Goal: Task Accomplishment & Management: Manage account settings

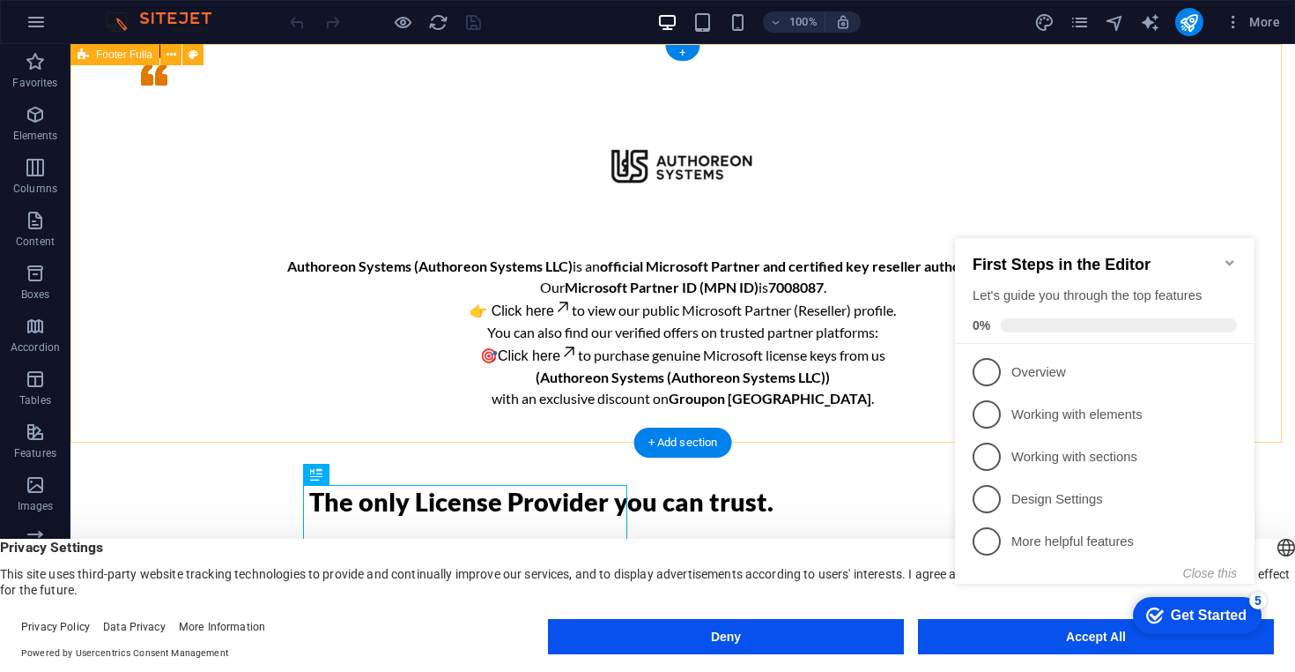
click at [334, 63] on div "Authoreon Systems (Authoreon Systems LLC) is an official Microsoft Partner and …" at bounding box center [683, 244] width 1225 height 400
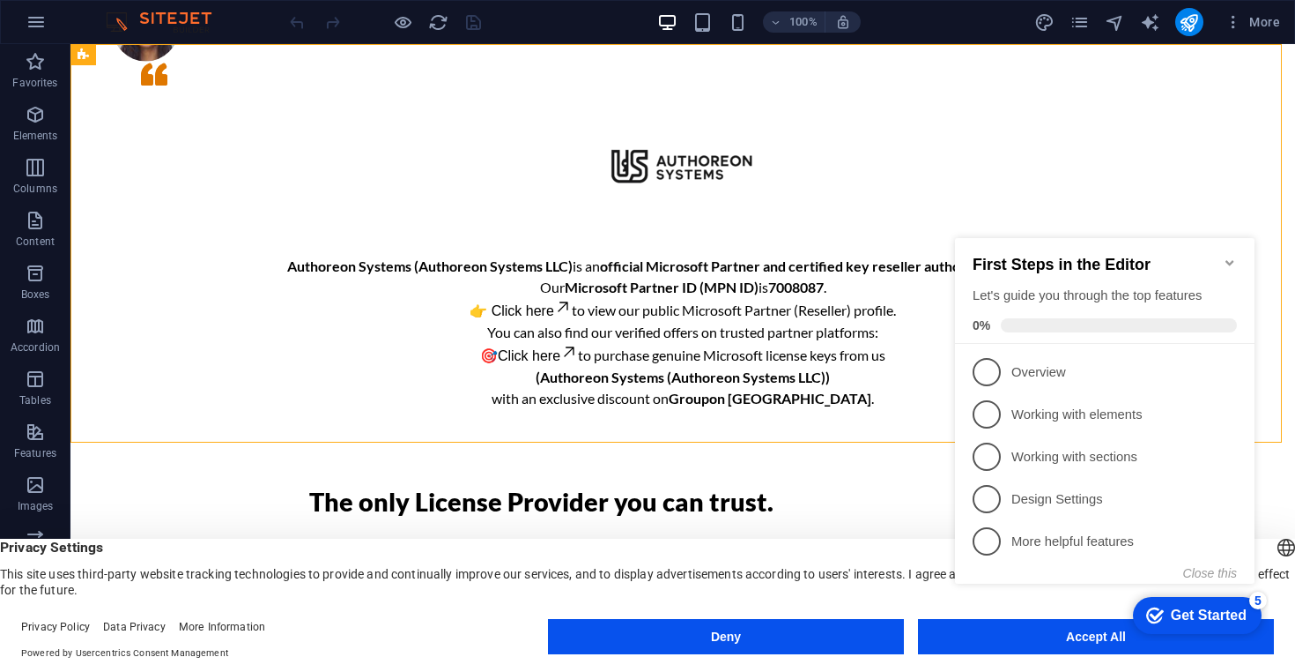
click at [1224, 256] on icon "Minimize checklist" at bounding box center [1230, 263] width 14 height 14
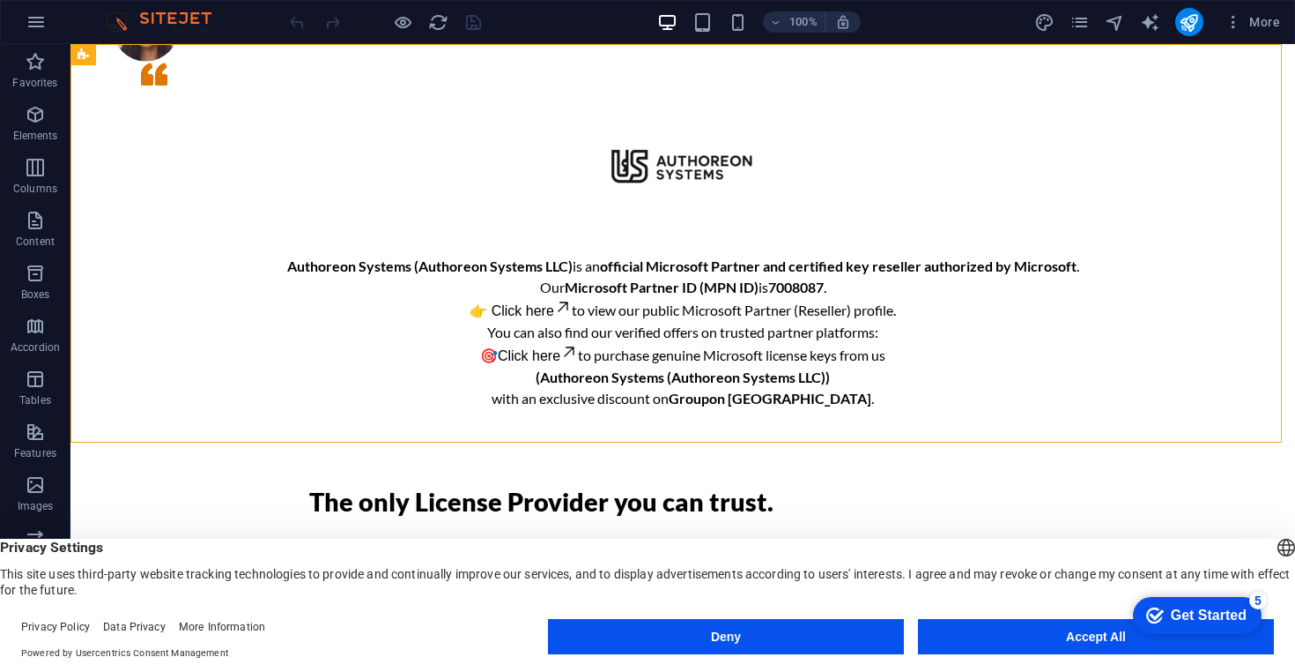
click at [219, 557] on div "Privacy Settings This site uses third-party website tracking technologies to pr…" at bounding box center [647, 567] width 1295 height 59
click at [1025, 633] on button "Accept All" at bounding box center [1096, 636] width 356 height 35
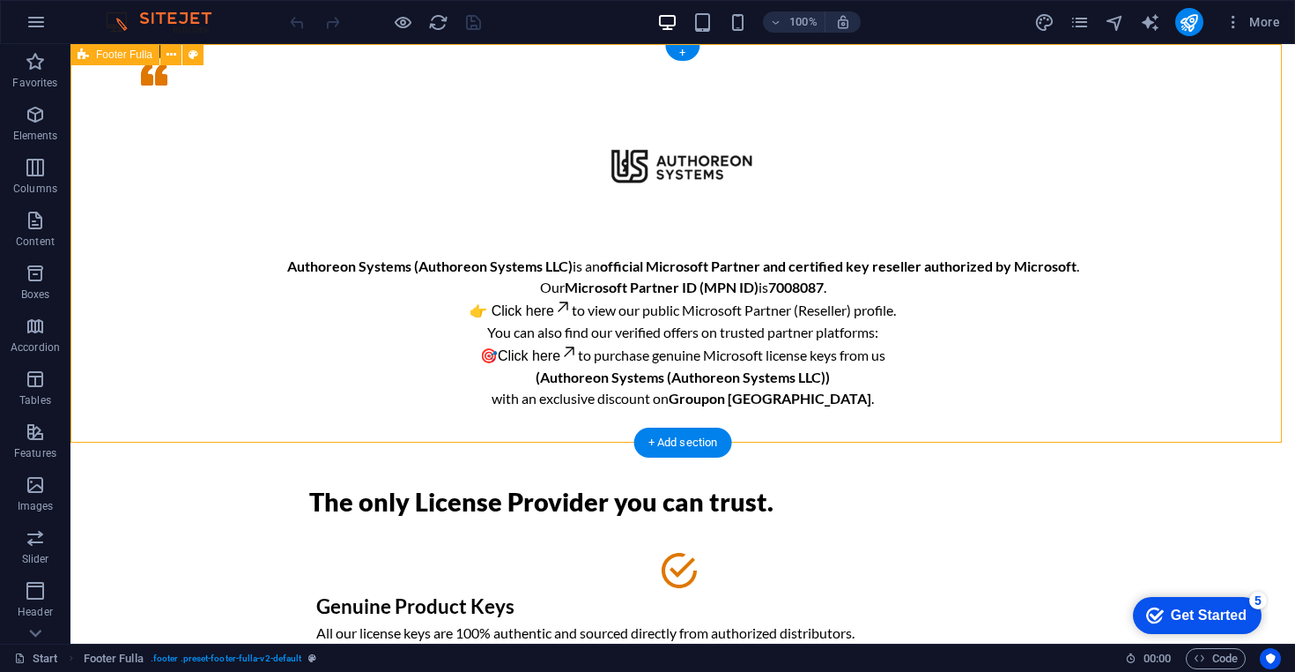
click at [321, 68] on div "Authoreon Systems (Authoreon Systems LLC) is an official Microsoft Partner and …" at bounding box center [683, 244] width 1225 height 400
click at [330, 66] on div "Authoreon Systems (Authoreon Systems LLC) is an official Microsoft Partner and …" at bounding box center [683, 244] width 1225 height 400
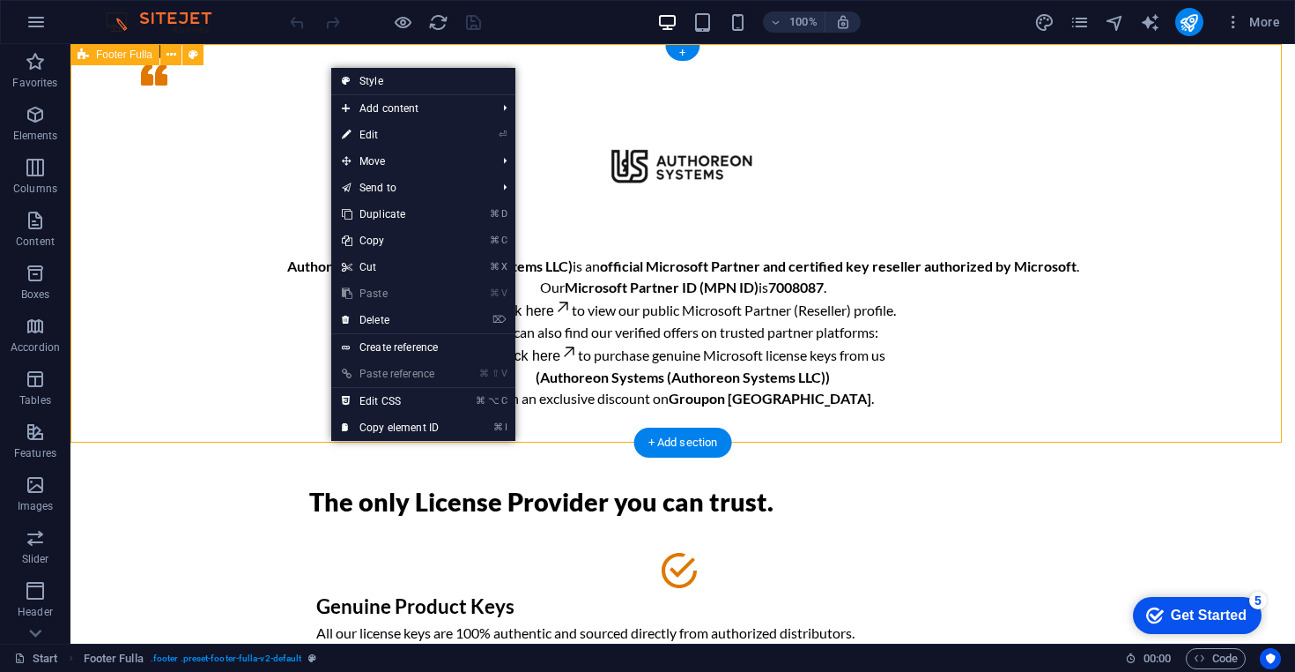
click at [328, 59] on div "Authoreon Systems (Authoreon Systems LLC) is an official Microsoft Partner and …" at bounding box center [683, 244] width 1225 height 400
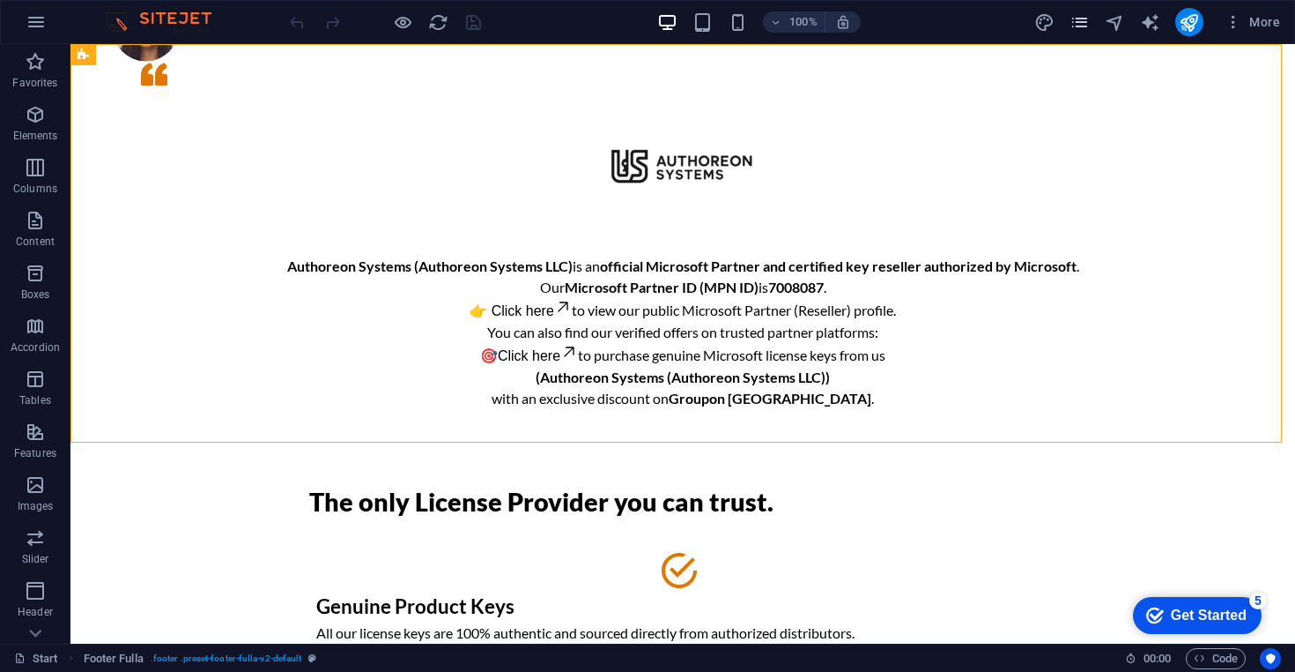
click at [1072, 19] on icon "pages" at bounding box center [1080, 22] width 20 height 20
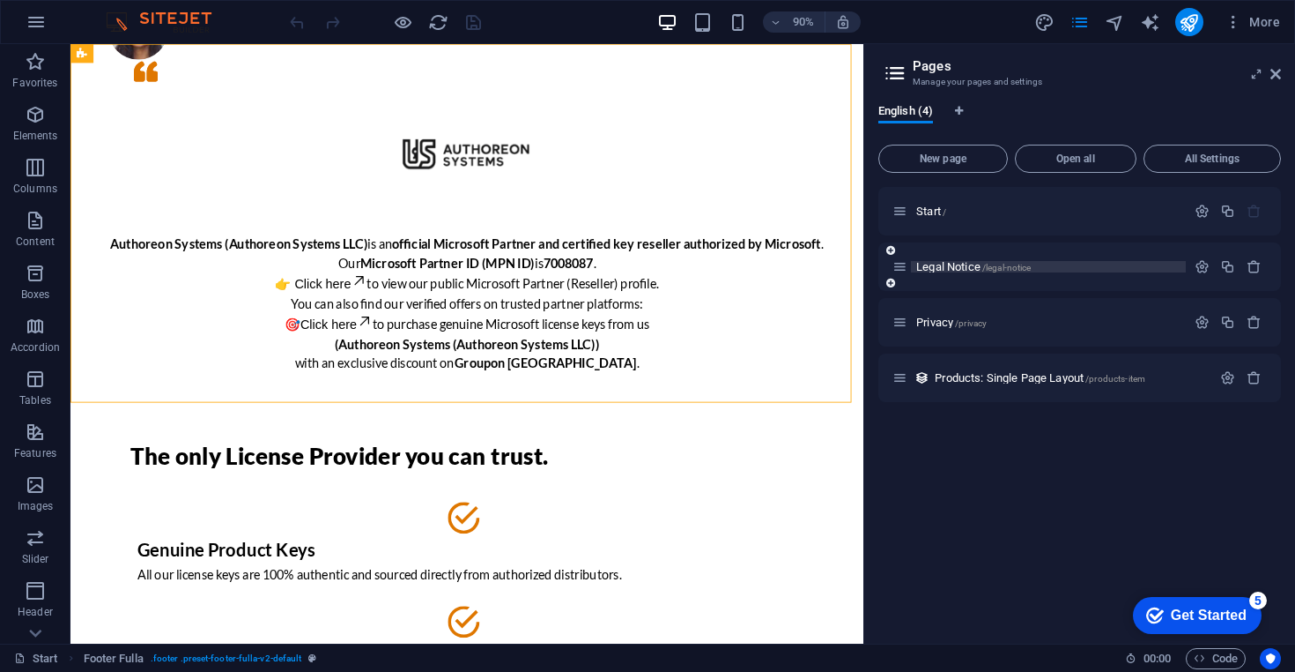
click at [994, 267] on span "/legal-notice" at bounding box center [1007, 268] width 49 height 10
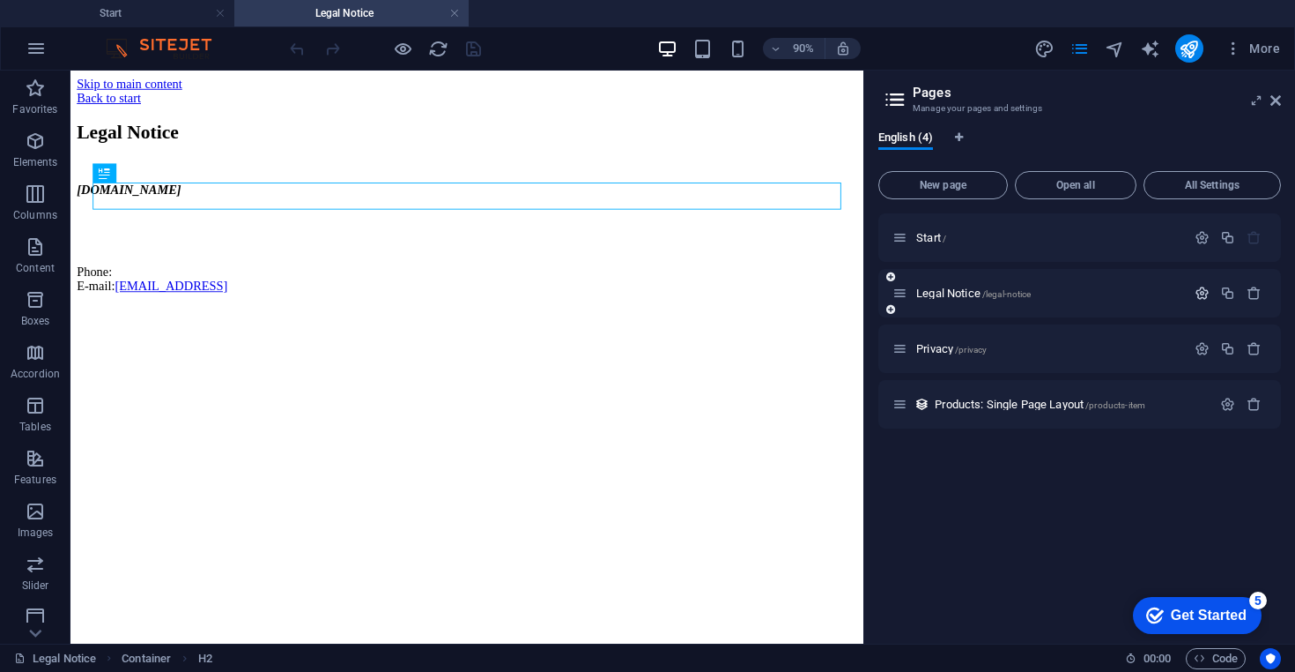
click at [1203, 298] on icon "button" at bounding box center [1202, 293] width 15 height 15
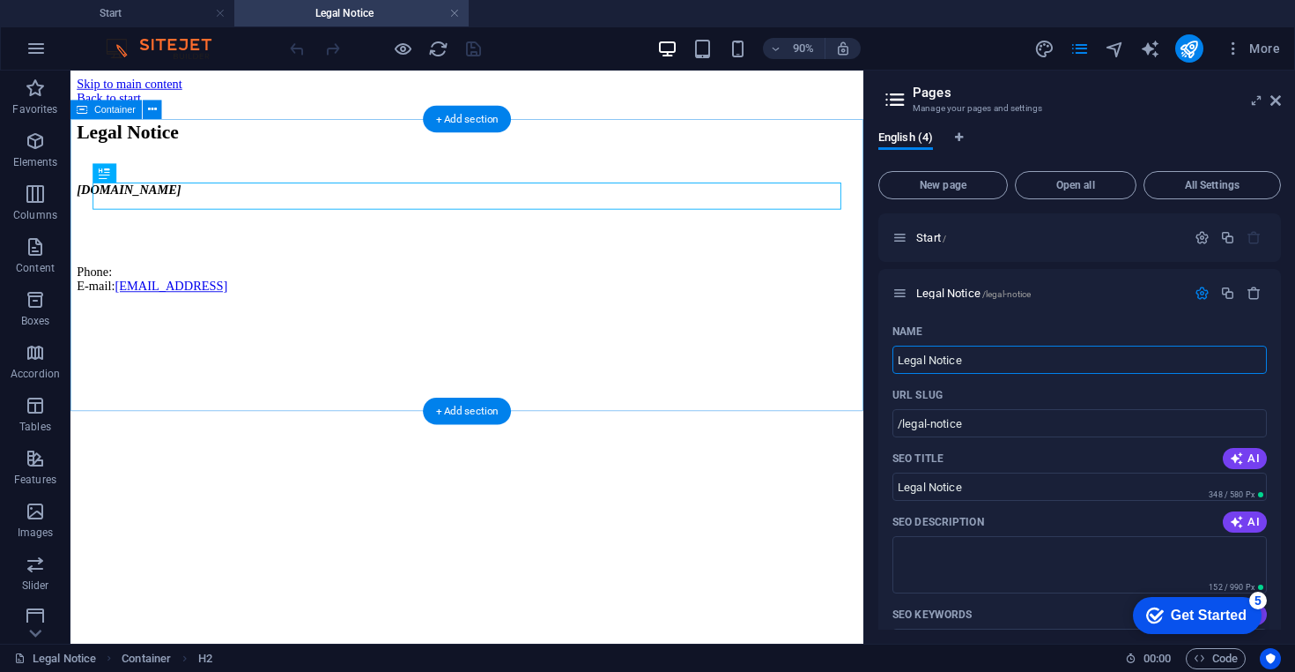
drag, startPoint x: 1095, startPoint y: 429, endPoint x: 934, endPoint y: 396, distance: 164.7
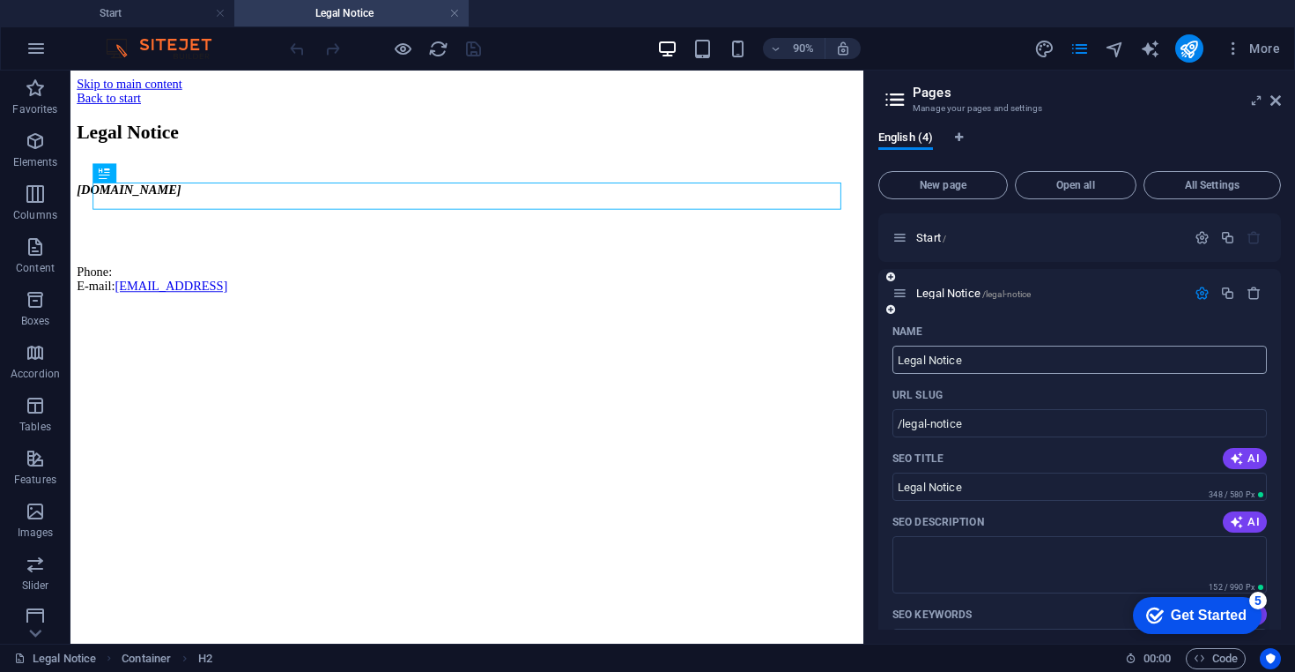
click at [974, 368] on input "Legal Notice" at bounding box center [1080, 359] width 375 height 28
type input "terma"
type input "/ter"
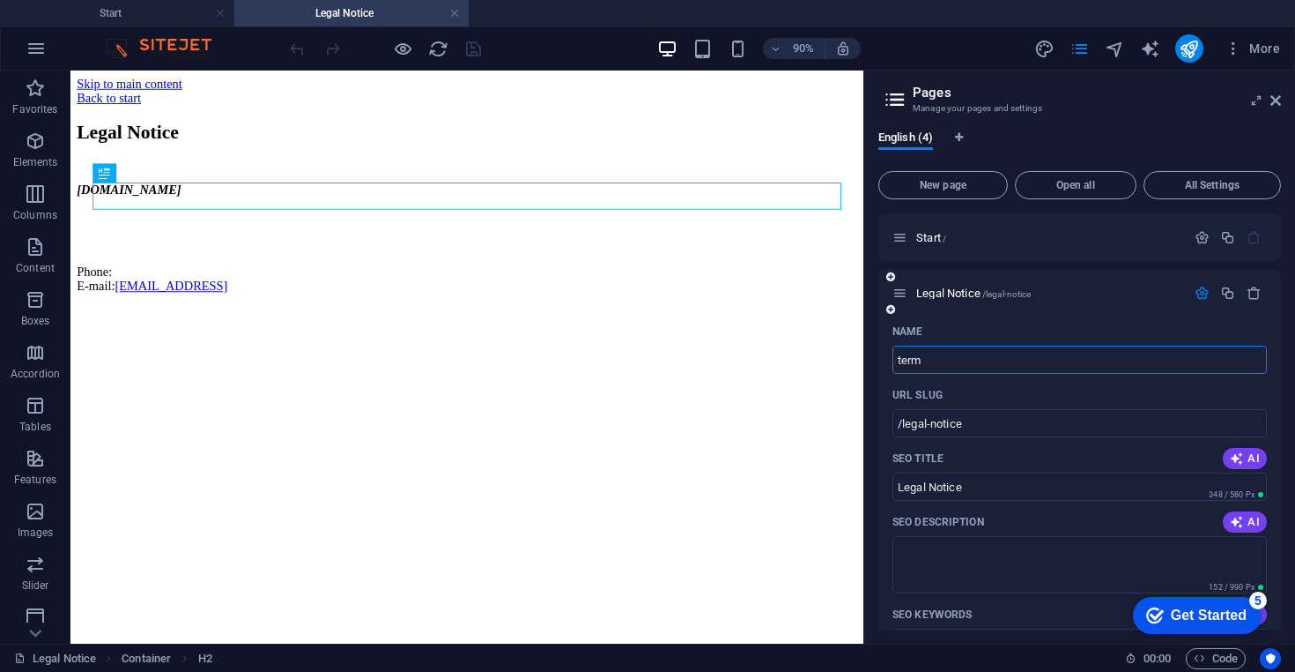
type input "ter"
type input "term"
type input "/terma"
type input "terma"
type input "terms"
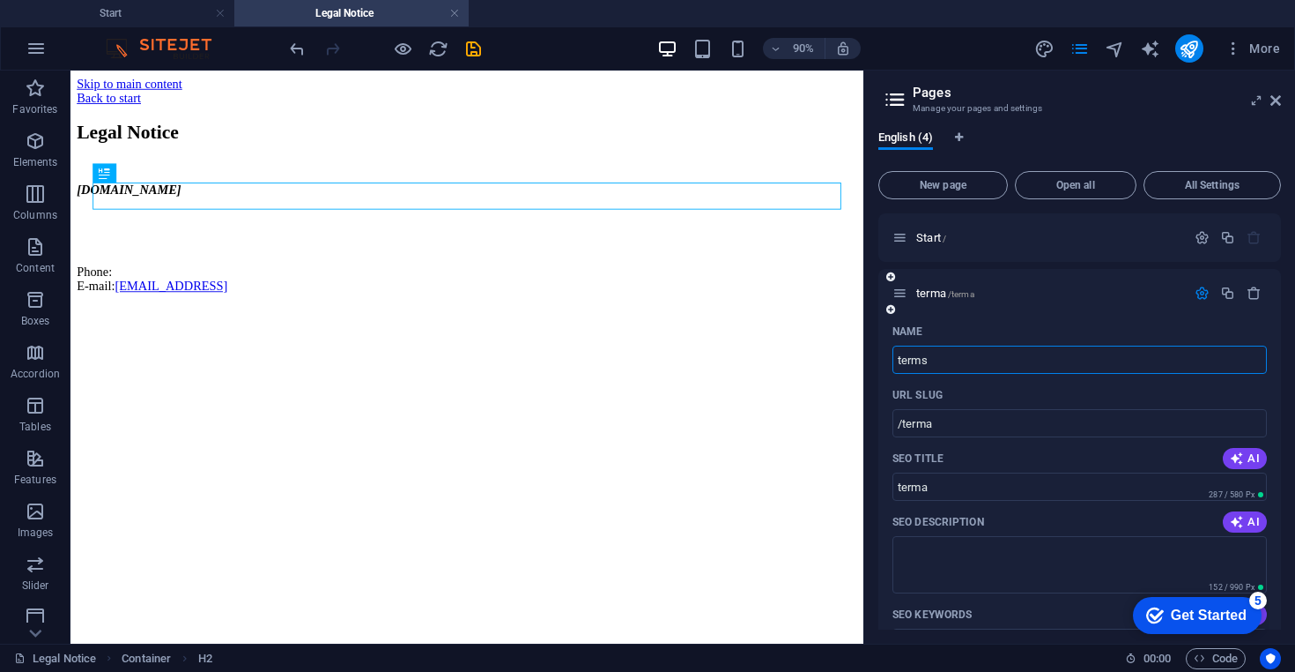
type input "/terms"
type input "terms"
type input "terms-"
type input "terms"
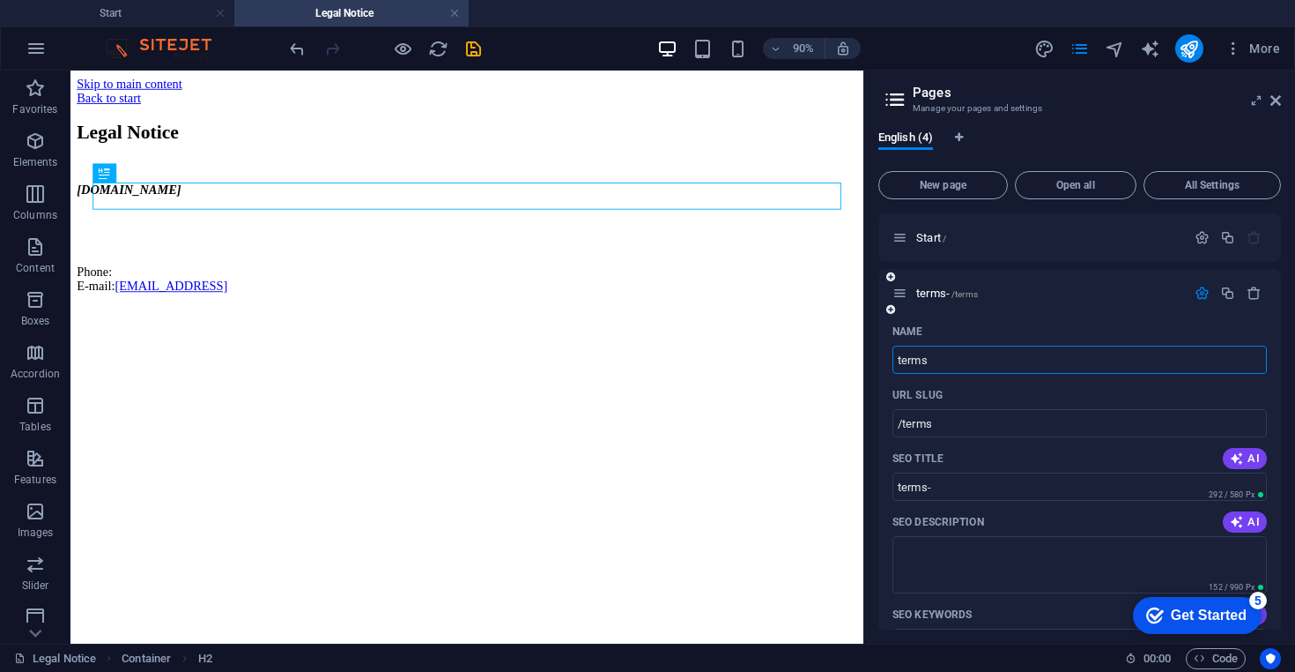
type input "terms"
type input "terms con"
type input "/terms-con"
type input "terms con"
type input "terms conditions"
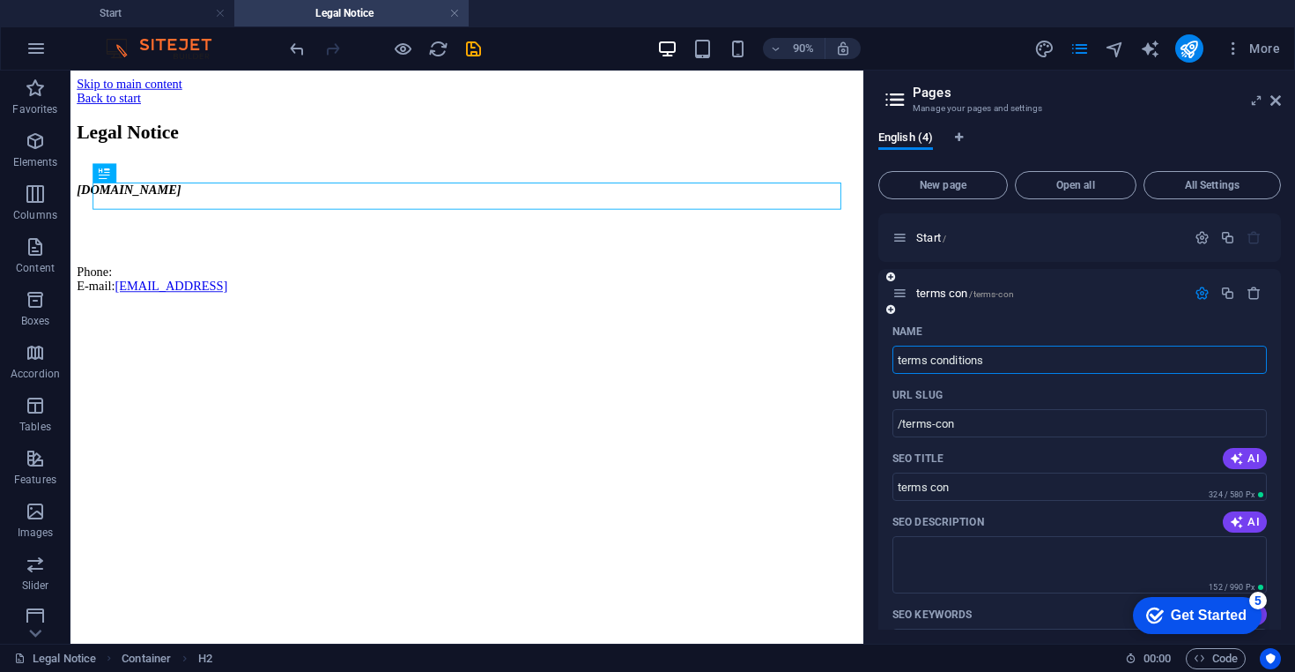
type input "/terms-conditions"
type input "terms conditions"
click at [1277, 104] on icon at bounding box center [1276, 100] width 11 height 14
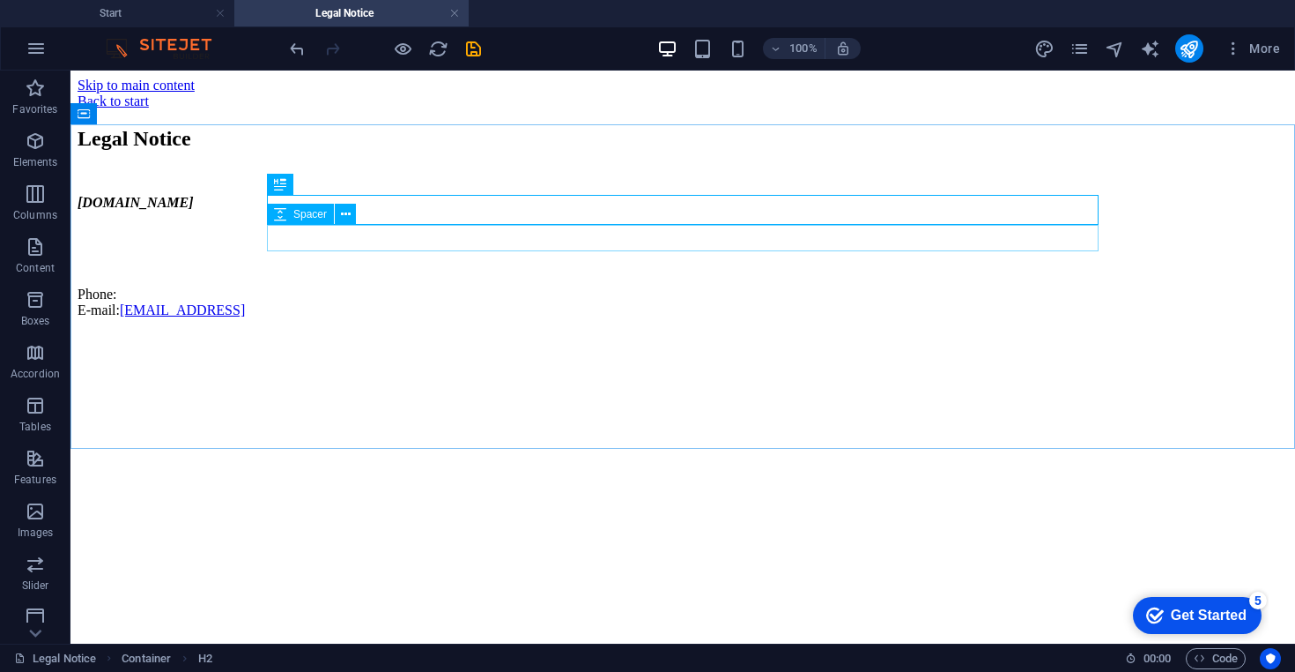
click at [367, 219] on div "Spacer" at bounding box center [317, 215] width 100 height 22
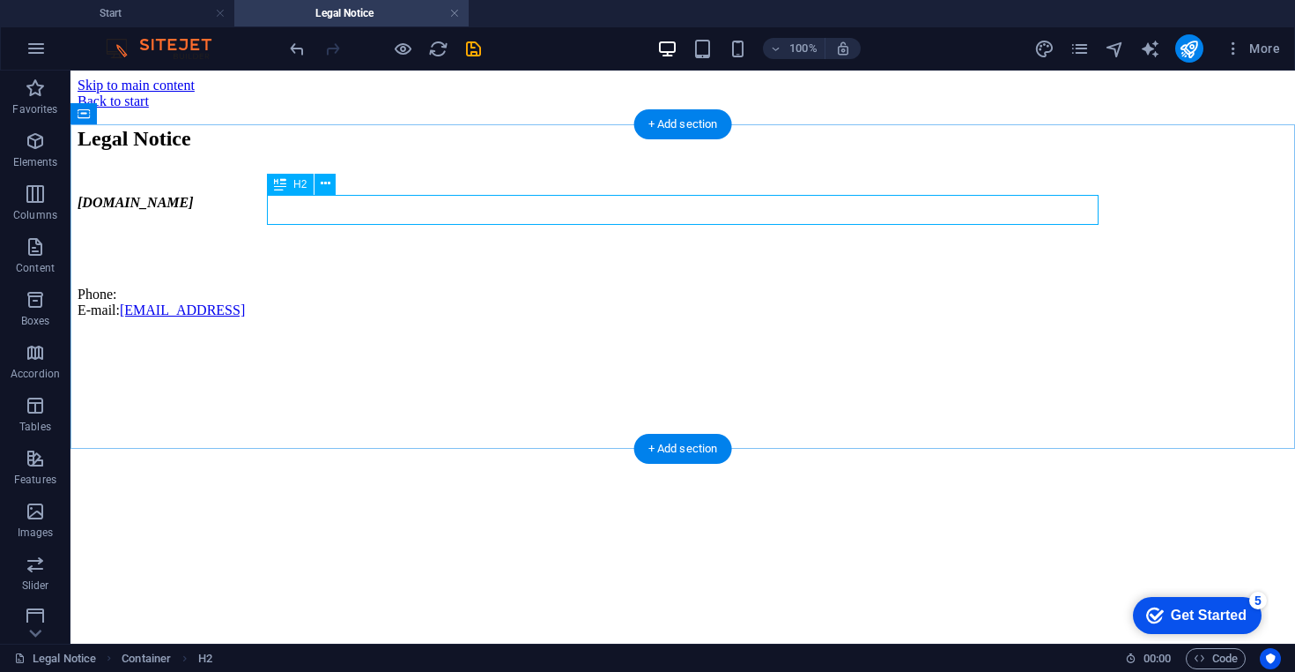
click at [383, 151] on div "Legal Notice" at bounding box center [683, 139] width 1211 height 24
click at [78, 215] on div "Legal Notice [DOMAIN_NAME] Phone: E-mail: [EMAIL_ADDRESS]" at bounding box center [683, 222] width 1211 height 191
click at [522, 151] on div "Legal Notice" at bounding box center [683, 139] width 1211 height 24
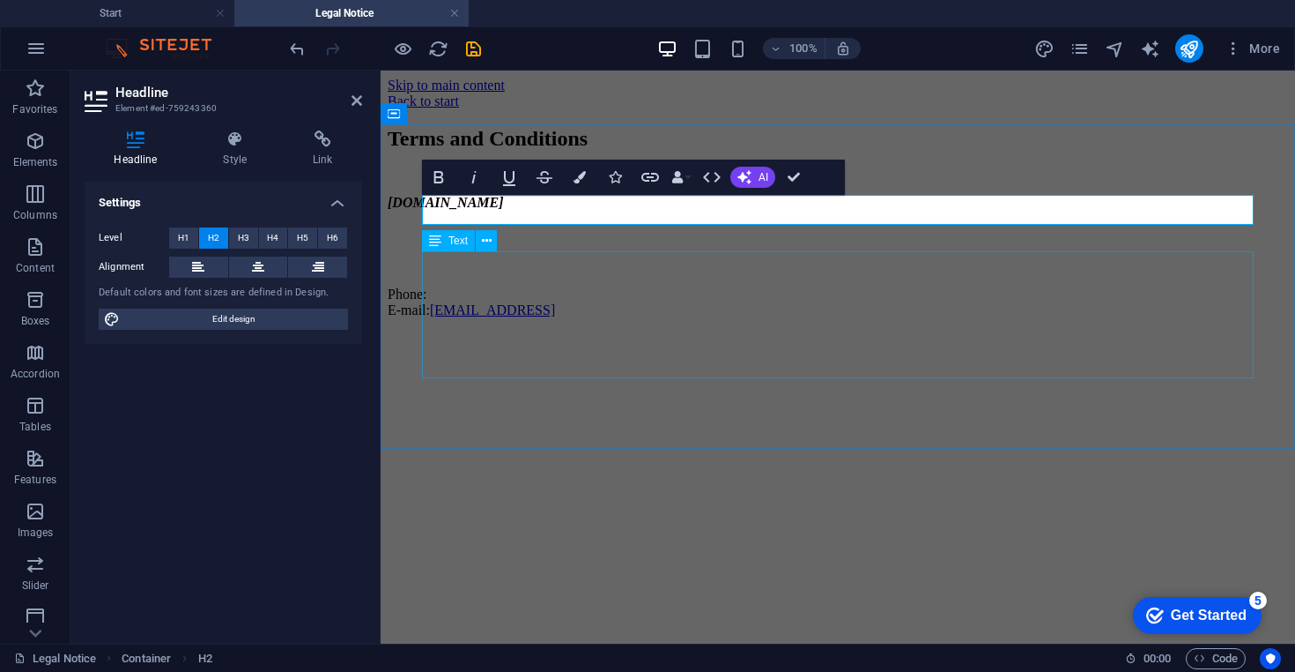
click at [560, 282] on div "[DOMAIN_NAME] Phone: E-mail: [EMAIL_ADDRESS]" at bounding box center [838, 256] width 901 height 123
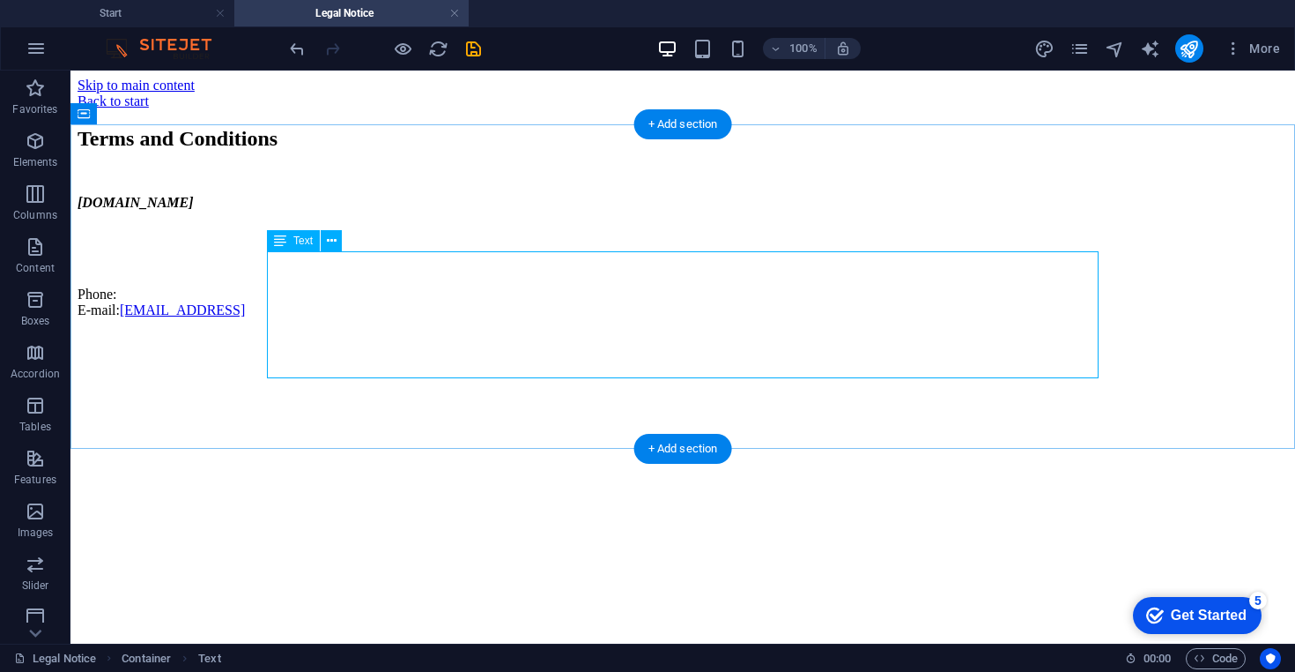
click at [370, 264] on div "[DOMAIN_NAME] Phone: E-mail: [EMAIL_ADDRESS]" at bounding box center [683, 256] width 1211 height 123
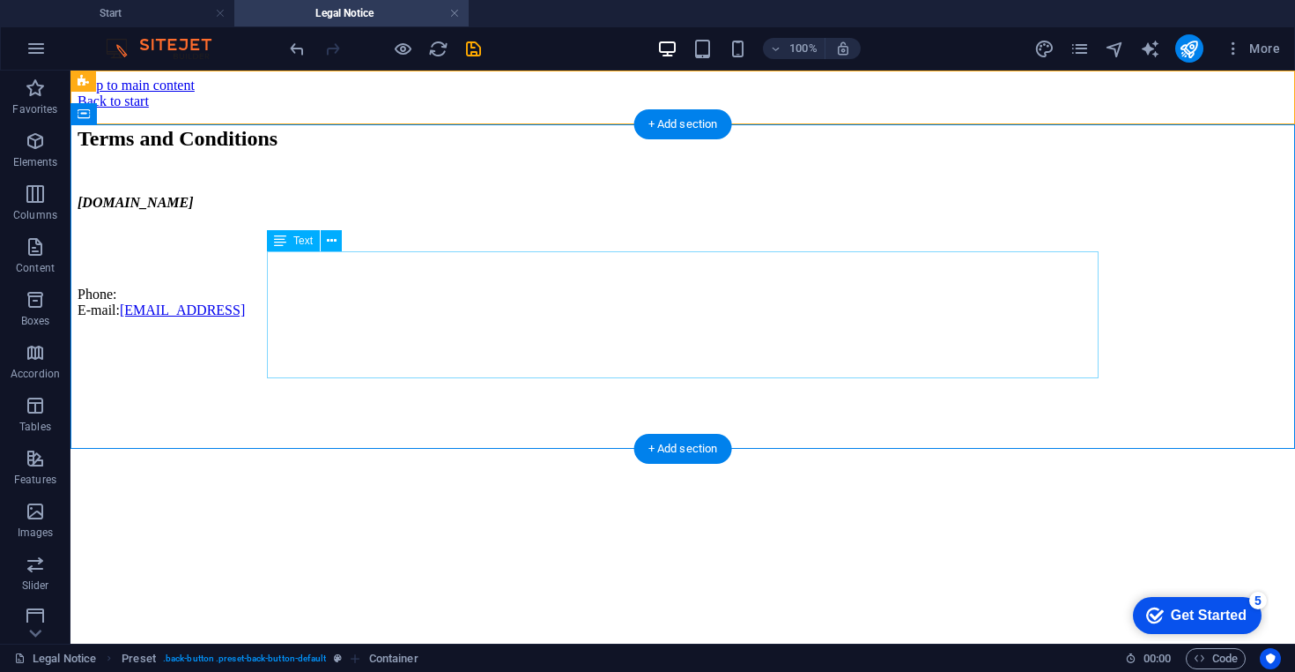
click at [521, 314] on div "[DOMAIN_NAME] Phone: E-mail: [EMAIL_ADDRESS]" at bounding box center [683, 256] width 1211 height 123
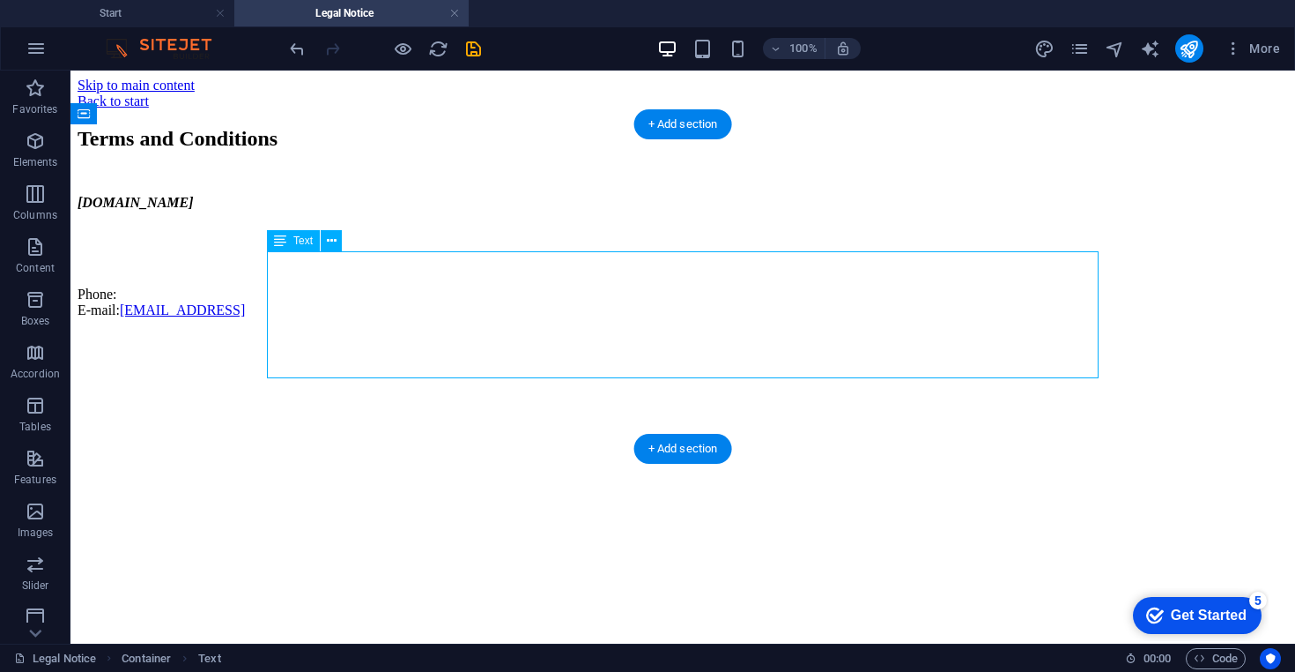
click at [600, 318] on div "[DOMAIN_NAME] Phone: E-mail: [EMAIL_ADDRESS]" at bounding box center [683, 256] width 1211 height 123
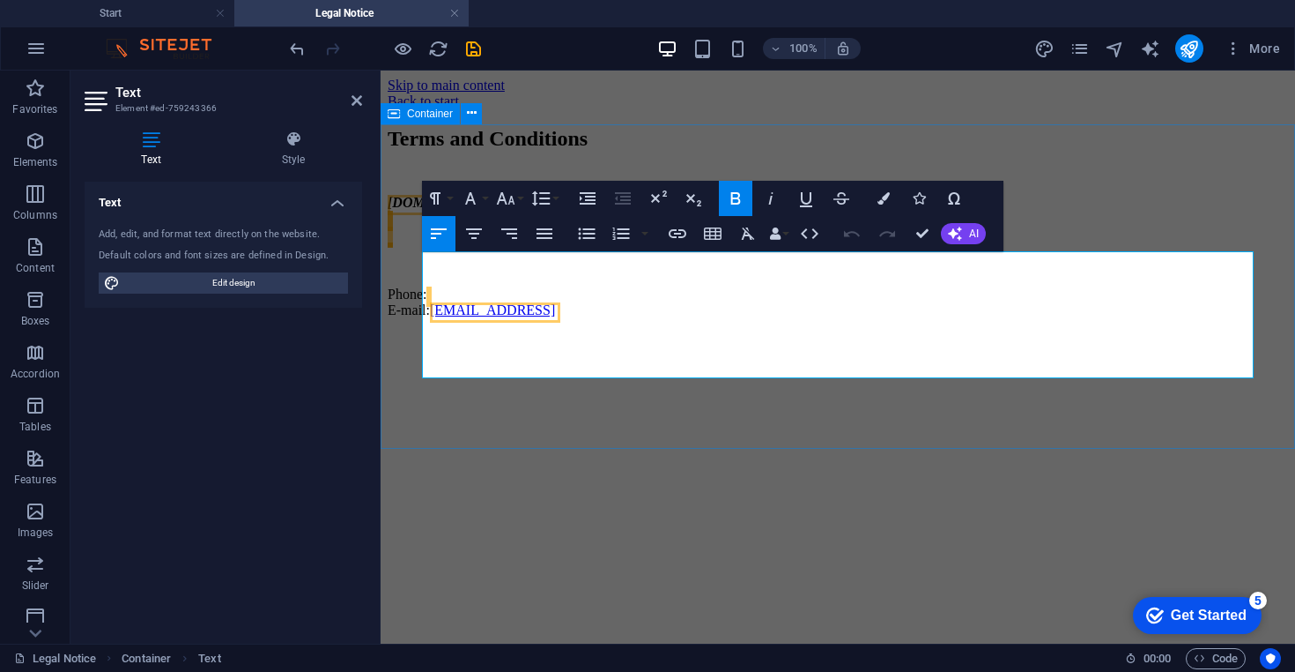
drag, startPoint x: 720, startPoint y: 347, endPoint x: 397, endPoint y: 252, distance: 337.1
click at [397, 252] on div "Terms and Conditions [DOMAIN_NAME] Phone: E-mail: [EMAIL_ADDRESS]" at bounding box center [838, 222] width 901 height 191
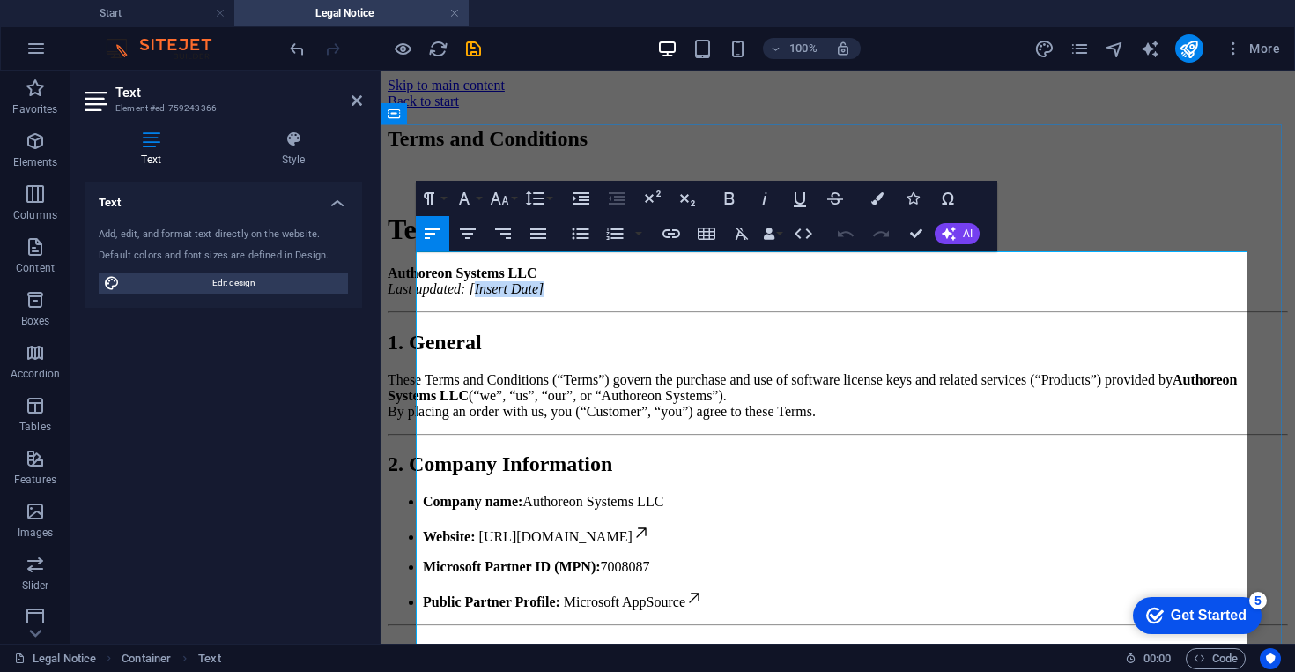
drag, startPoint x: 585, startPoint y: 329, endPoint x: 505, endPoint y: 330, distance: 80.2
click at [505, 297] on p "Authoreon Systems LLC Last updated: [Insert Date]" at bounding box center [838, 281] width 901 height 32
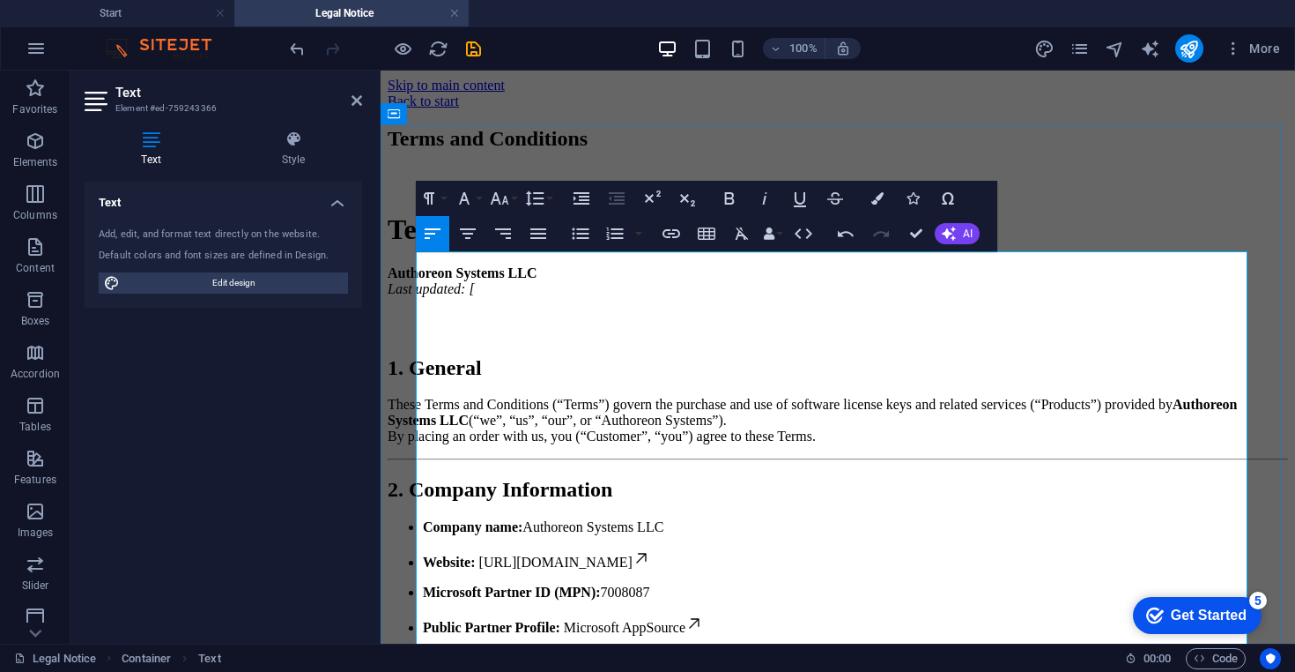
click at [531, 297] on p "Authoreon Systems LLC Last updated: [" at bounding box center [838, 281] width 901 height 32
click at [749, 297] on p "Authoreon Systems LLC Last updated: [DATE]" at bounding box center [838, 281] width 901 height 32
click at [1024, 195] on div at bounding box center [838, 181] width 901 height 26
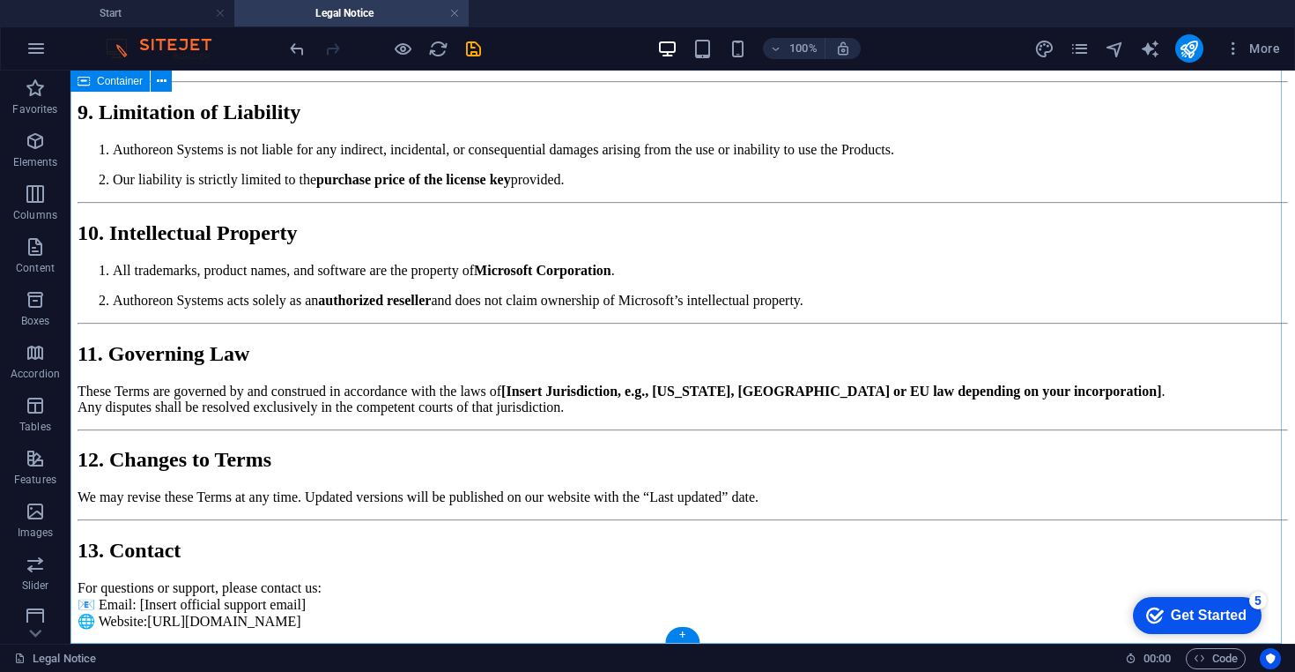
scroll to position [1889, 0]
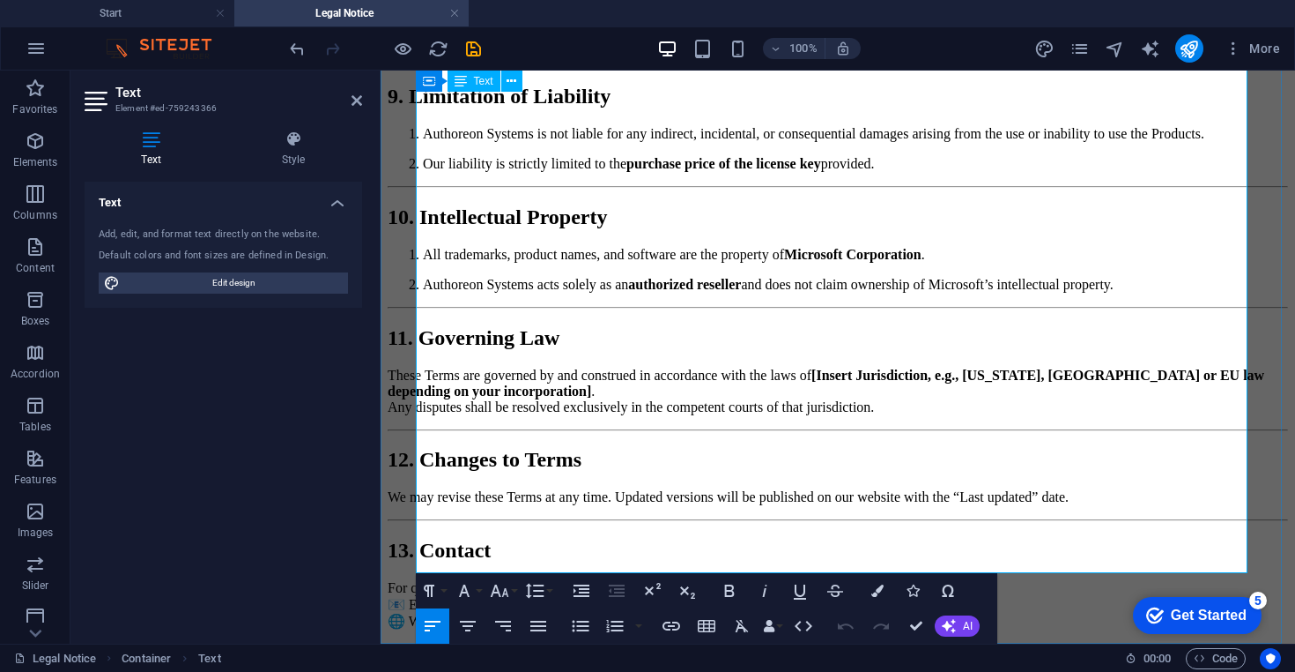
drag, startPoint x: 651, startPoint y: 540, endPoint x: 476, endPoint y: 546, distance: 175.5
click at [476, 580] on p "For questions or support, please contact us: 📧 Email: [Insert official support …" at bounding box center [838, 604] width 901 height 49
click at [606, 538] on h2 "13. Contact" at bounding box center [838, 550] width 901 height 24
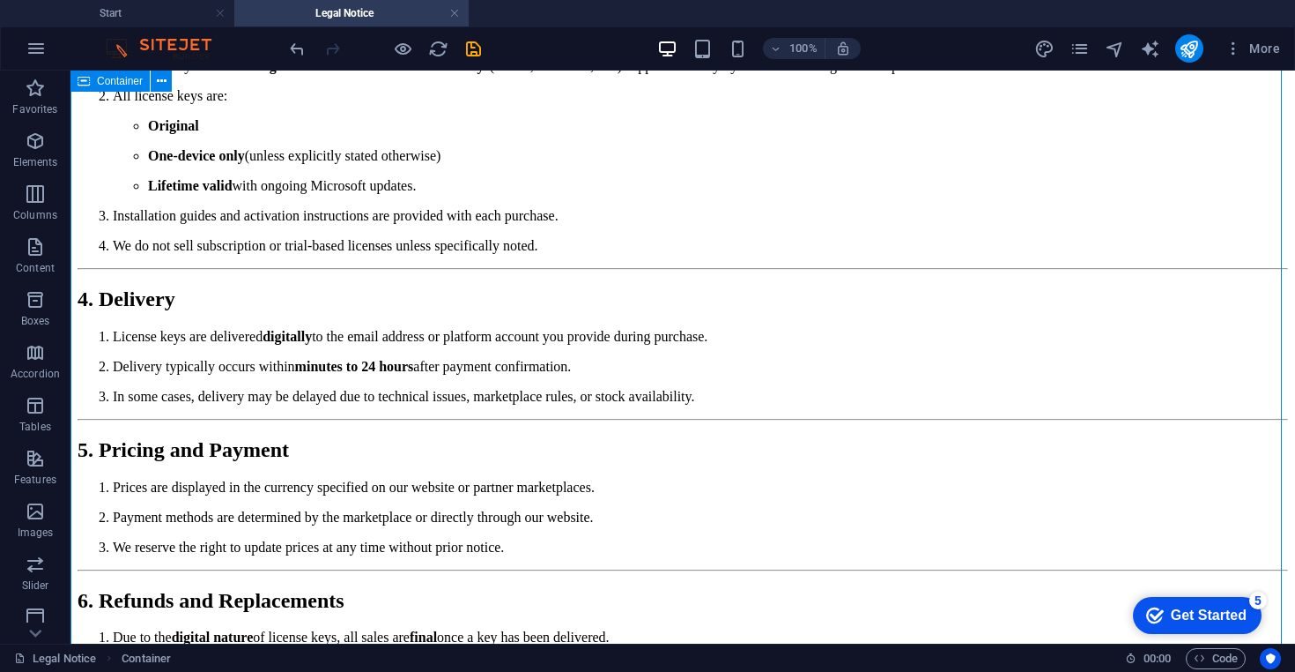
scroll to position [0, 0]
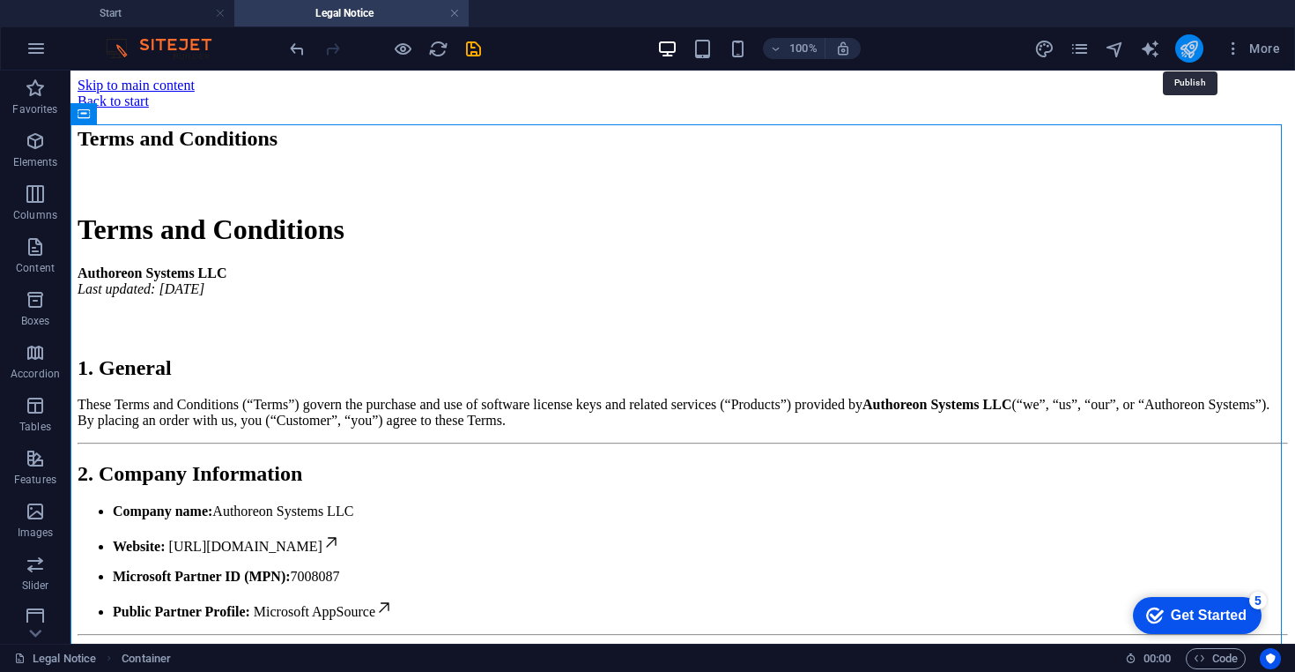
click at [1185, 54] on icon "publish" at bounding box center [1189, 49] width 20 height 20
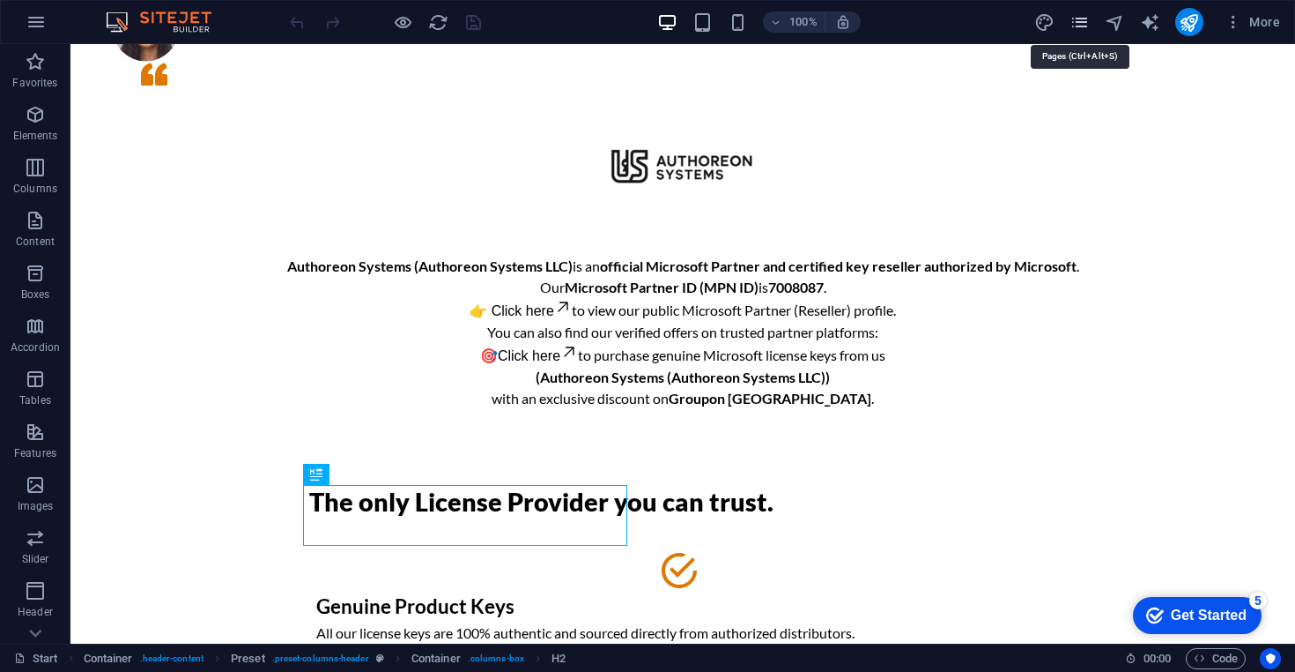
click at [1081, 27] on icon "pages" at bounding box center [1080, 22] width 20 height 20
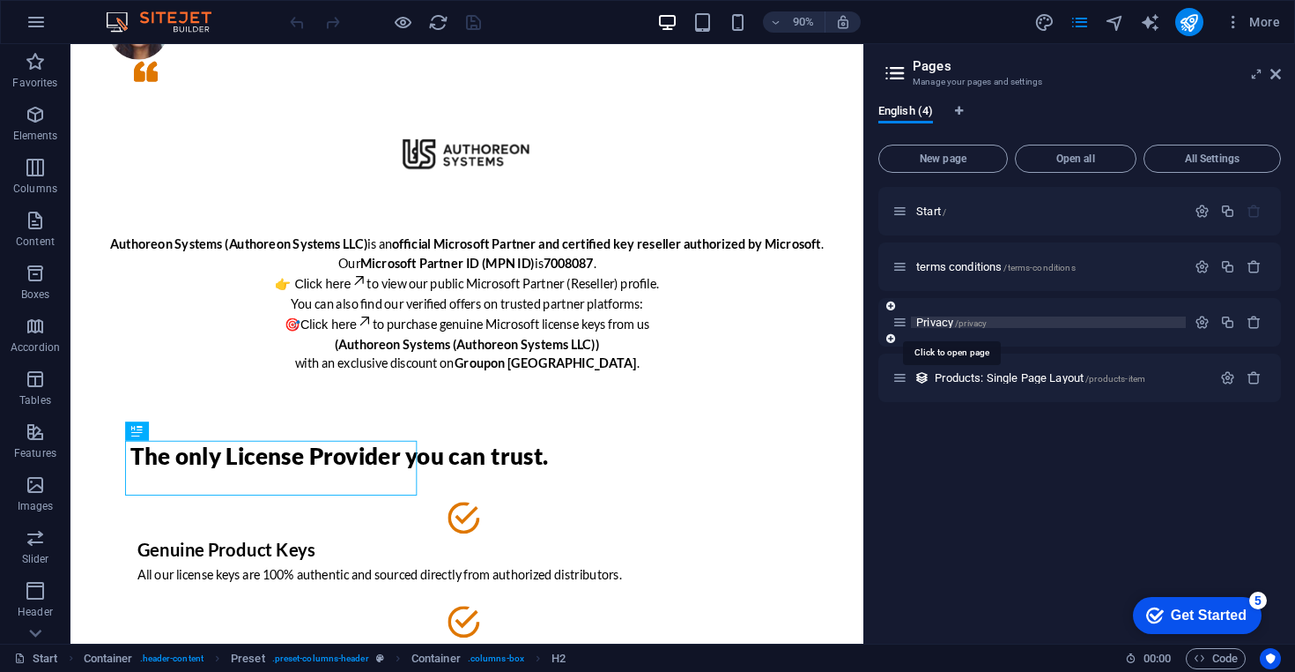
click at [966, 324] on span "/privacy" at bounding box center [971, 323] width 32 height 10
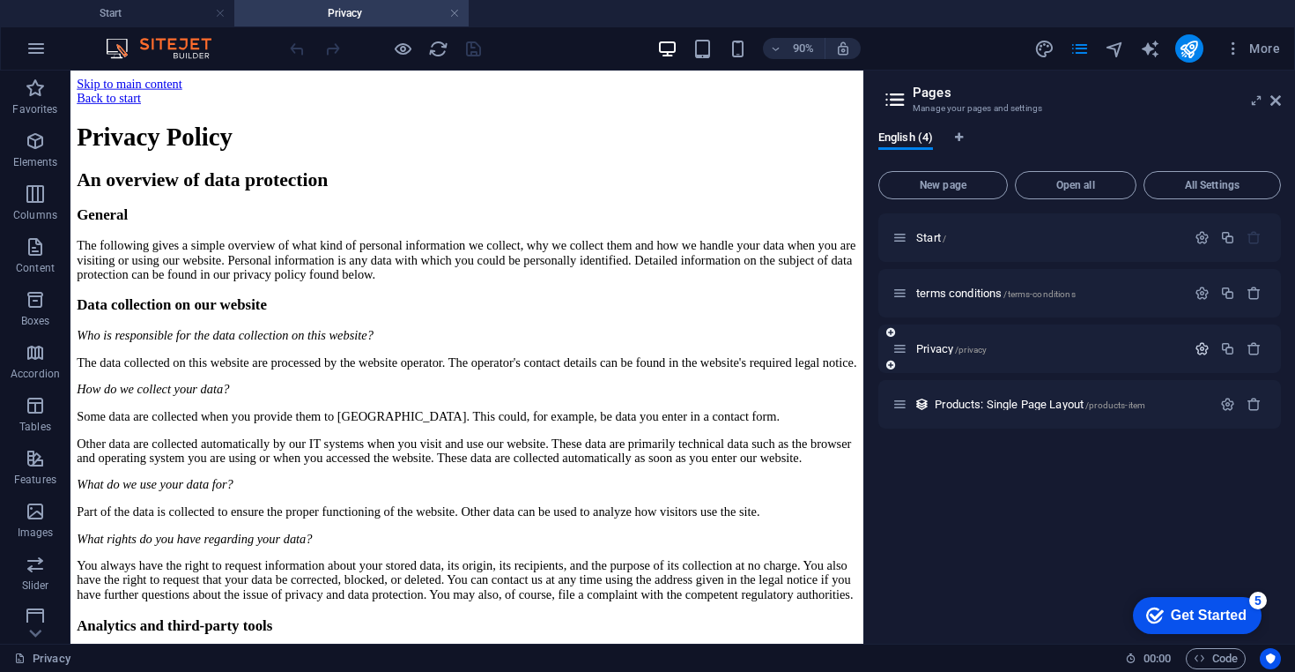
click at [1200, 343] on icon "button" at bounding box center [1202, 348] width 15 height 15
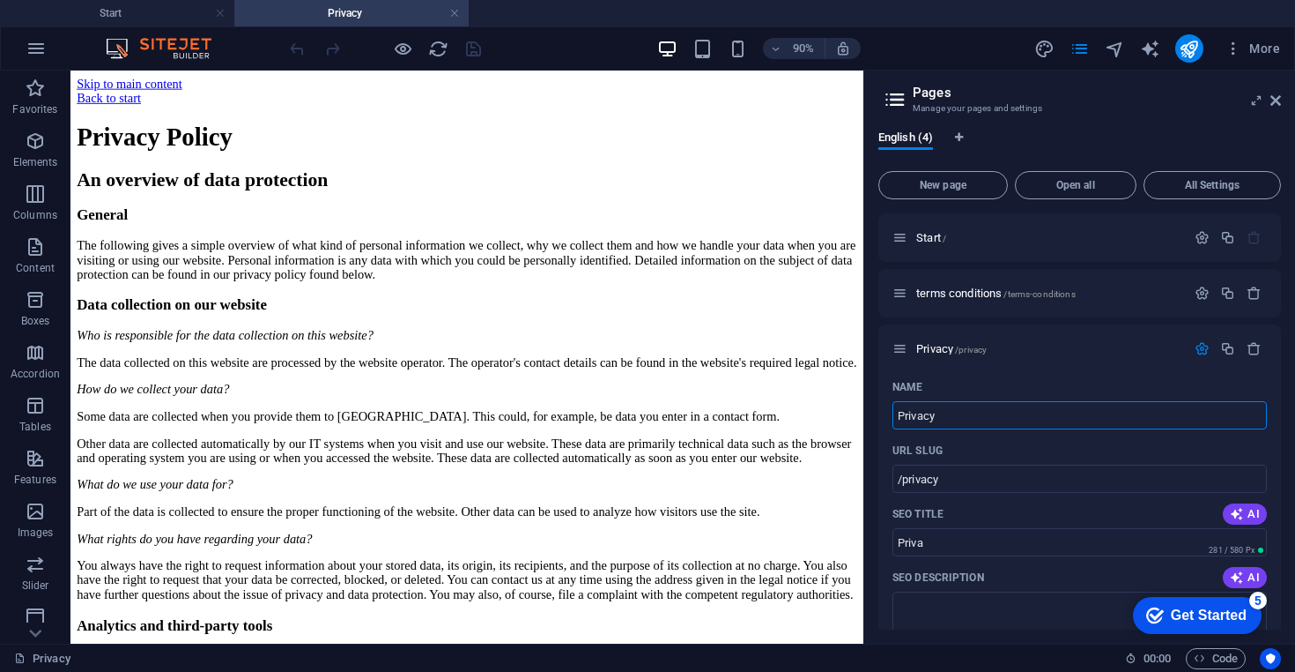
drag, startPoint x: 1021, startPoint y: 489, endPoint x: 950, endPoint y: 456, distance: 78.1
type input "Privacyimp"
type input "/privacyimp"
type input "Privacyi"
type input "/privacyim"
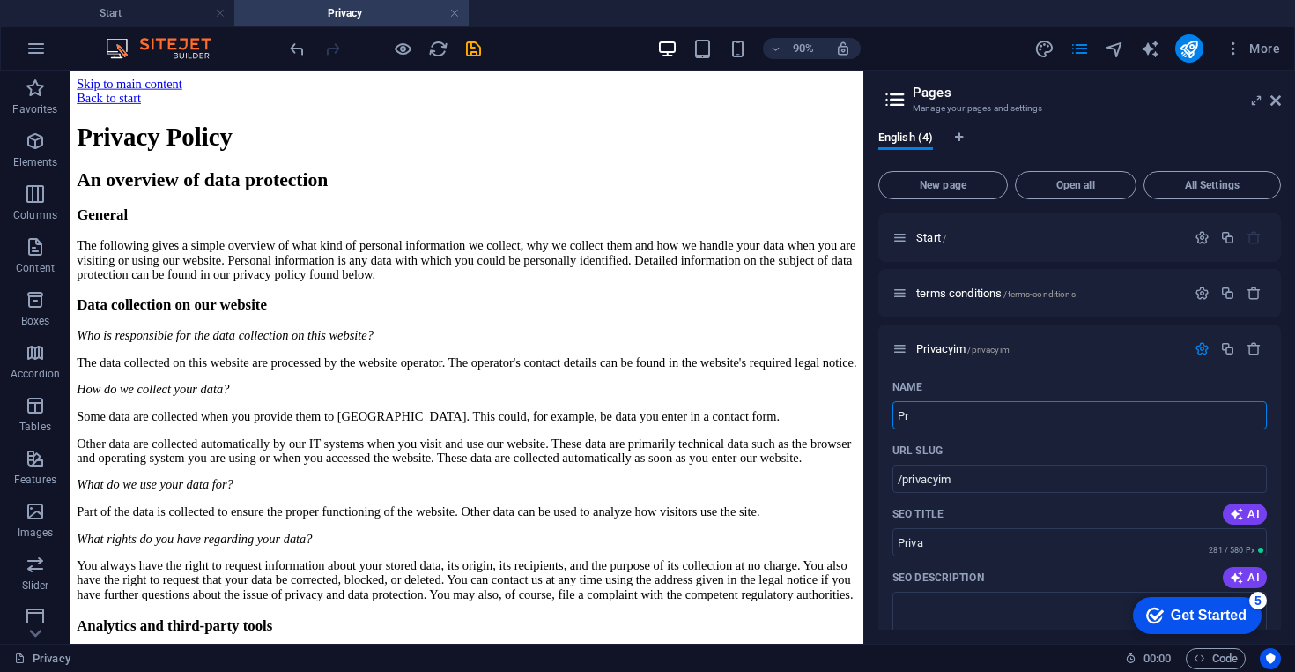
type input "P"
type input "/"
type input "imprint"
type input "/imprint"
click at [916, 420] on input "imprint" at bounding box center [1080, 415] width 375 height 28
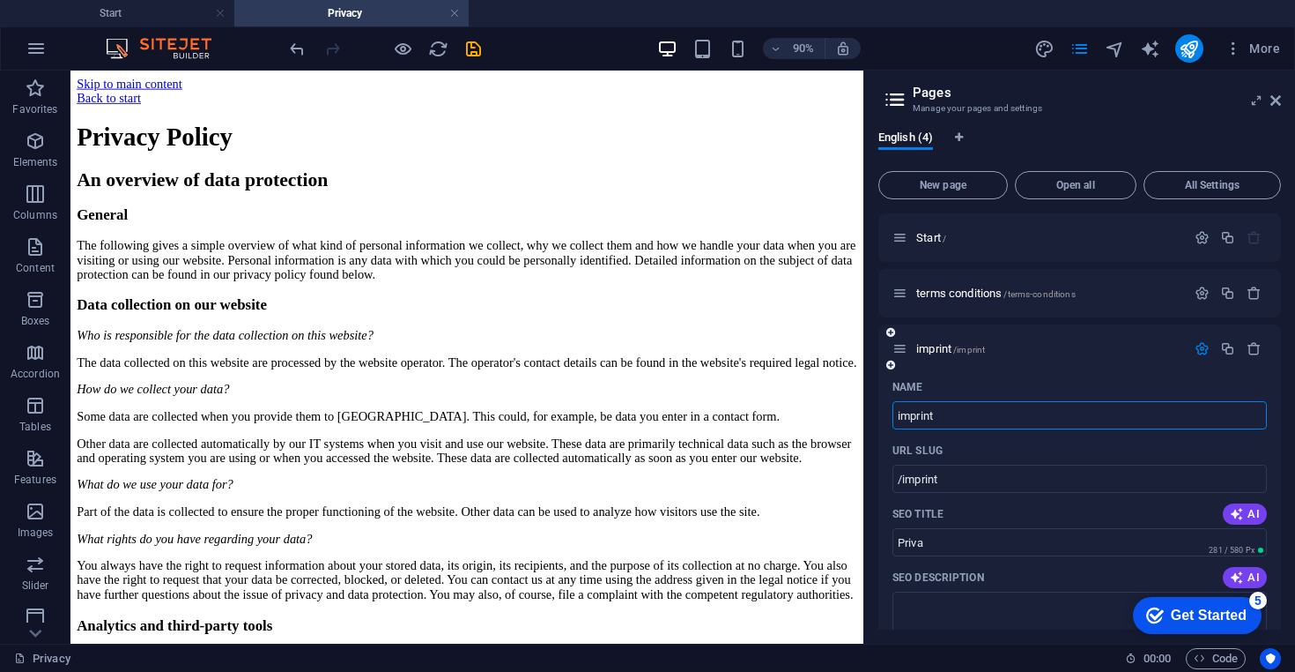
click at [916, 420] on input "imprint" at bounding box center [1080, 415] width 375 height 28
click at [1057, 389] on div "Name" at bounding box center [1080, 387] width 375 height 28
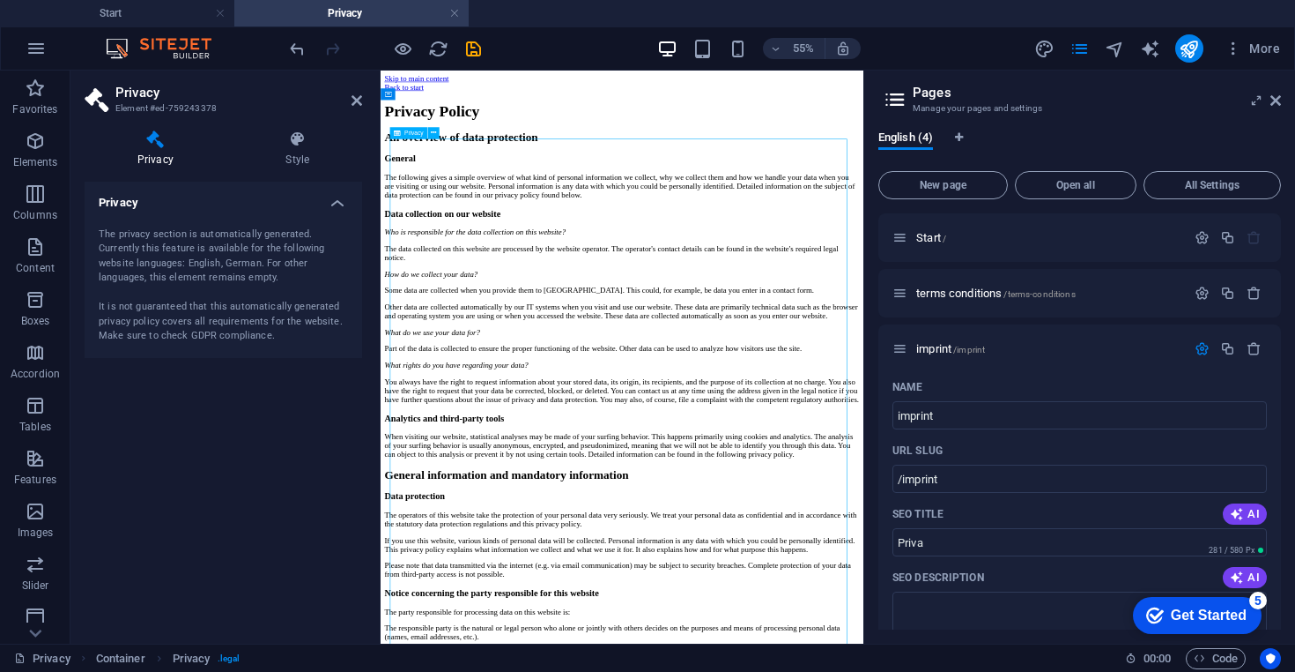
drag, startPoint x: 405, startPoint y: 222, endPoint x: 477, endPoint y: 315, distance: 117.4
click at [357, 103] on icon at bounding box center [357, 100] width 11 height 14
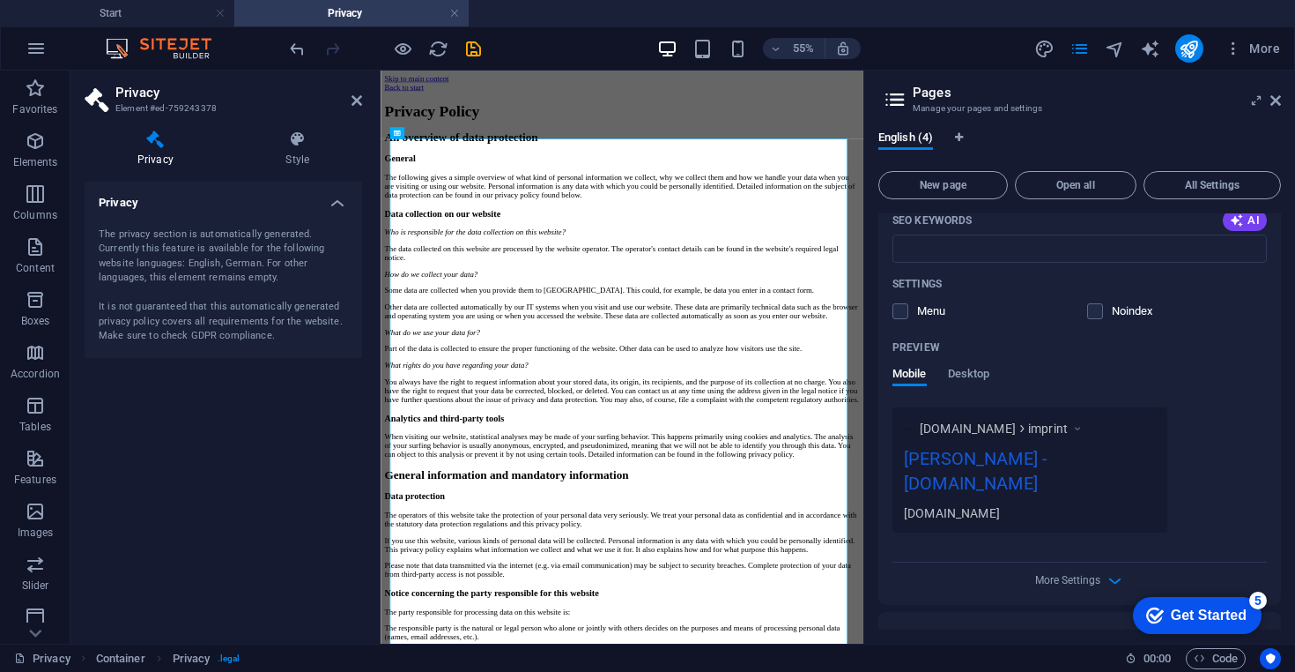
scroll to position [308, 0]
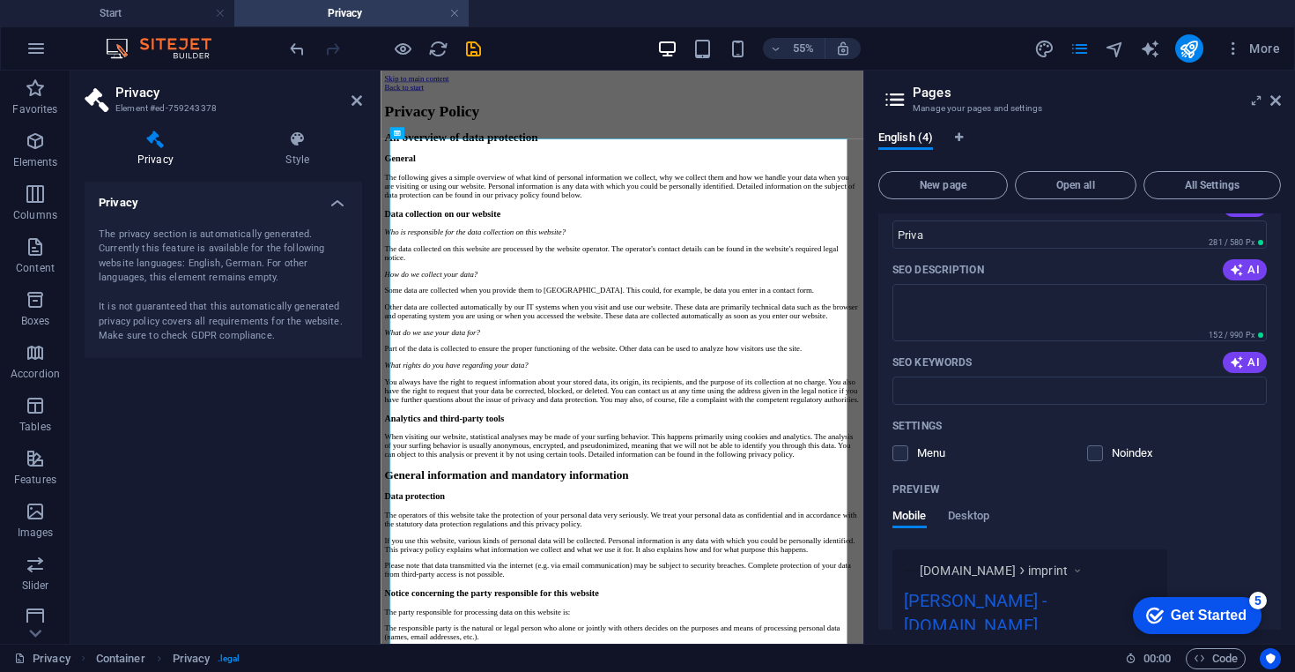
click at [345, 202] on h4 "Privacy" at bounding box center [224, 198] width 278 height 32
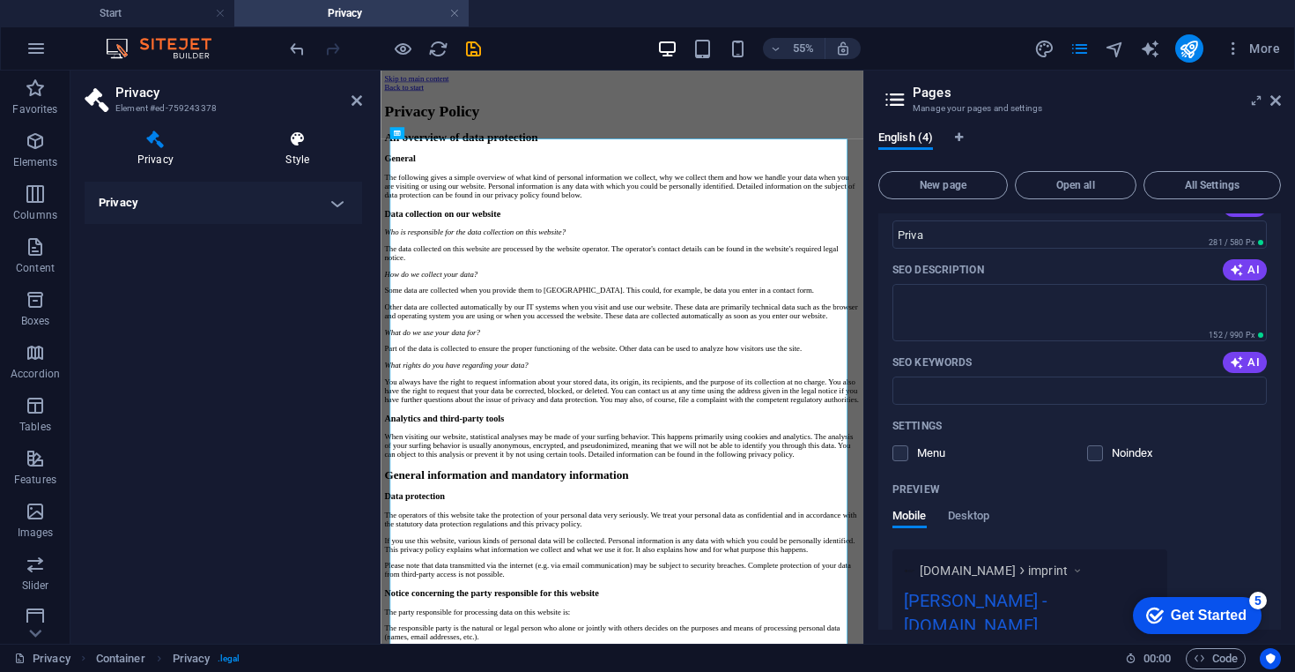
click at [294, 131] on icon at bounding box center [298, 139] width 129 height 18
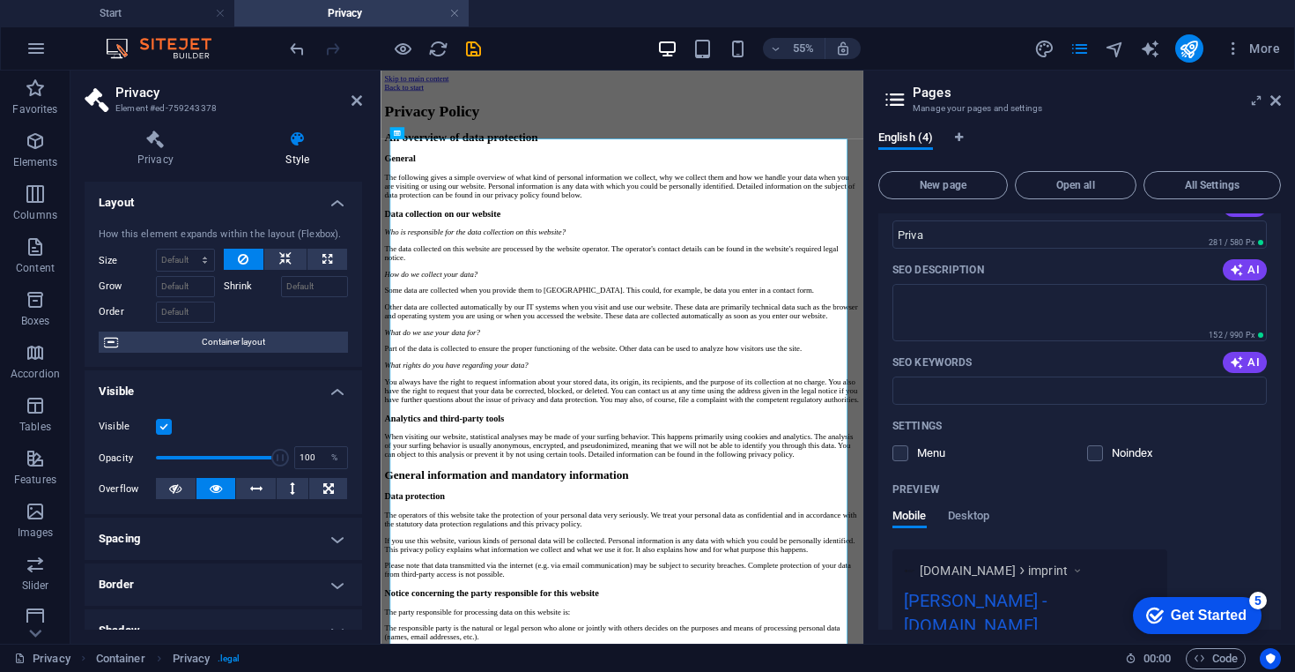
click at [356, 108] on header "Privacy Element #ed-759243378" at bounding box center [224, 94] width 278 height 46
click at [357, 103] on icon at bounding box center [357, 100] width 11 height 14
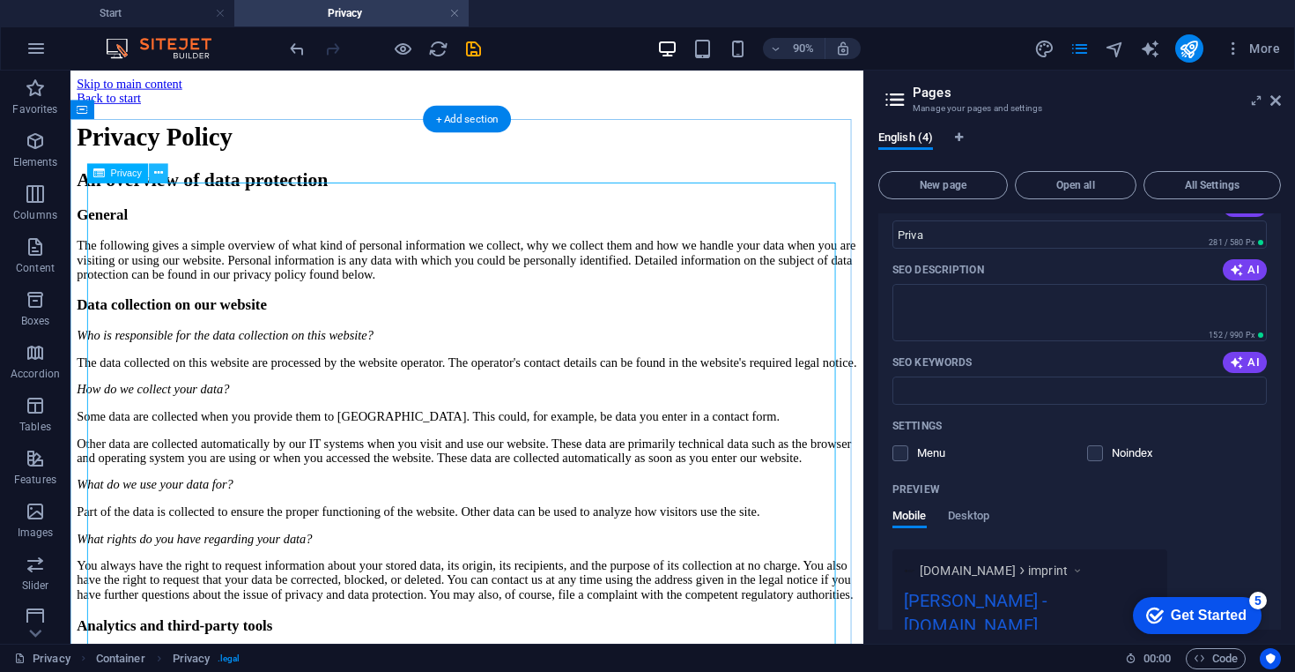
click at [163, 175] on button at bounding box center [158, 172] width 19 height 19
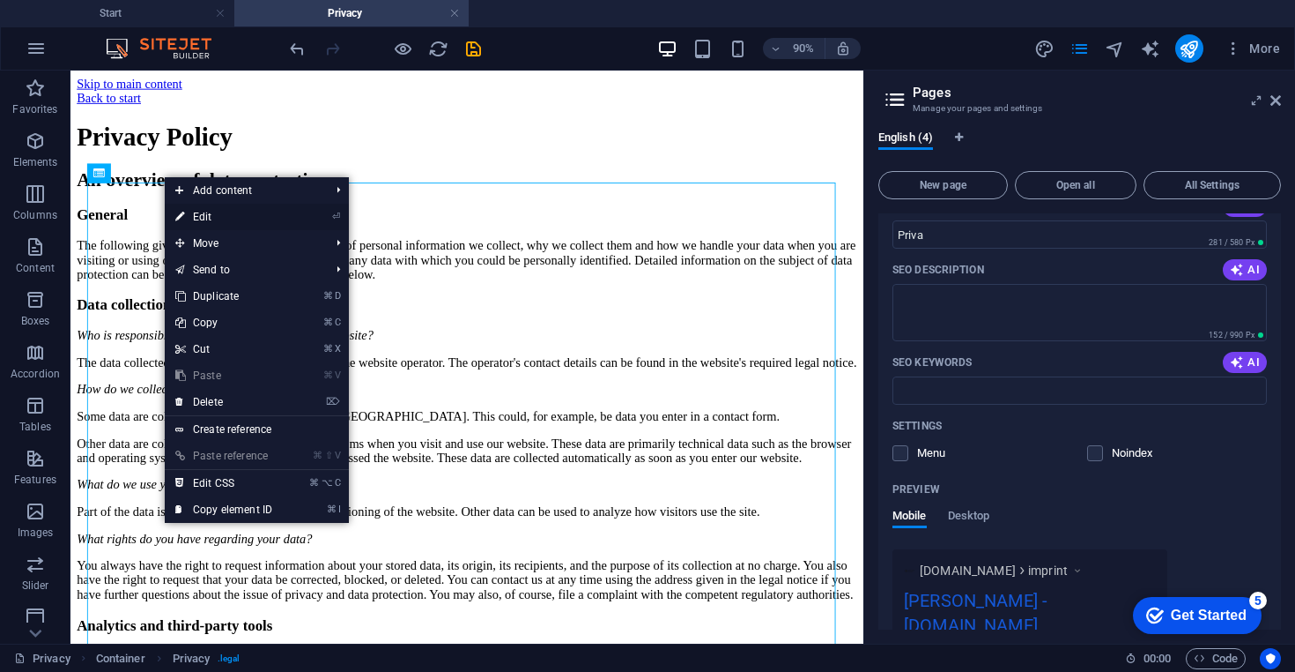
click at [216, 219] on link "⏎ Edit" at bounding box center [224, 217] width 118 height 26
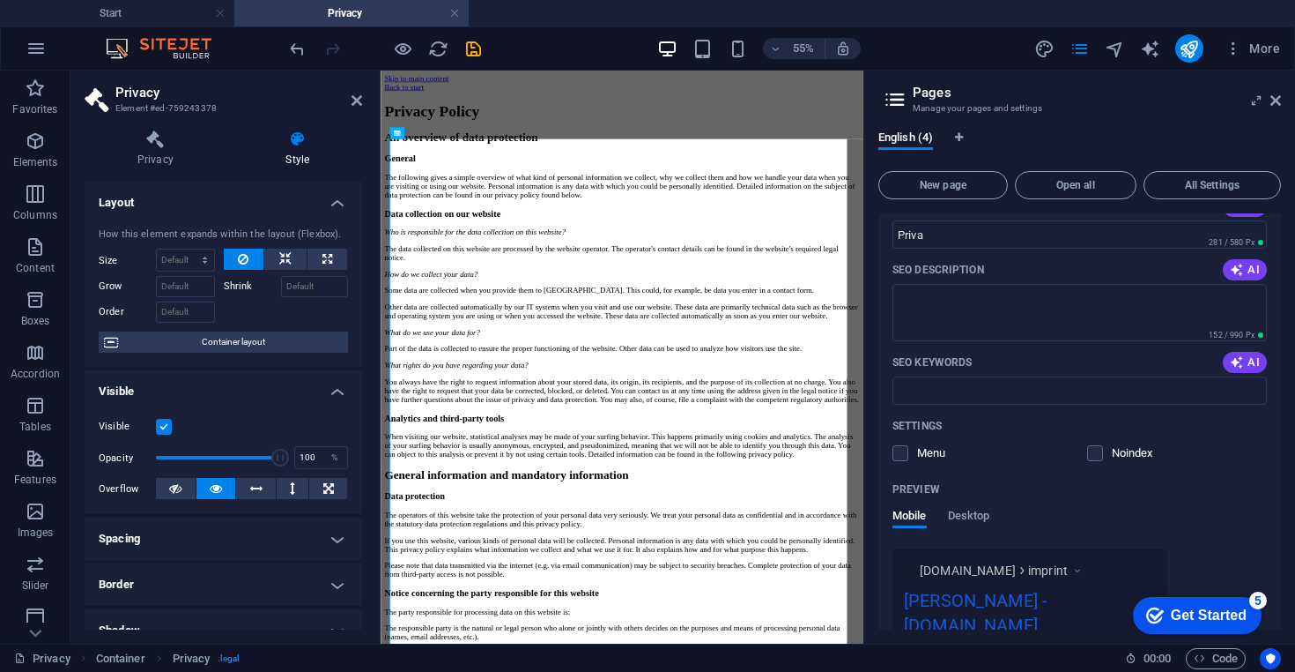
scroll to position [297, 0]
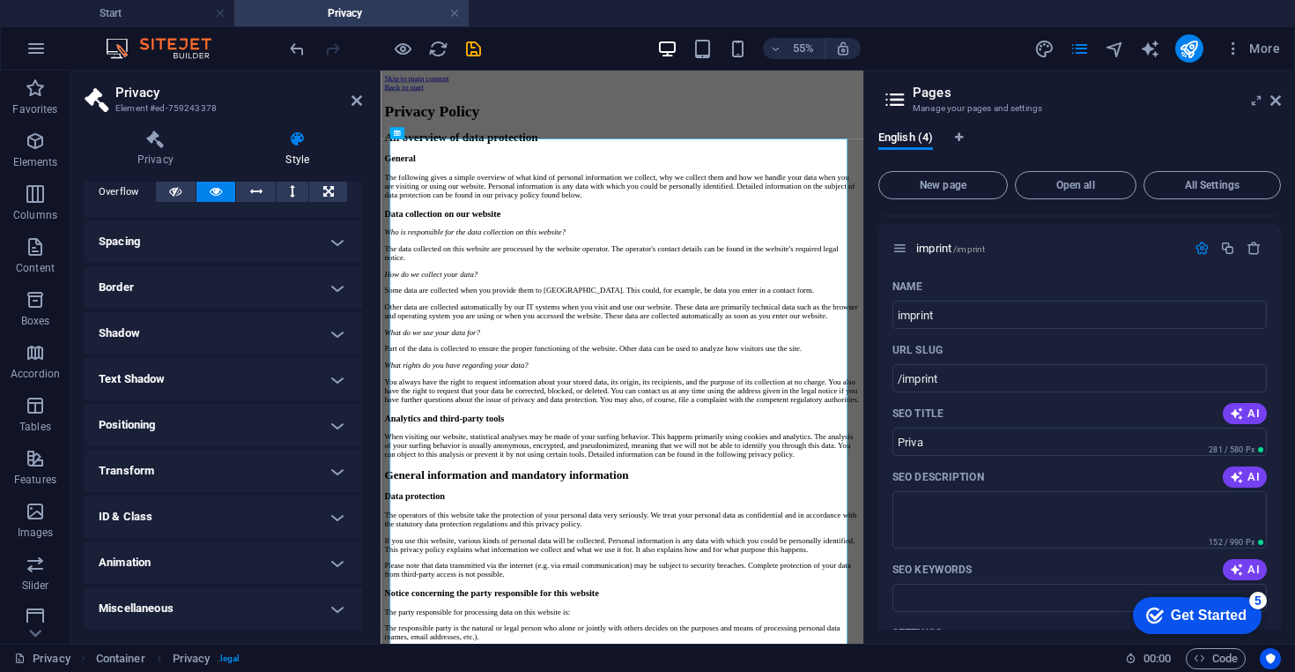
scroll to position [0, 0]
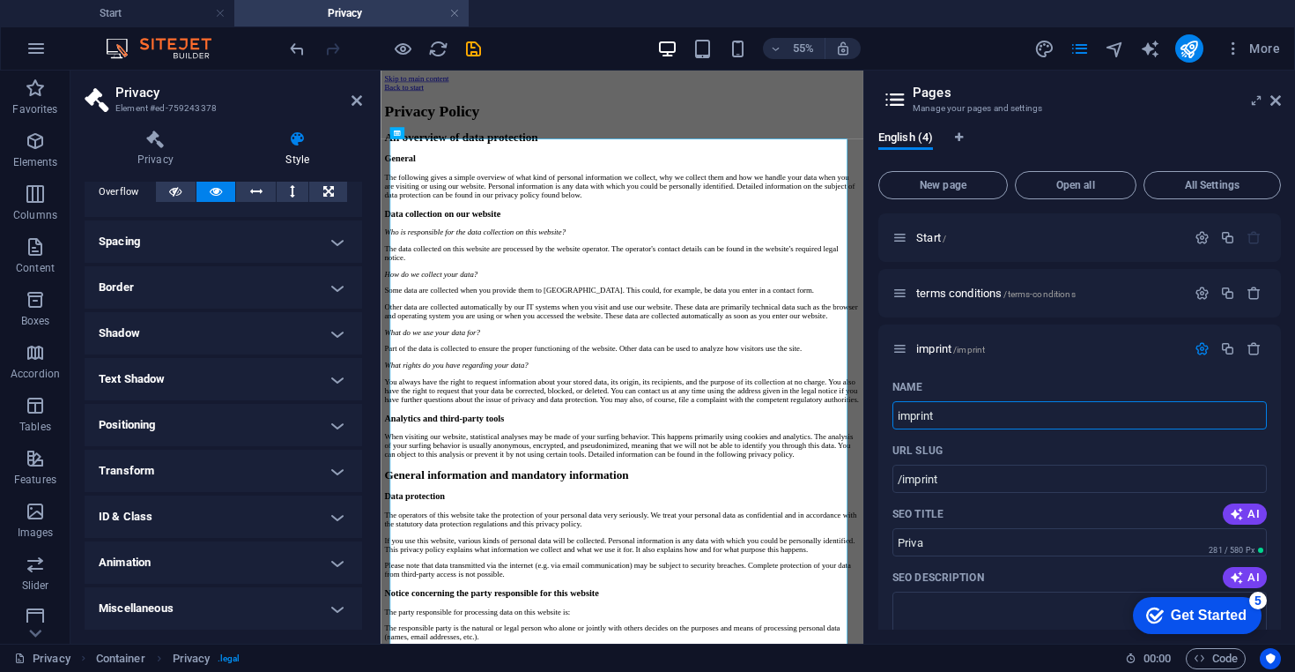
drag, startPoint x: 942, startPoint y: 413, endPoint x: 872, endPoint y: 413, distance: 69.6
click at [872, 413] on div "English (4) New page Open all All Settings Start / terms conditions /terms-cond…" at bounding box center [1080, 379] width 431 height 527
type input "lol"
type input "/lol"
type input "lol"
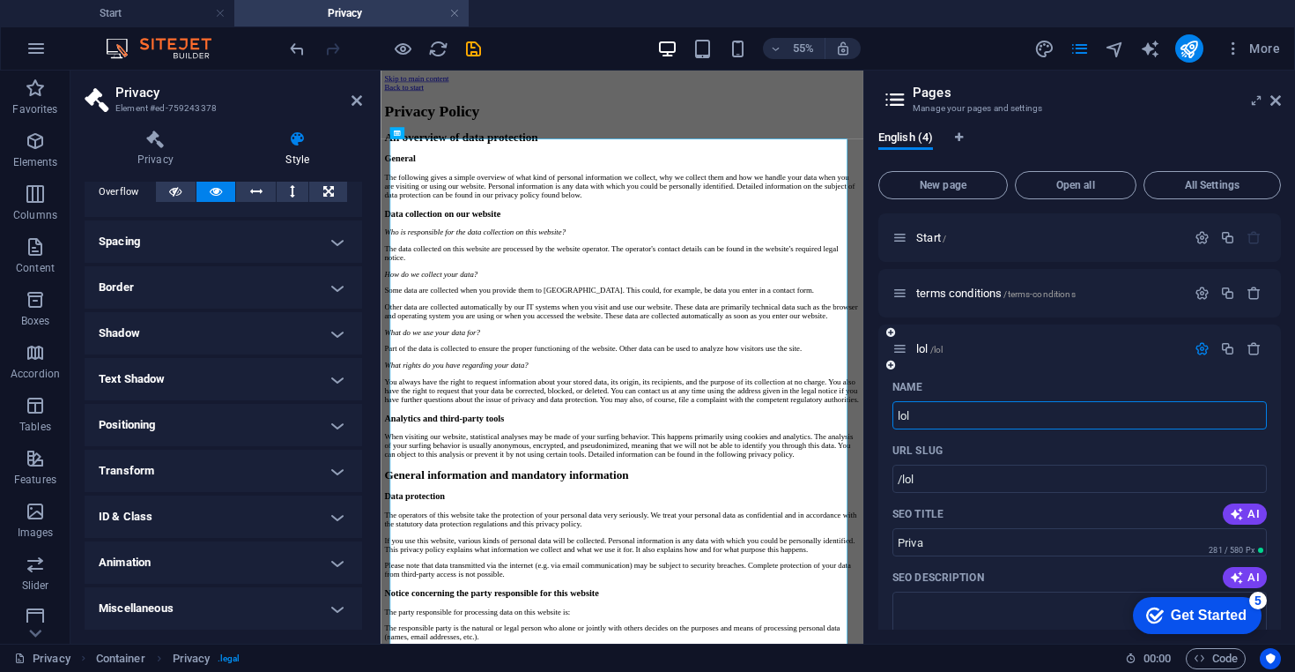
click at [951, 384] on div "Name" at bounding box center [1080, 387] width 375 height 28
click at [953, 188] on span "New page" at bounding box center [944, 185] width 114 height 11
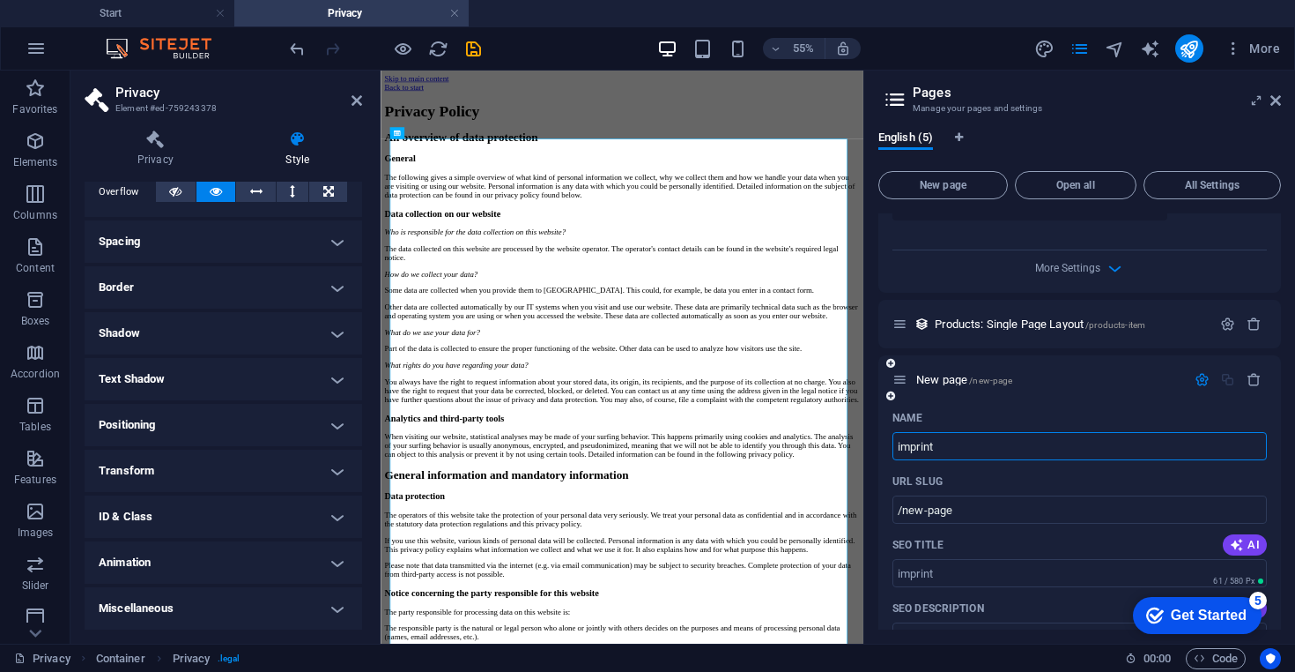
type input "imprint"
type input "/imprint"
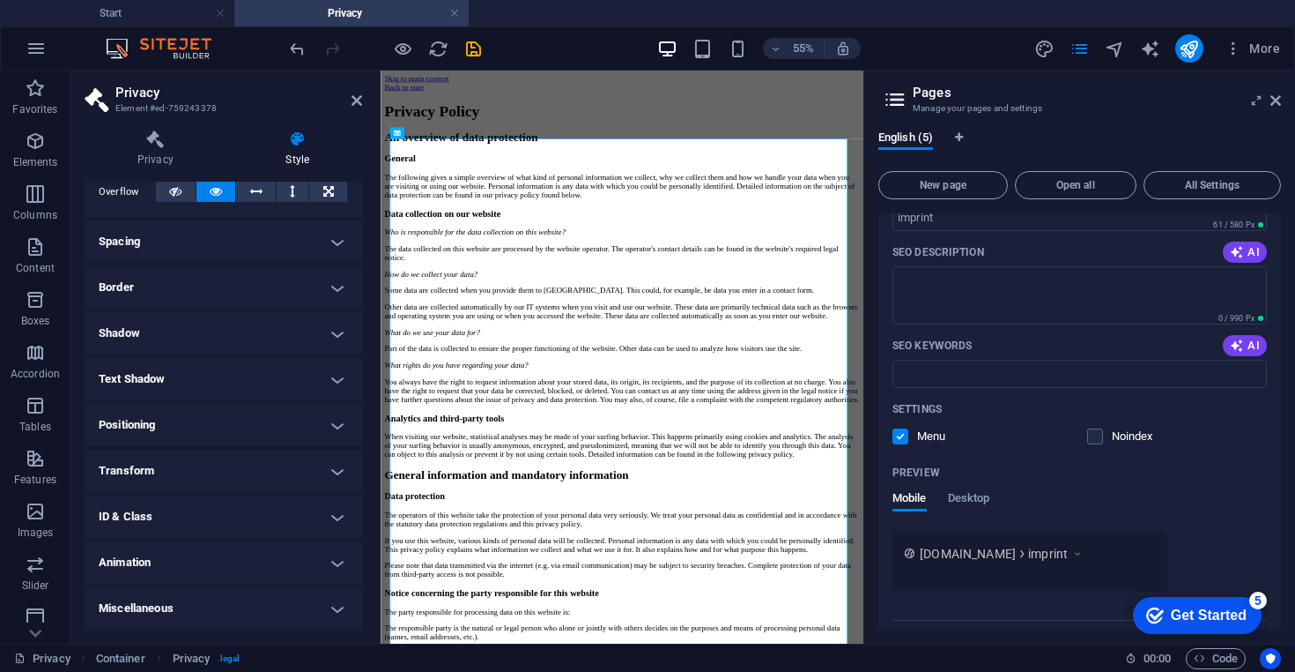
scroll to position [1133, 0]
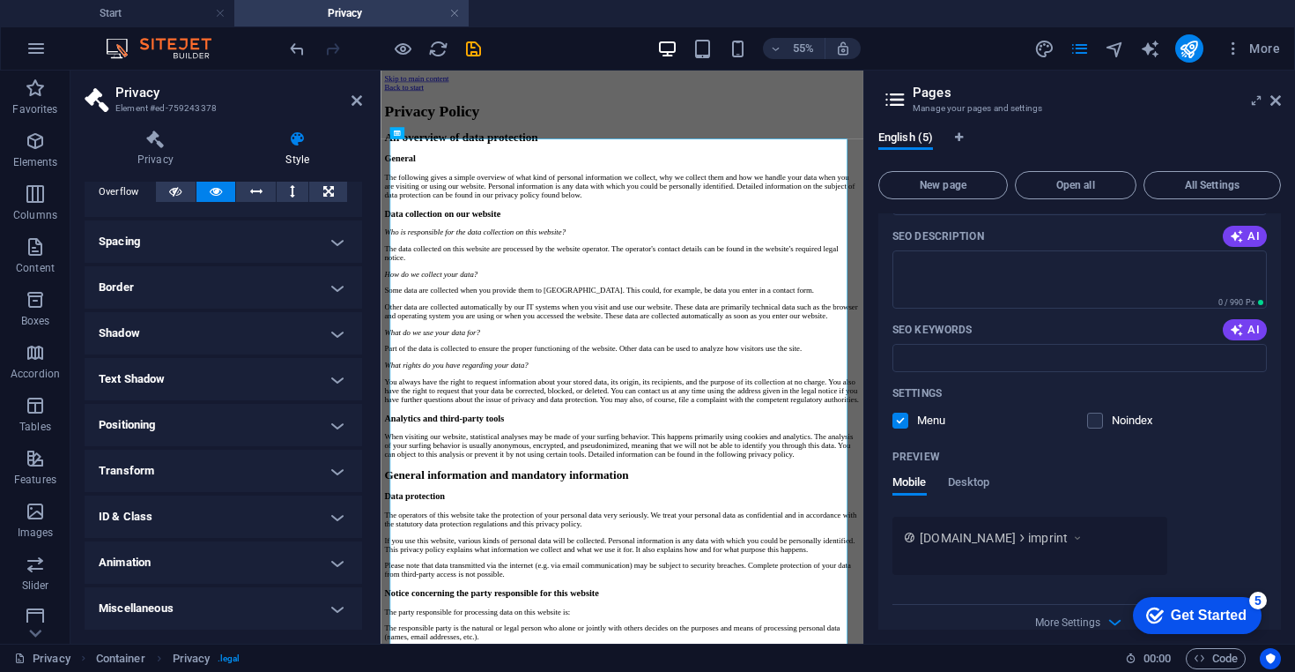
type input "imprint"
click at [887, 340] on div "Name imprint ​ URL SLUG /imprint ​ SEO Title AI ​ 61 / 580 Px SEO Description A…" at bounding box center [1080, 339] width 403 height 614
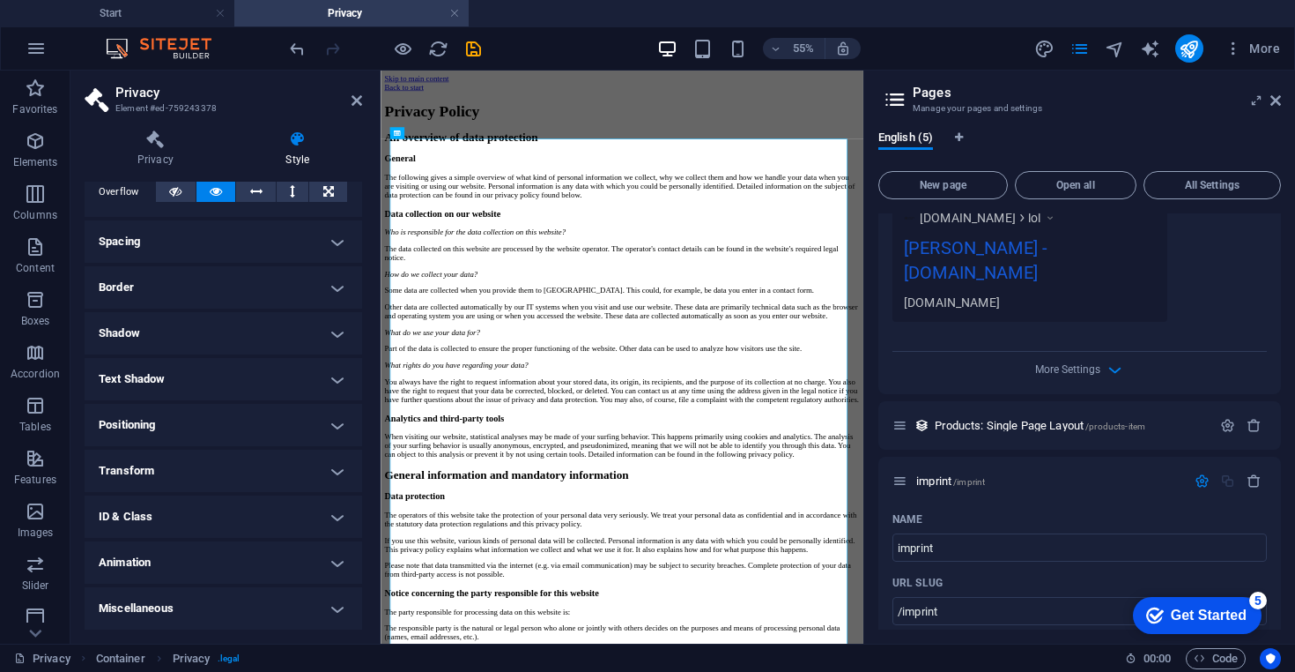
scroll to position [754, 0]
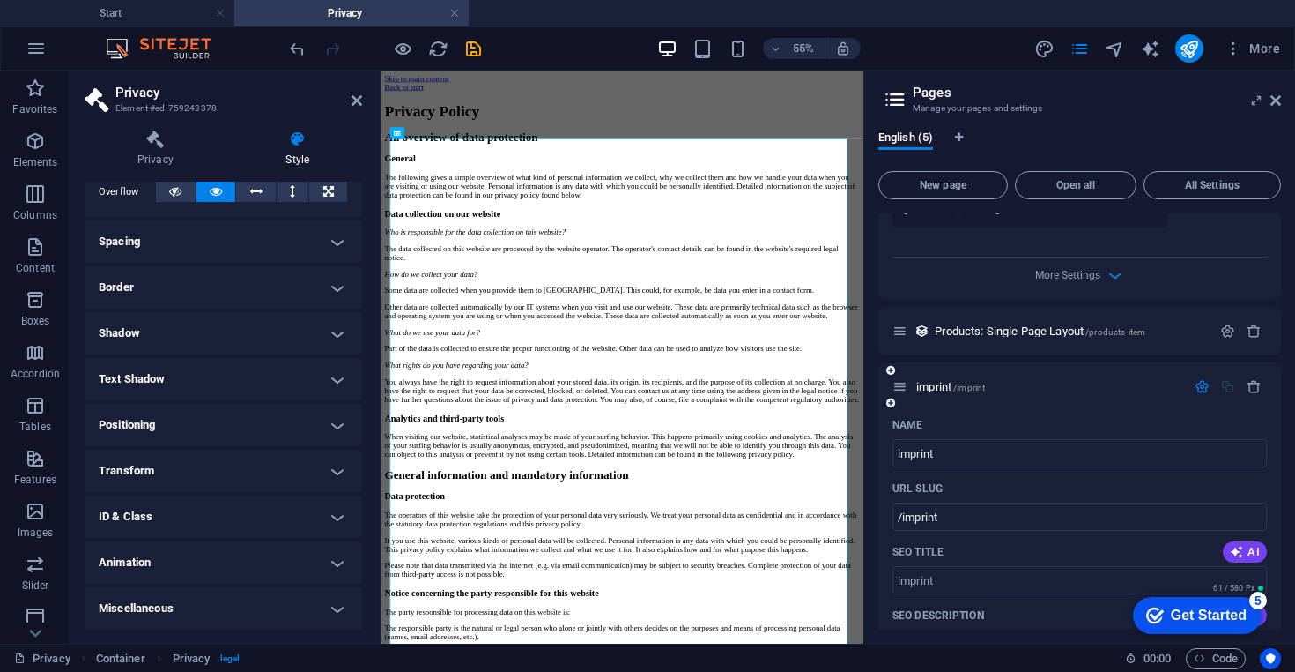
click at [988, 411] on div "Name" at bounding box center [1080, 425] width 375 height 28
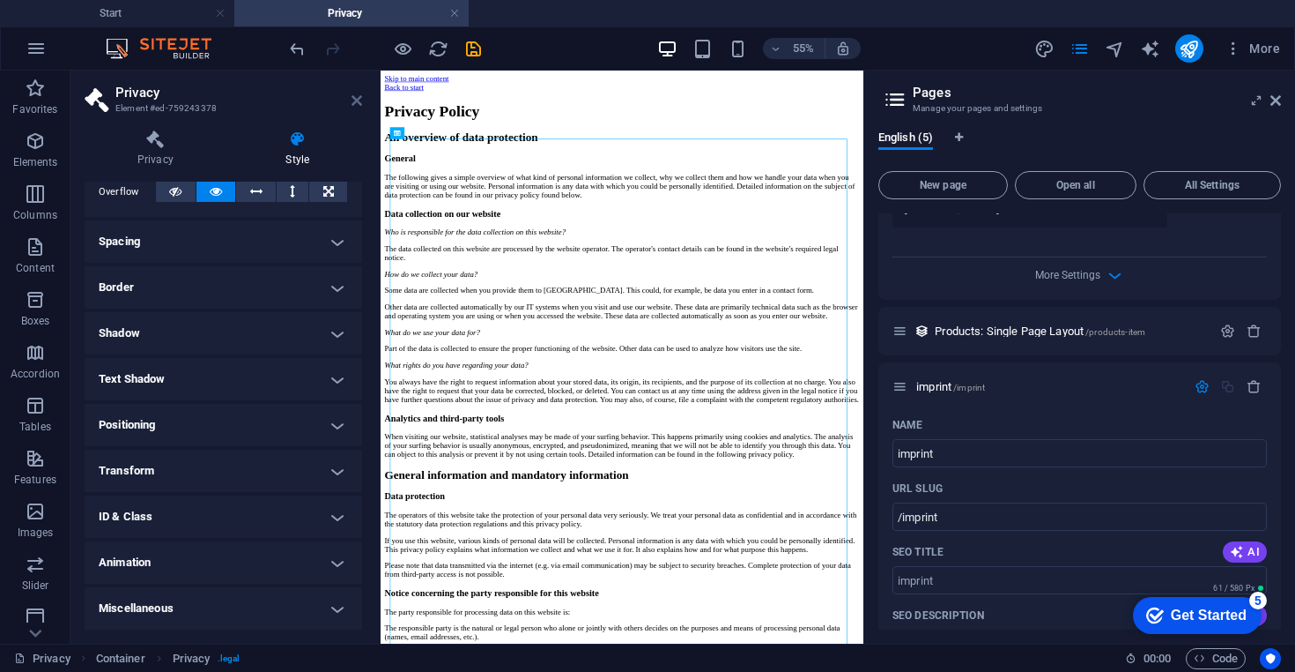
click at [356, 105] on icon at bounding box center [357, 100] width 11 height 14
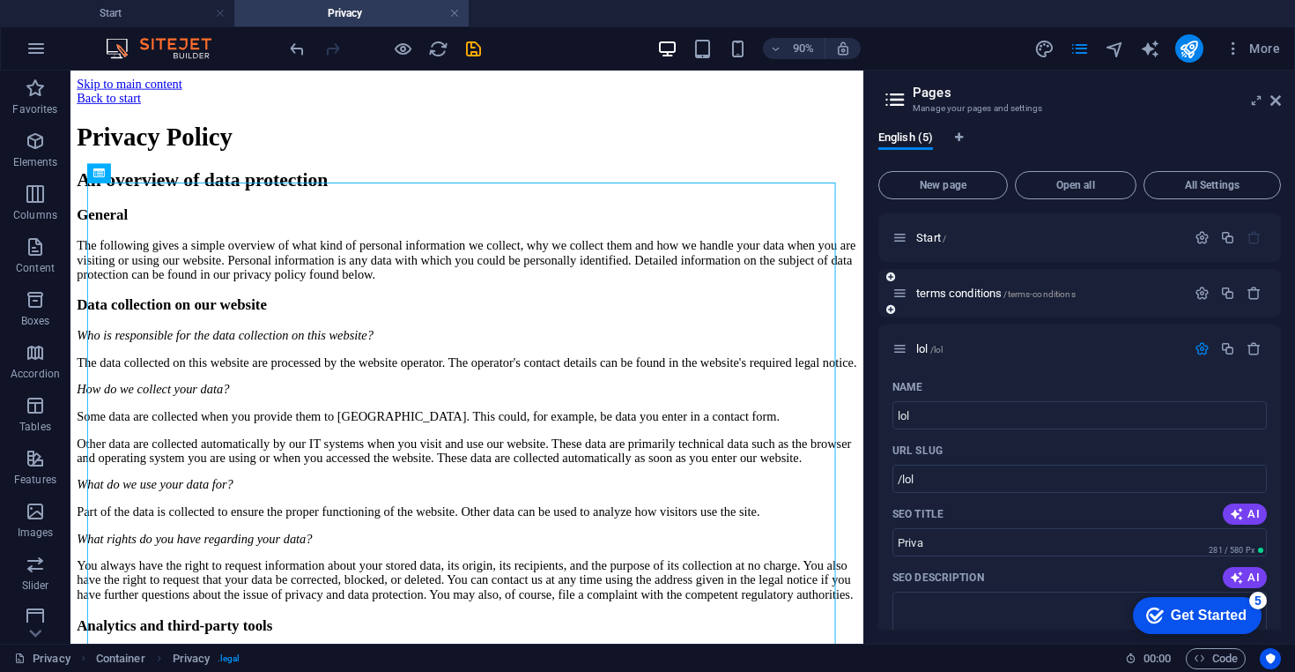
scroll to position [0, 0]
click at [934, 247] on div "Start /" at bounding box center [1039, 237] width 293 height 20
click at [938, 238] on span "Start /" at bounding box center [932, 237] width 30 height 13
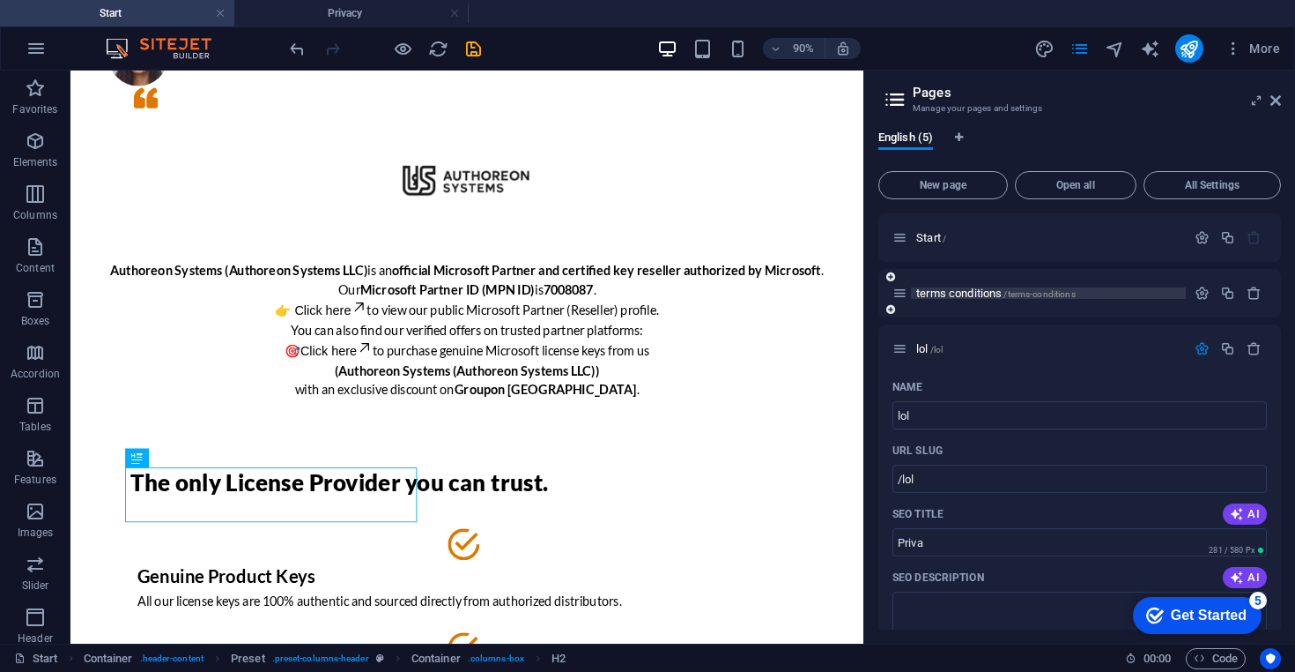
click at [946, 294] on span "terms conditions /terms-conditions" at bounding box center [997, 292] width 160 height 13
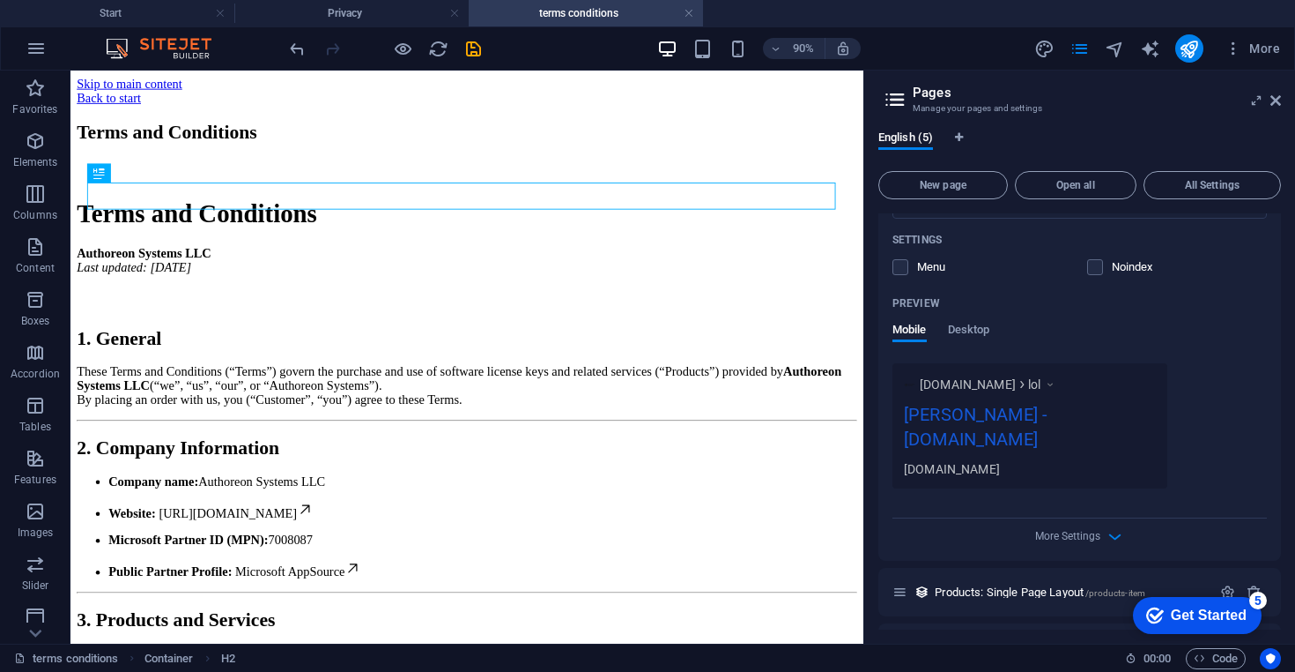
scroll to position [656, 0]
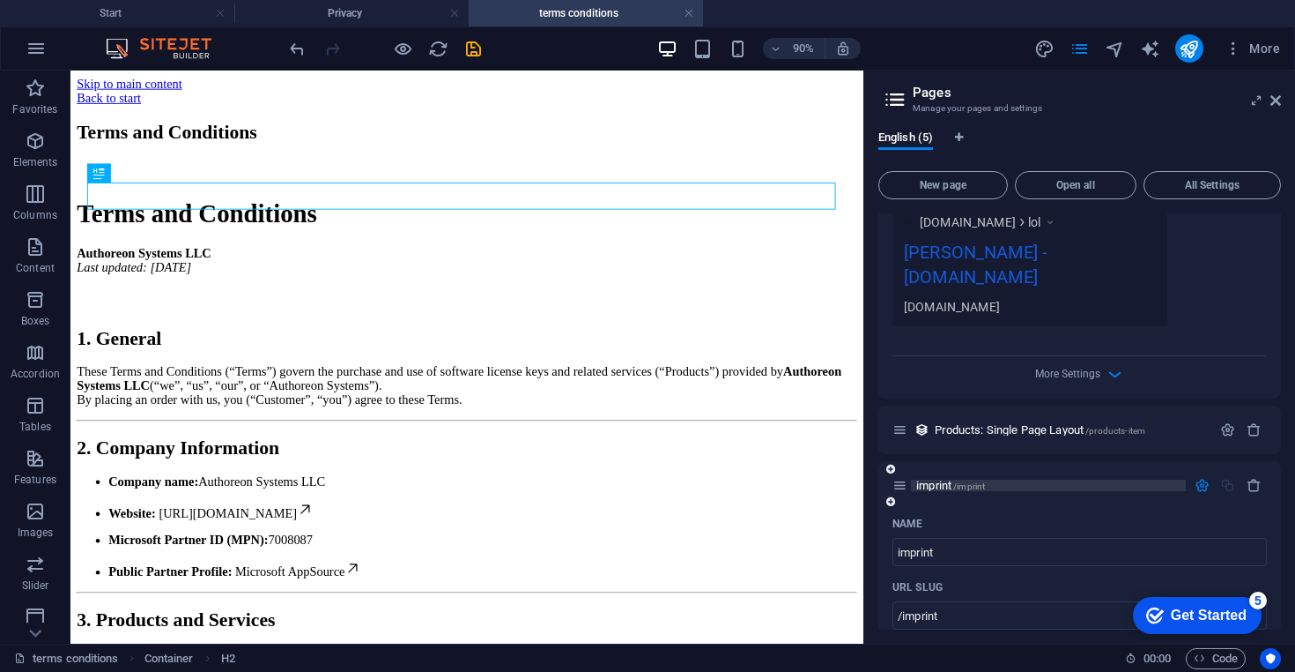
click at [949, 479] on span "imprint /imprint" at bounding box center [951, 485] width 69 height 13
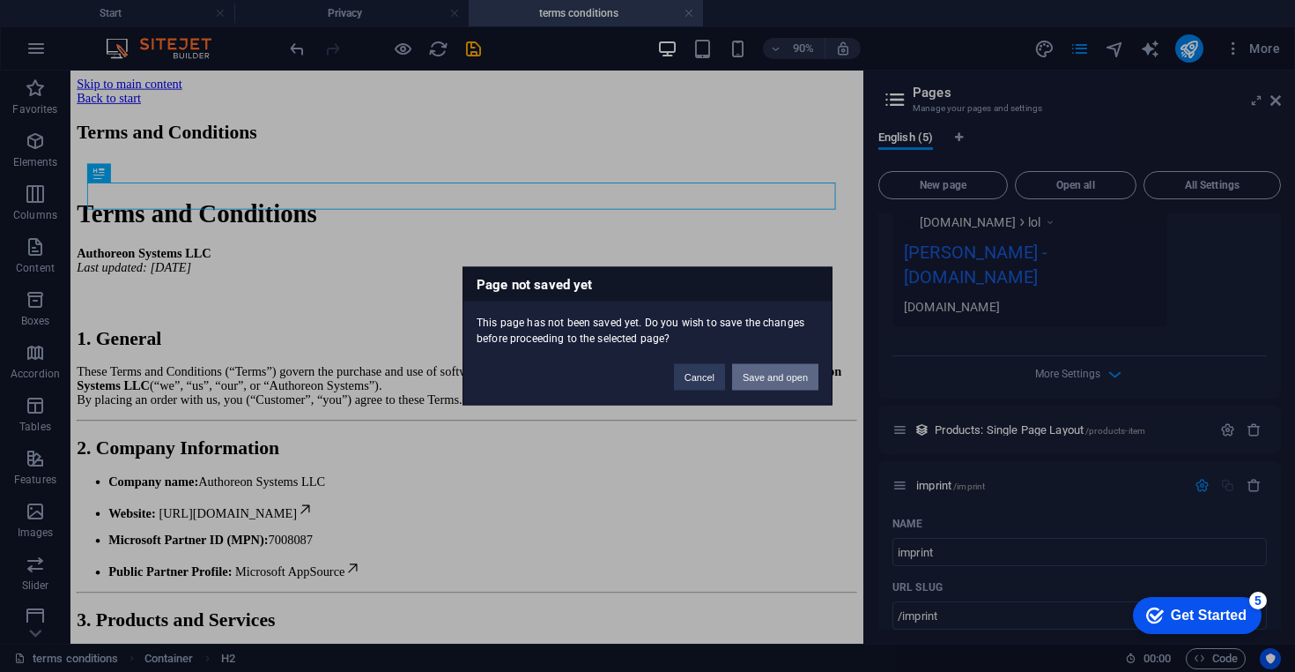
click at [770, 379] on button "Save and open" at bounding box center [775, 377] width 86 height 26
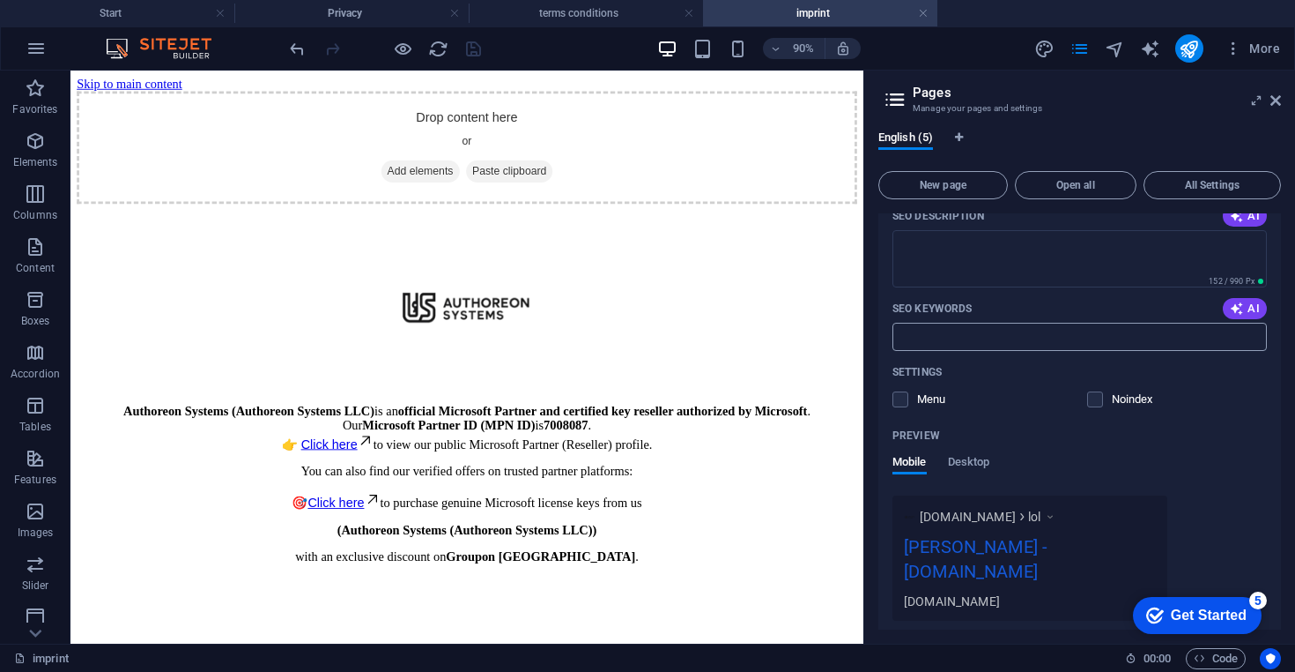
scroll to position [518, 0]
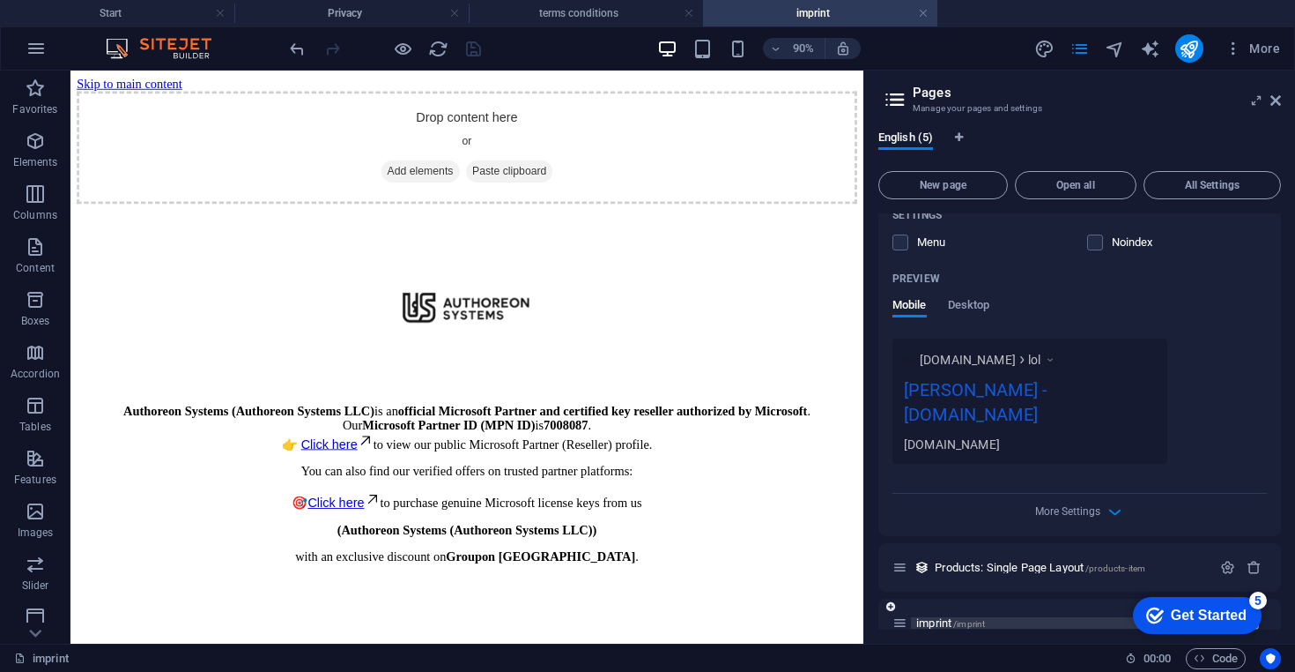
click at [933, 616] on span "imprint /imprint" at bounding box center [951, 622] width 69 height 13
click at [925, 616] on span "imprint /imprint" at bounding box center [951, 622] width 69 height 13
click at [929, 616] on span "imprint /imprint" at bounding box center [951, 622] width 69 height 13
click at [931, 616] on span "imprint /imprint" at bounding box center [951, 622] width 69 height 13
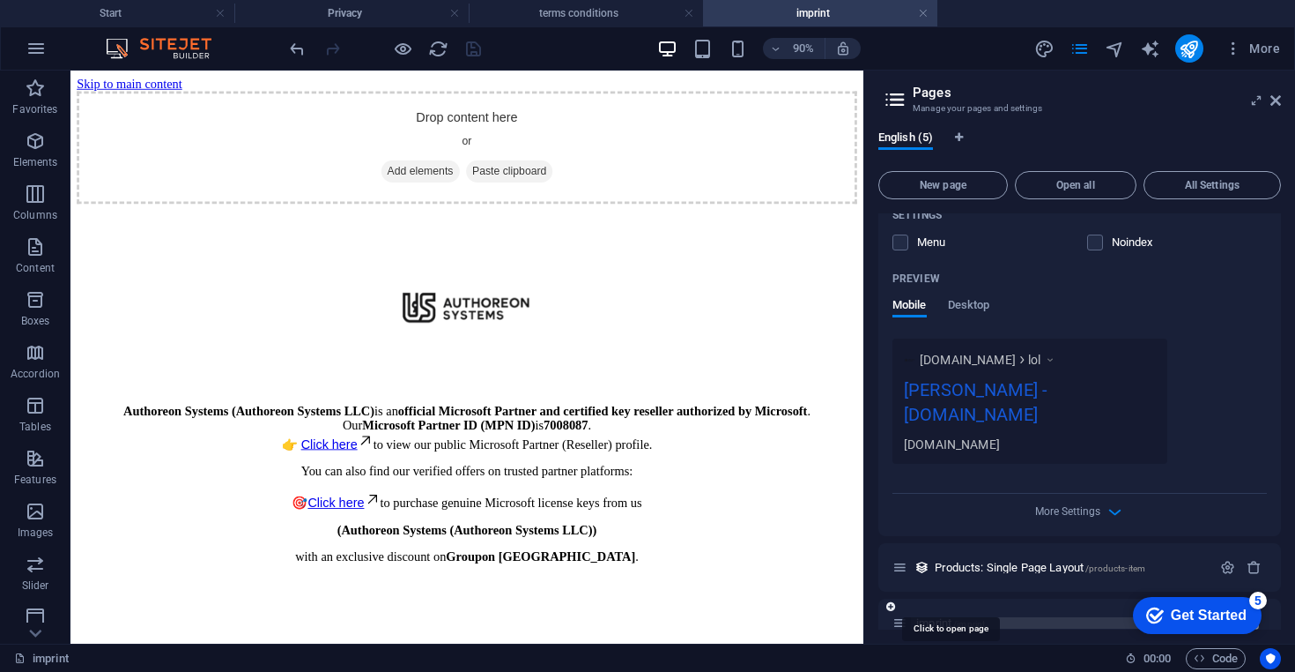
click at [931, 616] on span "imprint /imprint" at bounding box center [951, 622] width 69 height 13
click at [976, 619] on span "/imprint" at bounding box center [970, 624] width 32 height 10
drag, startPoint x: 1240, startPoint y: 607, endPoint x: 1018, endPoint y: 526, distance: 236.4
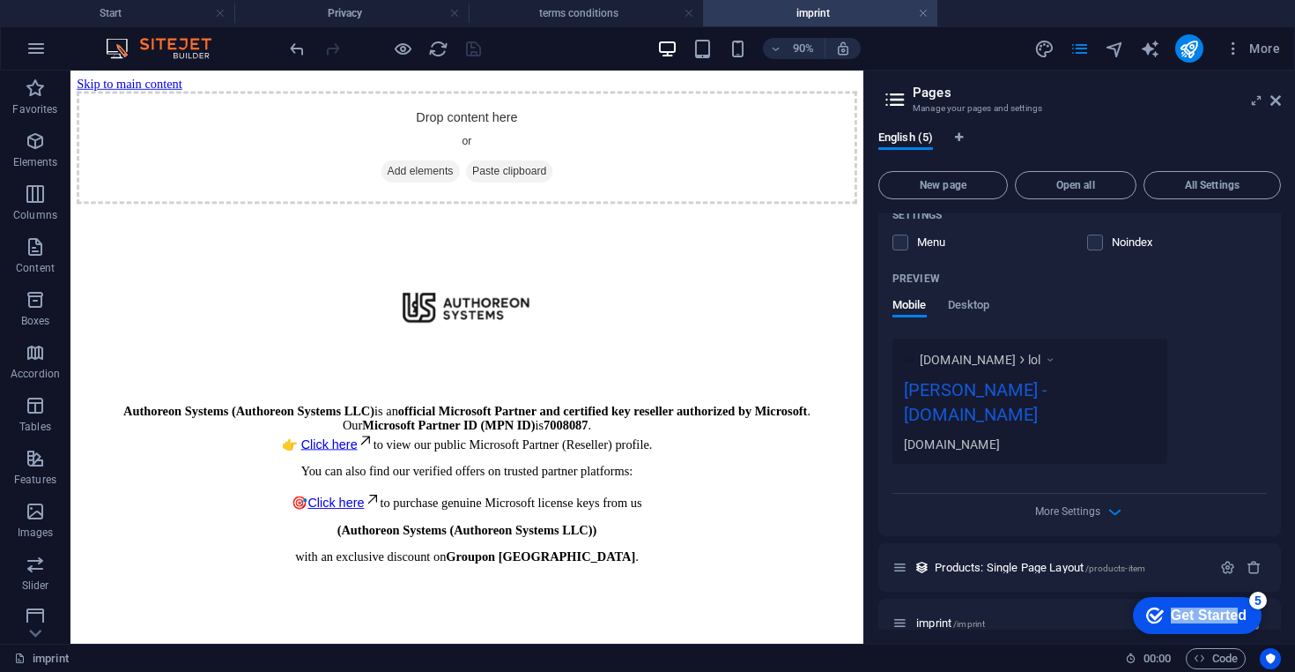
click at [1119, 588] on html "checkmark Get Started 5 First Steps in the Editor Let's guide you through the t…" at bounding box center [1194, 614] width 150 height 53
click at [903, 615] on icon at bounding box center [900, 622] width 15 height 15
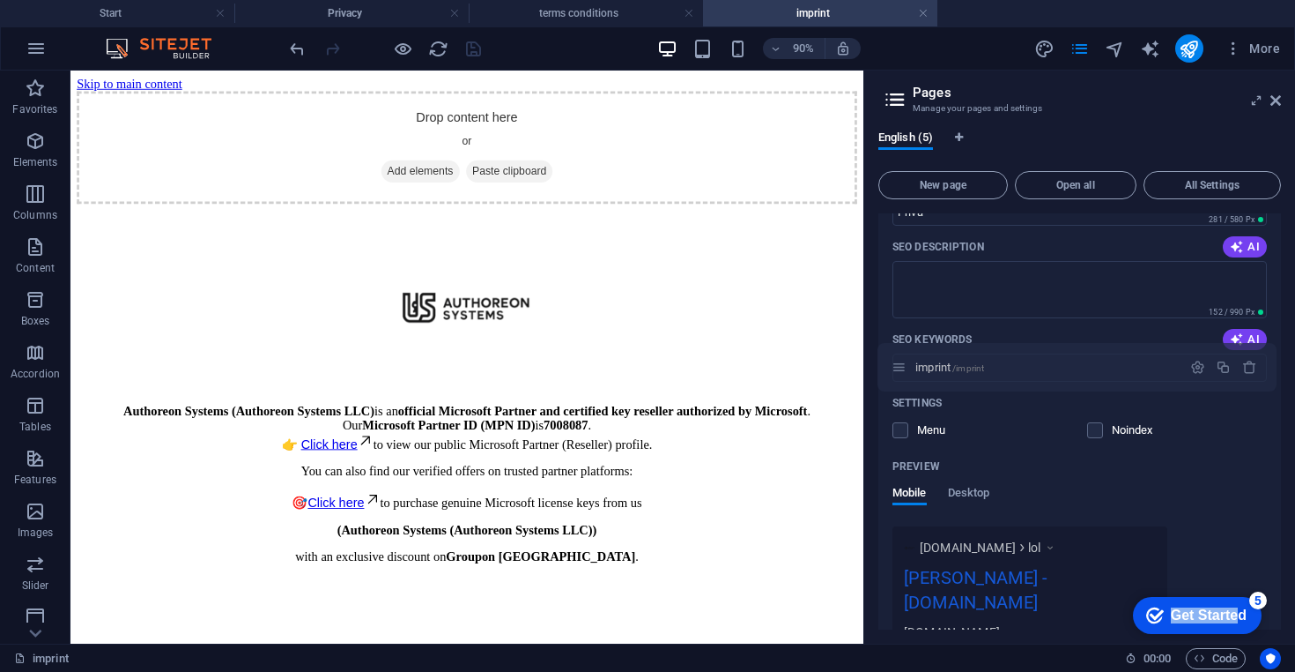
scroll to position [0, 0]
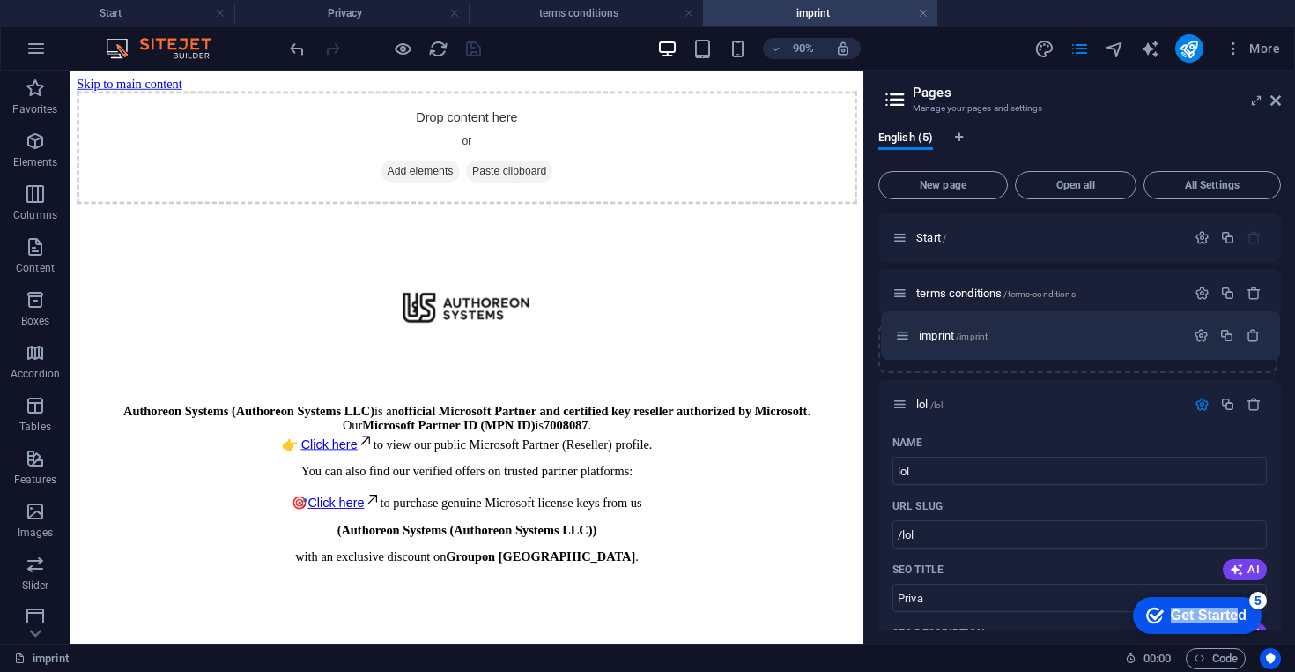
drag, startPoint x: 904, startPoint y: 599, endPoint x: 911, endPoint y: 336, distance: 263.6
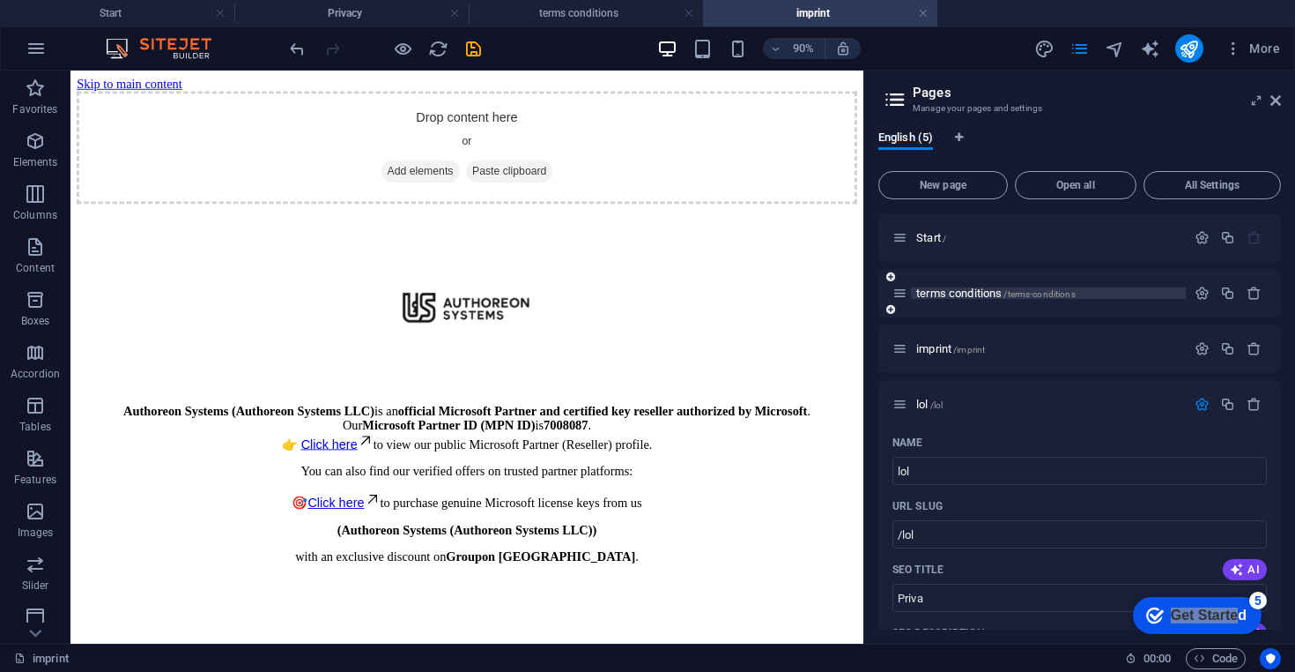
click at [1028, 295] on span "/terms-conditions" at bounding box center [1039, 294] width 71 height 10
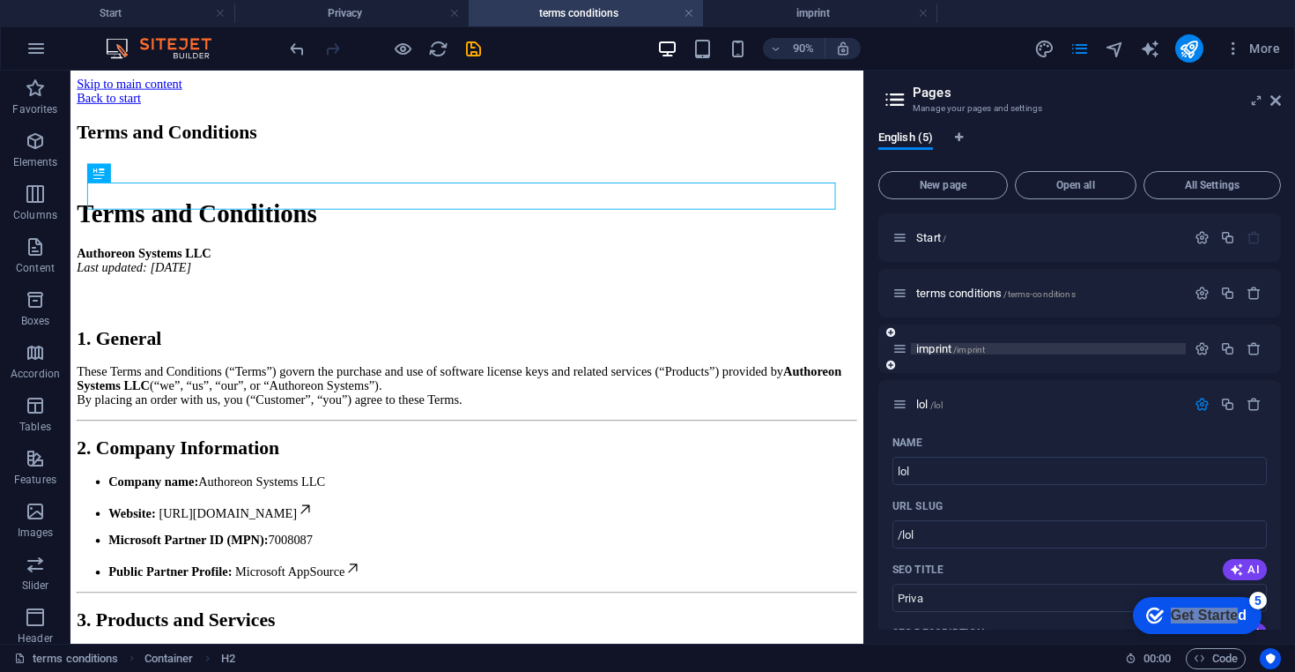
click at [977, 345] on span "/imprint" at bounding box center [970, 350] width 32 height 10
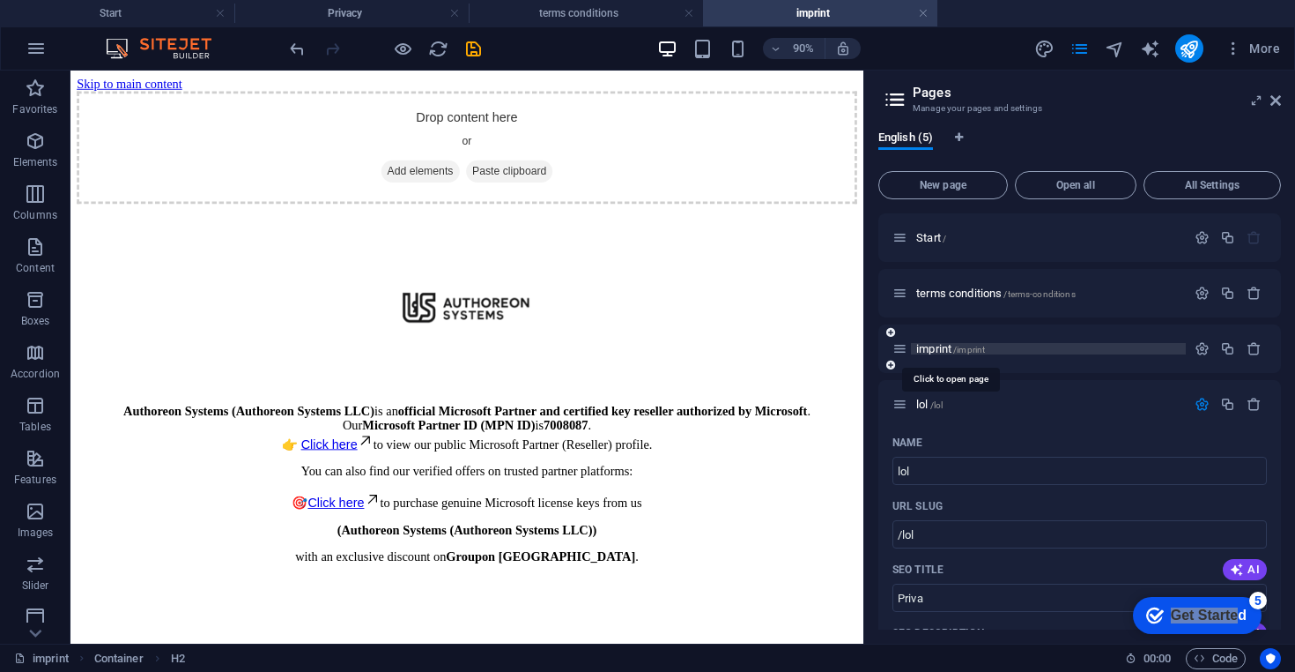
click at [977, 345] on span "/imprint" at bounding box center [970, 350] width 32 height 10
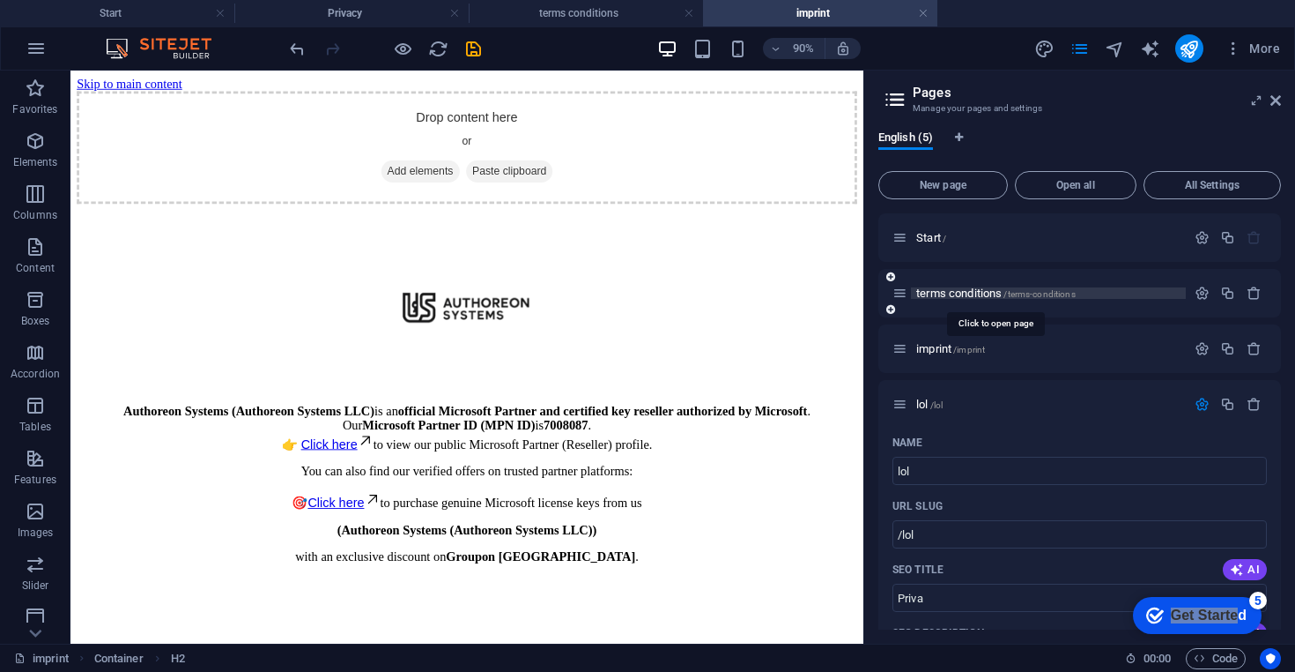
click at [969, 296] on span "terms conditions /terms-conditions" at bounding box center [997, 292] width 160 height 13
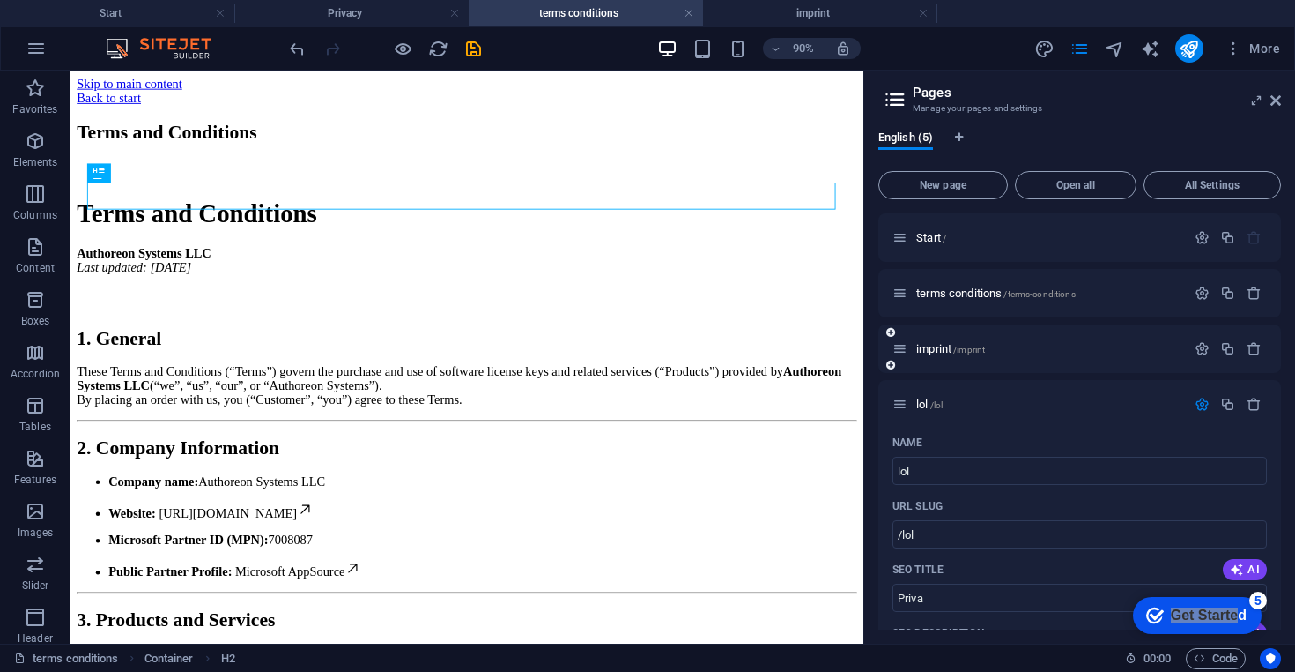
click at [950, 360] on div "imprint /imprint" at bounding box center [1080, 348] width 403 height 48
click at [917, 344] on span "imprint /imprint" at bounding box center [951, 348] width 69 height 13
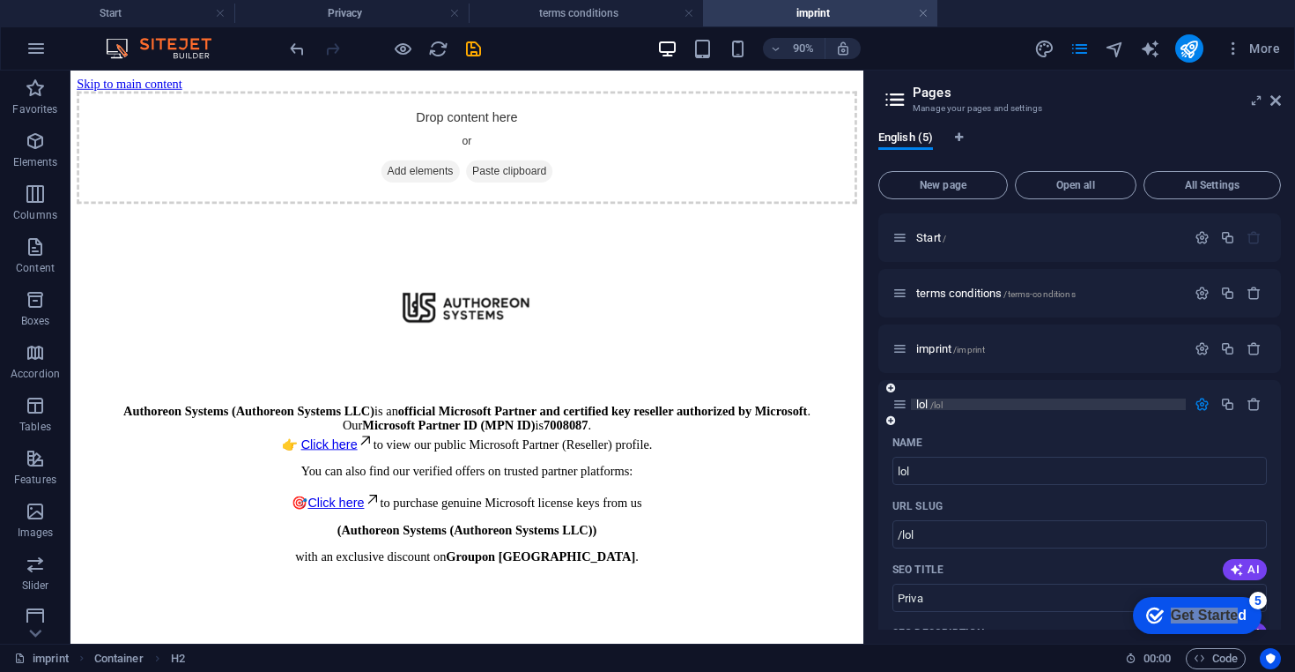
click at [938, 403] on span "/lol" at bounding box center [937, 405] width 13 height 10
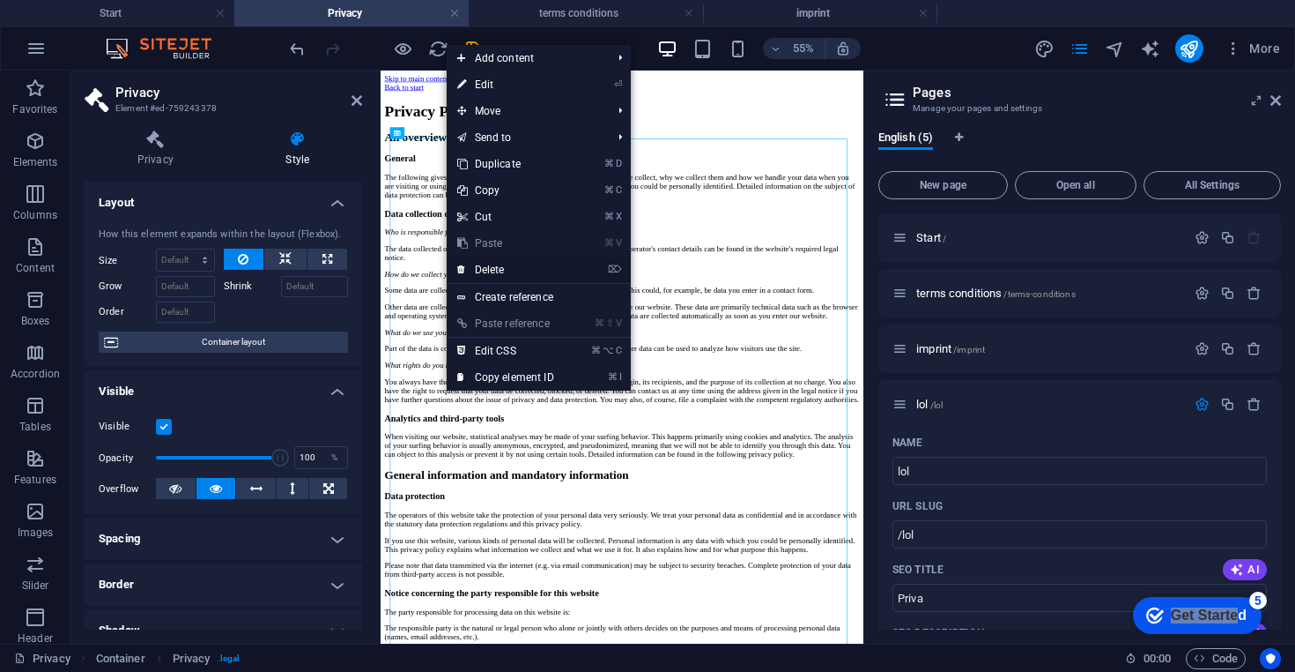
click at [515, 275] on link "⌦ Delete" at bounding box center [506, 269] width 118 height 26
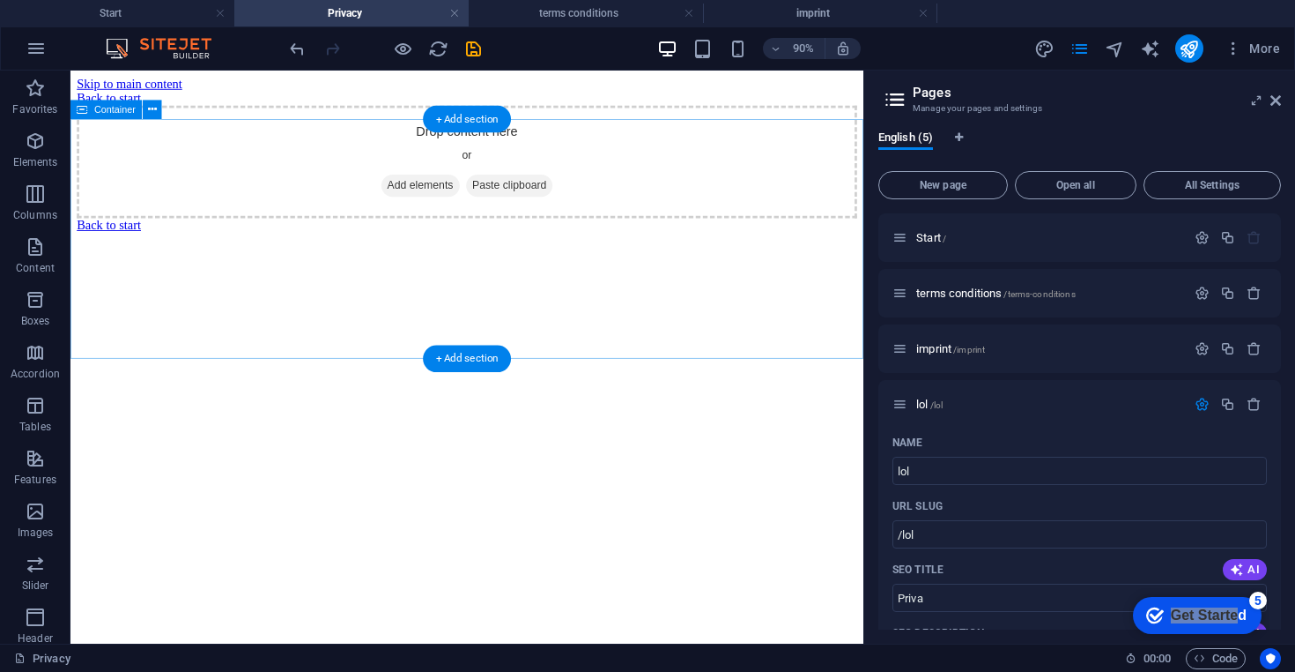
click at [476, 226] on div "Drop content here or Add elements Paste clipboard" at bounding box center [511, 171] width 867 height 125
click at [487, 217] on div "Drop content here or Add elements Paste clipboard" at bounding box center [511, 171] width 867 height 125
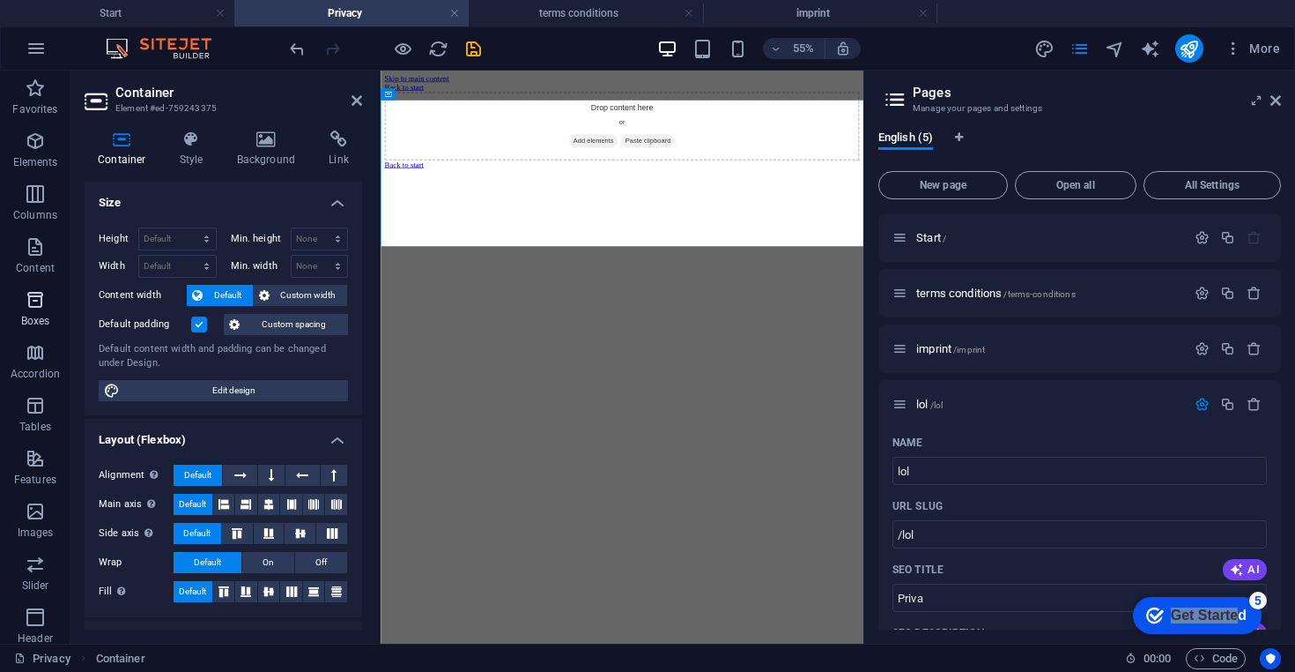
click at [40, 320] on p "Boxes" at bounding box center [35, 321] width 29 height 14
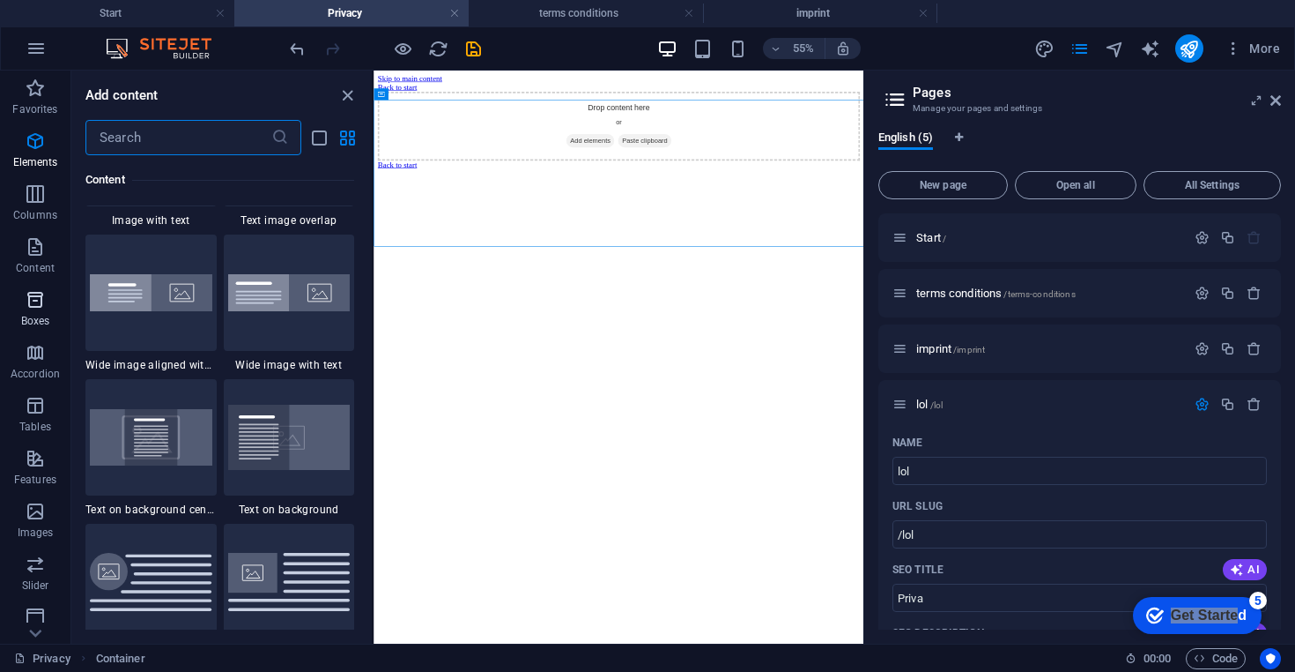
scroll to position [4861, 0]
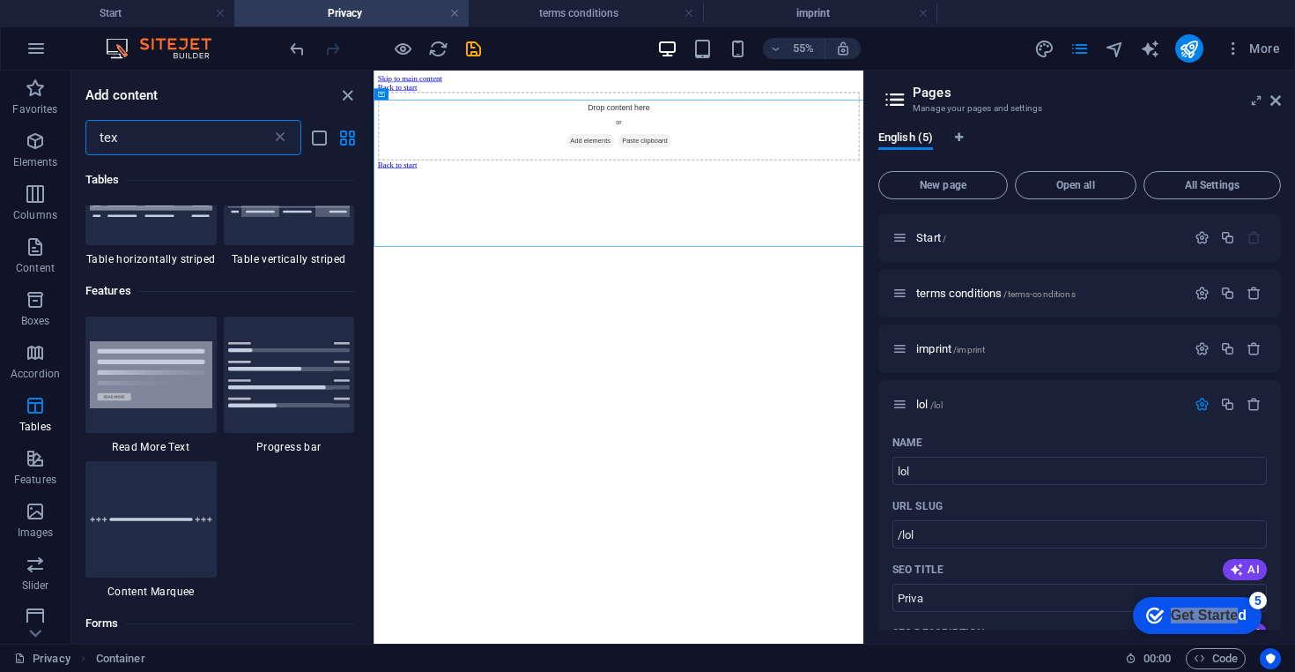
type input "text"
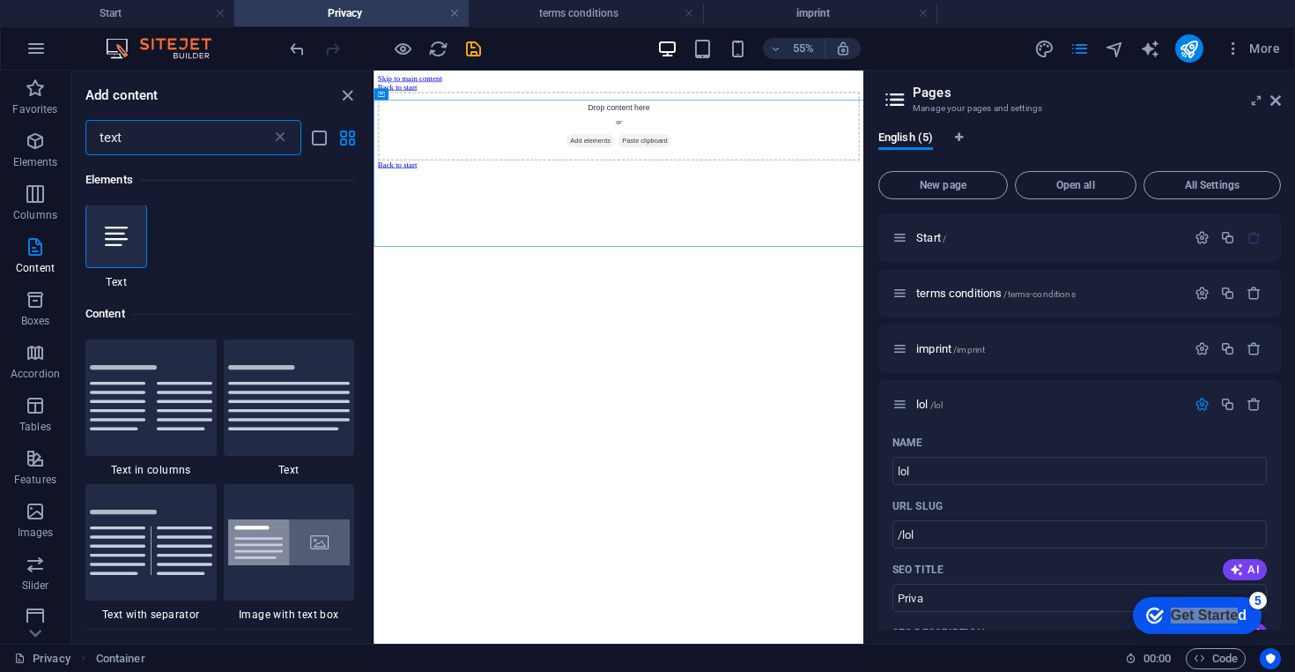
scroll to position [0, 0]
click at [110, 241] on icon at bounding box center [116, 237] width 23 height 23
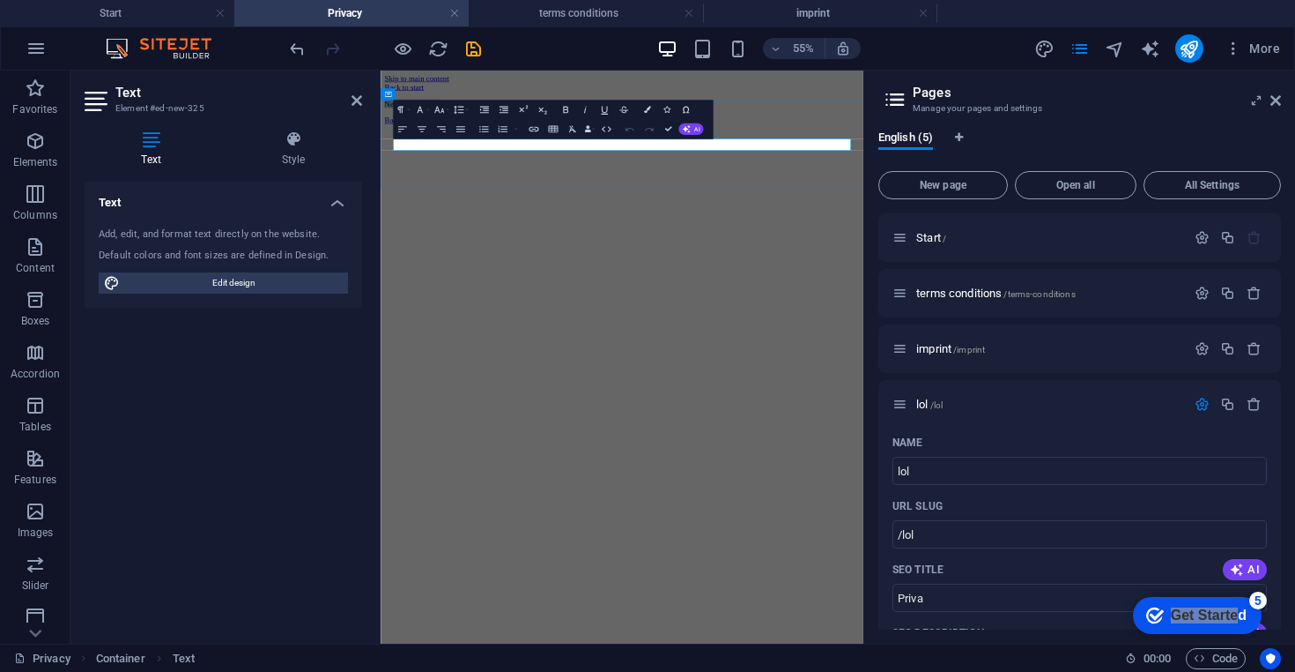
click at [481, 139] on p "New text element" at bounding box center [820, 131] width 864 height 16
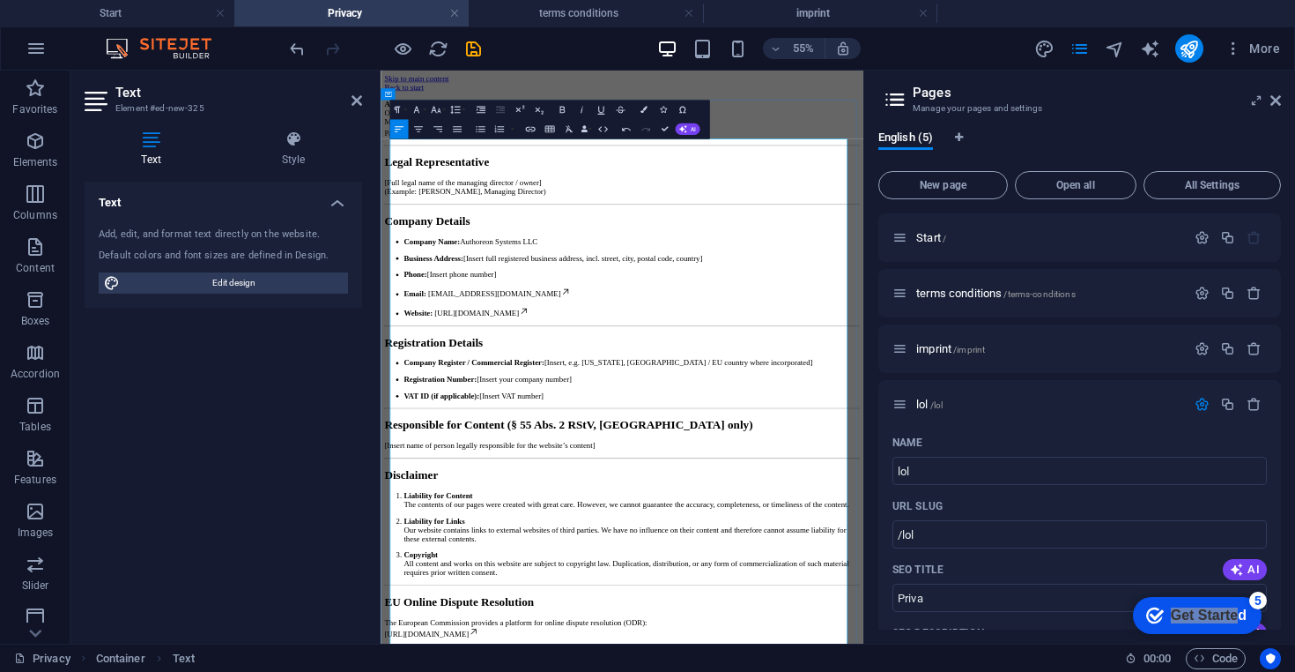
click at [966, 390] on li "Company Name: Authoreon Systems LLC" at bounding box center [837, 382] width 828 height 16
click at [1119, 173] on div "Authoreon Systems LLC Official Microsoft Partner – Reseller MPN ID: 7008087 Par…" at bounding box center [820, 627] width 864 height 1009
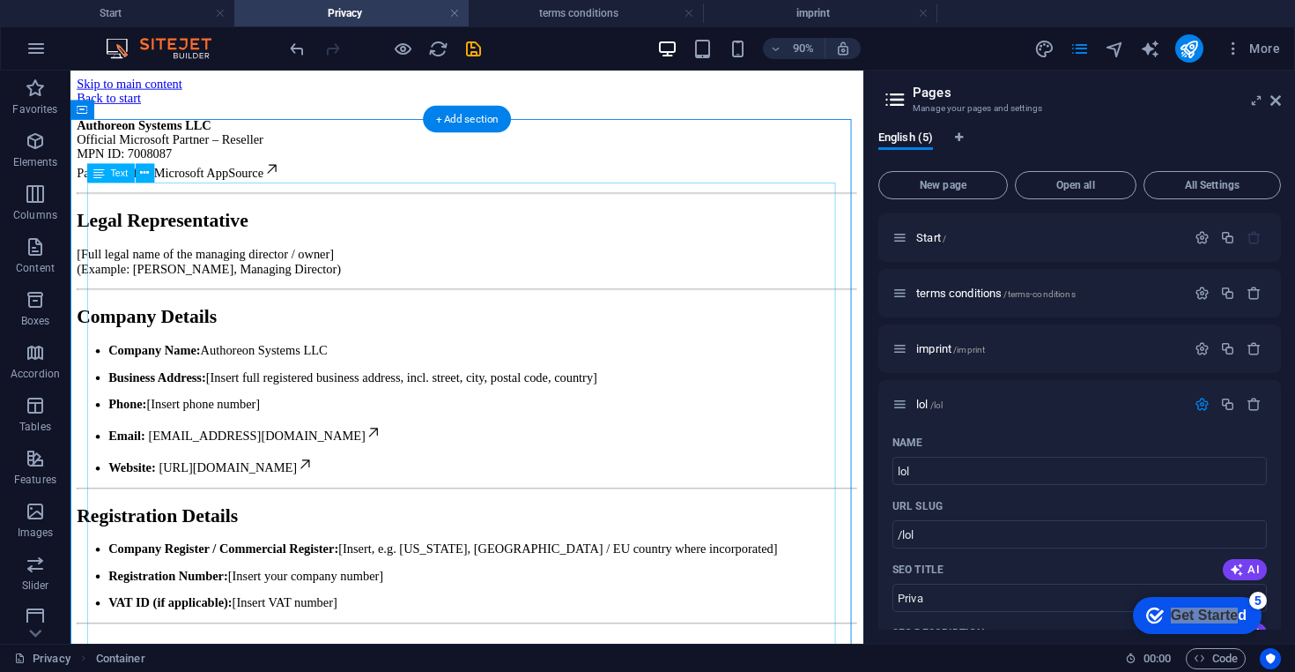
click at [291, 518] on div "Authoreon Systems LLC Official Microsoft Partner – Reseller MPN ID: 7008087 Par…" at bounding box center [511, 627] width 867 height 1009
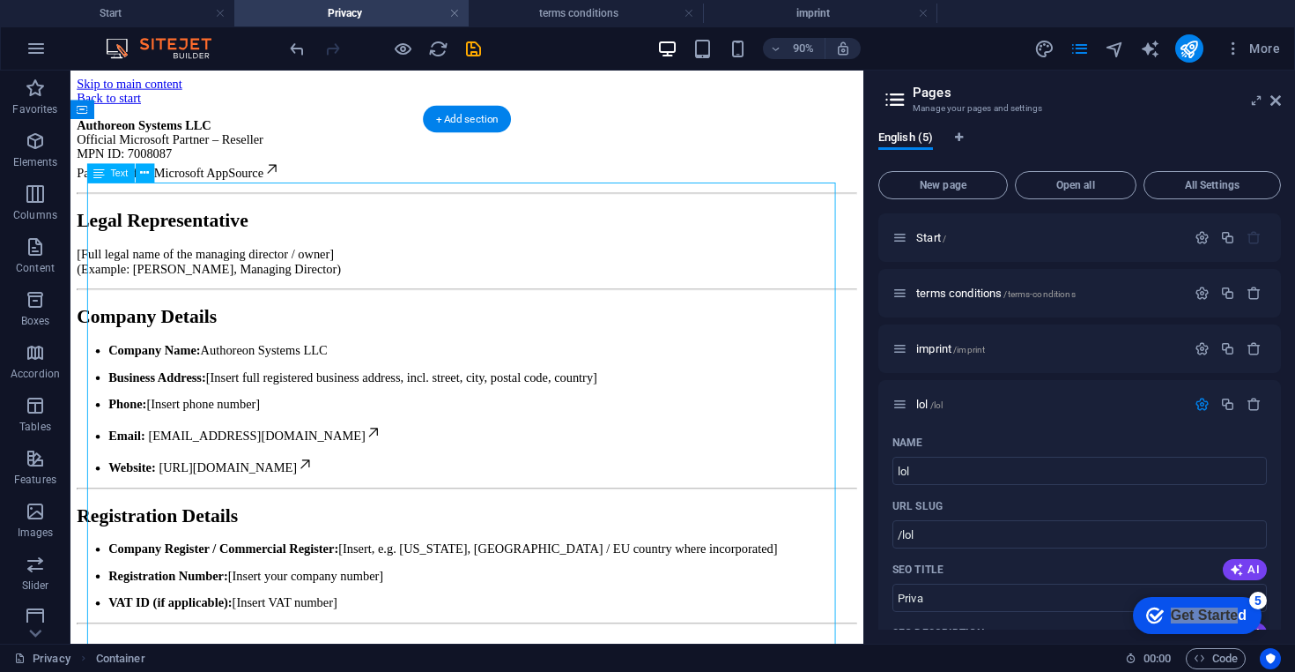
click at [291, 518] on div "Authoreon Systems LLC Official Microsoft Partner – Reseller MPN ID: 7008087 Par…" at bounding box center [511, 627] width 867 height 1009
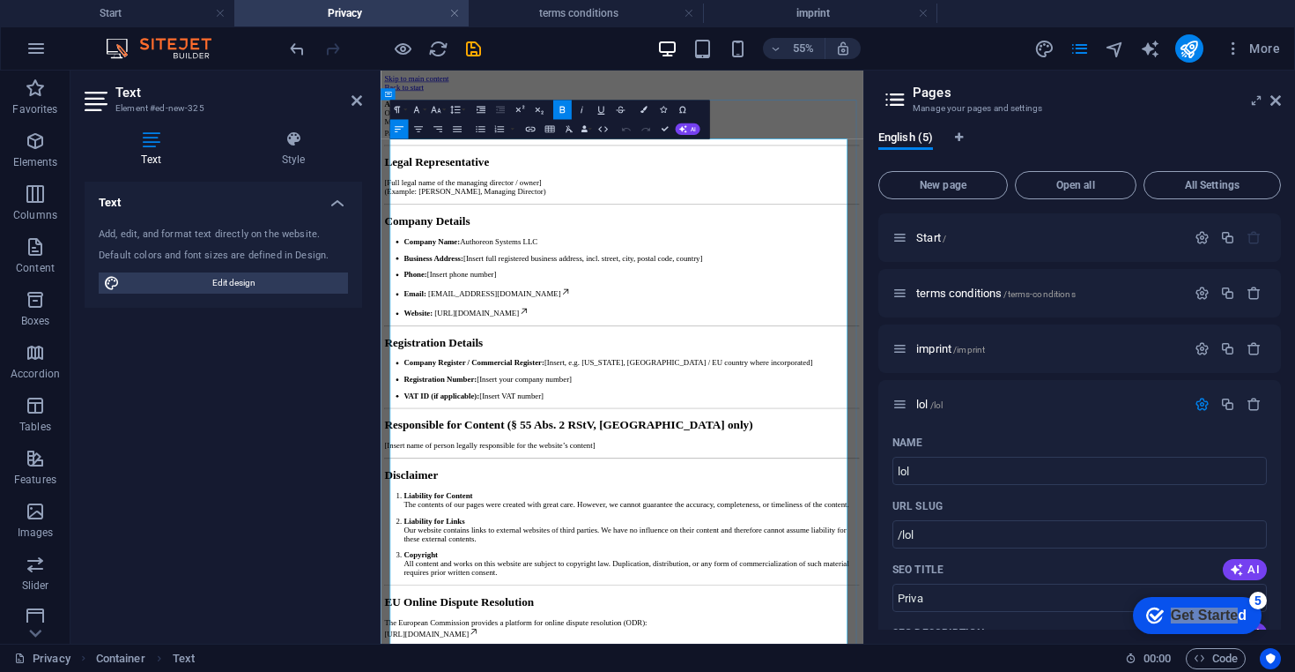
drag, startPoint x: 614, startPoint y: 518, endPoint x: 461, endPoint y: 517, distance: 153.3
click at [461, 449] on p "Phone: [Insert phone number]" at bounding box center [837, 442] width 828 height 16
drag, startPoint x: 675, startPoint y: 351, endPoint x: 401, endPoint y: 356, distance: 274.1
click at [401, 299] on p "[Full legal name of the managing director / owner] (Example: John Smith, Managi…" at bounding box center [820, 283] width 864 height 32
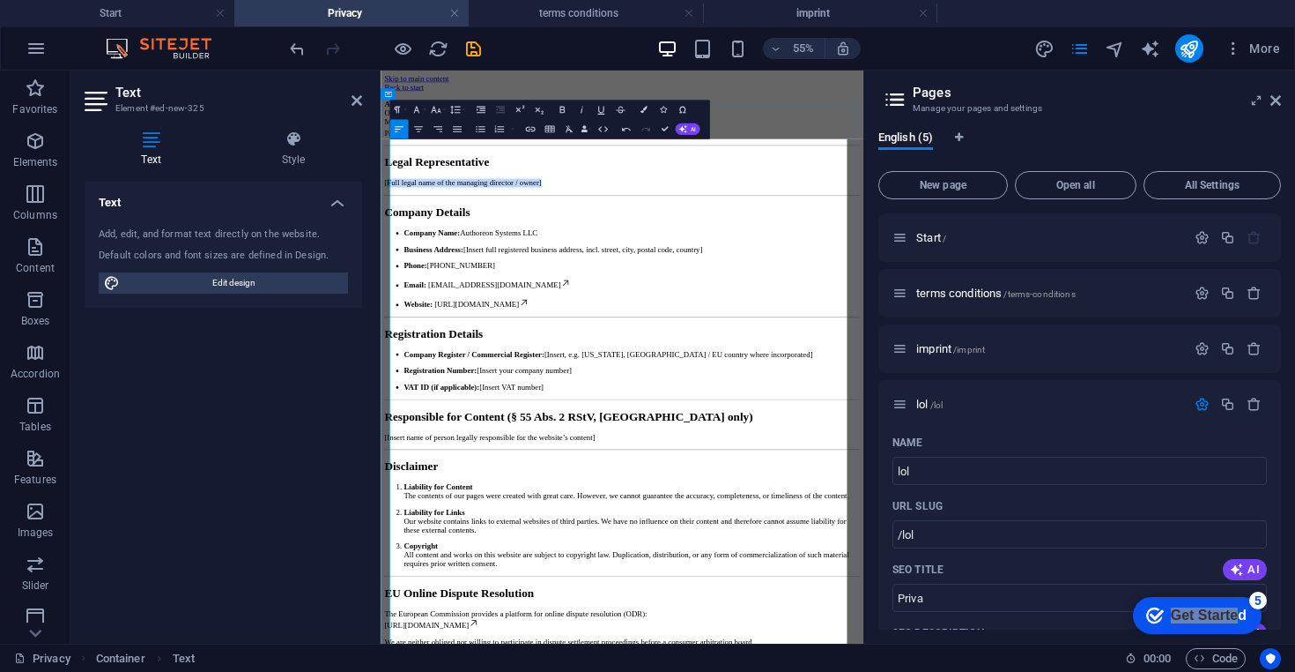
drag, startPoint x: 681, startPoint y: 332, endPoint x: 404, endPoint y: 334, distance: 277.6
click at [404, 283] on p "[Full legal name of the managing director / owner]" at bounding box center [820, 275] width 864 height 16
click at [561, 280] on div "Authoreon Systems LLC Official Microsoft Partner – Reseller MPN ID: 7008087 Par…" at bounding box center [820, 619] width 864 height 993
click at [596, 191] on link "Microsoft AppSource" at bounding box center [542, 183] width 139 height 15
click at [611, 191] on link "Microsoft AppSource" at bounding box center [542, 183] width 139 height 15
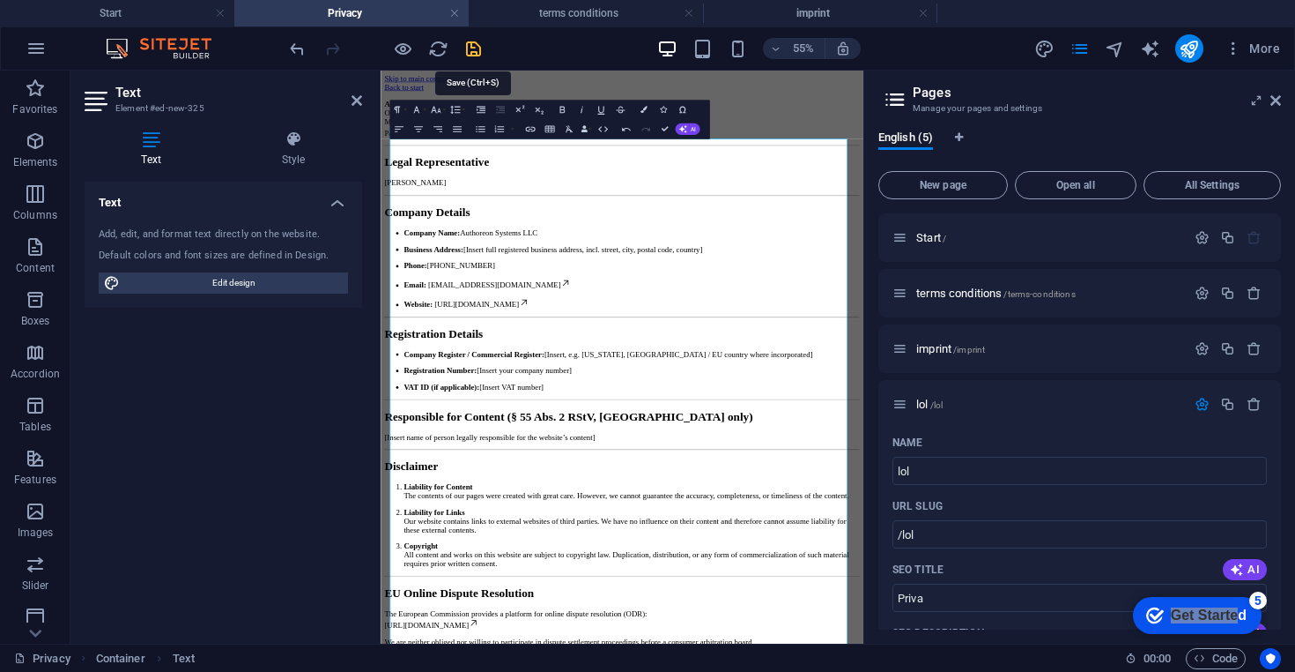
click at [473, 51] on icon "save" at bounding box center [474, 49] width 20 height 20
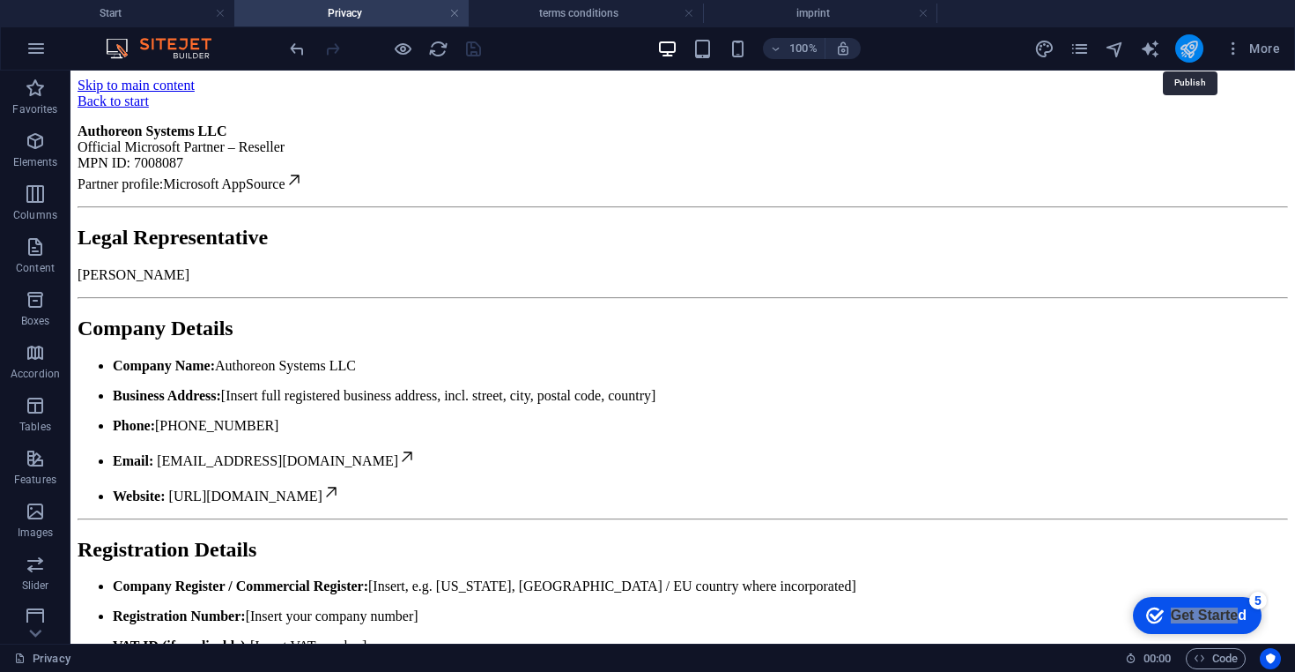
click at [1188, 49] on icon "publish" at bounding box center [1189, 49] width 20 height 20
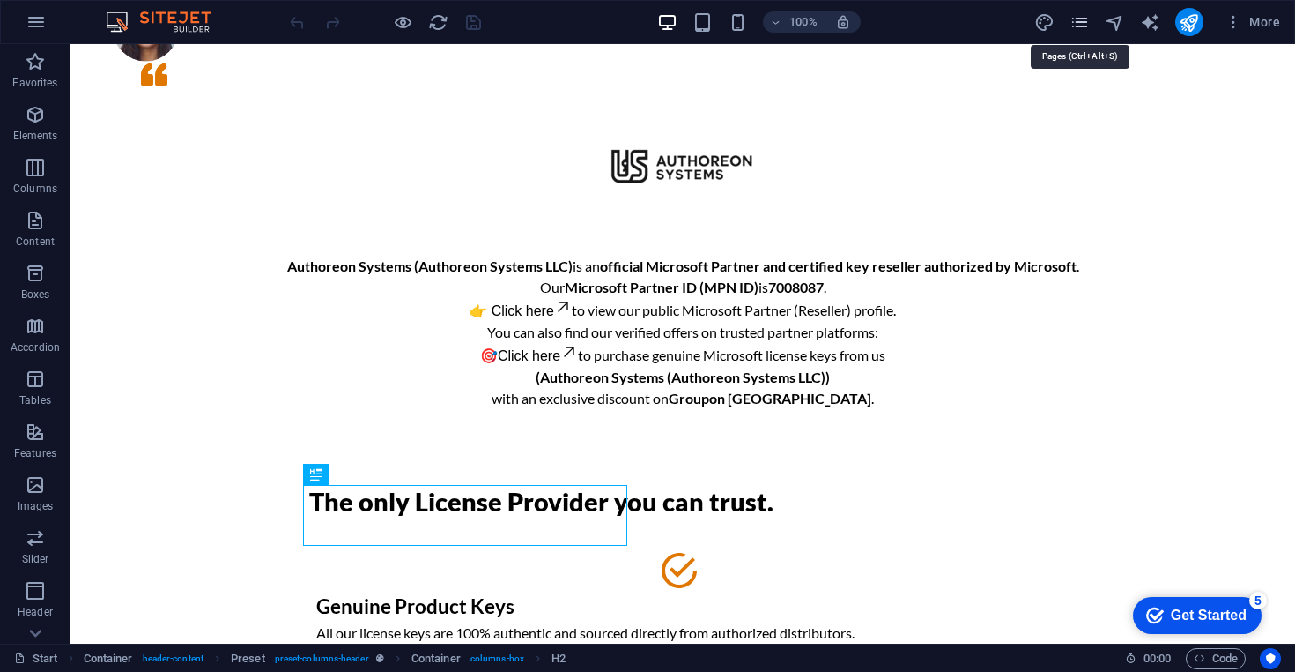
click at [1082, 20] on icon "pages" at bounding box center [1080, 22] width 20 height 20
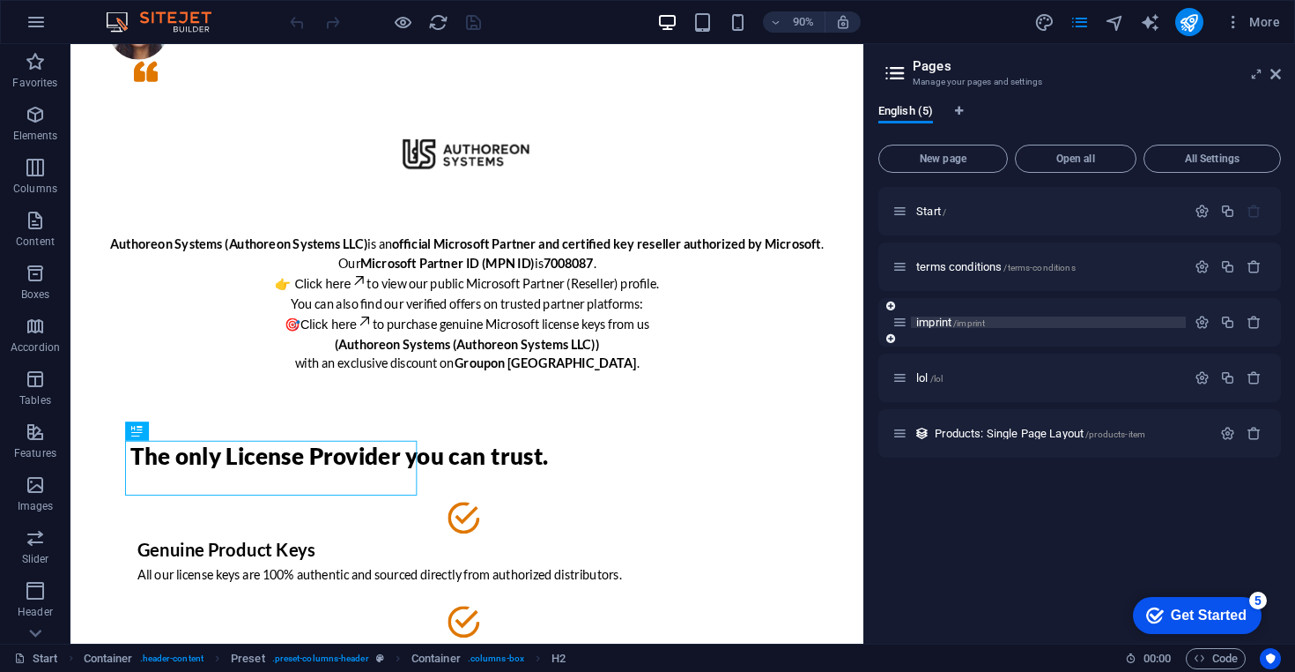
click at [939, 327] on span "imprint /imprint" at bounding box center [951, 321] width 69 height 13
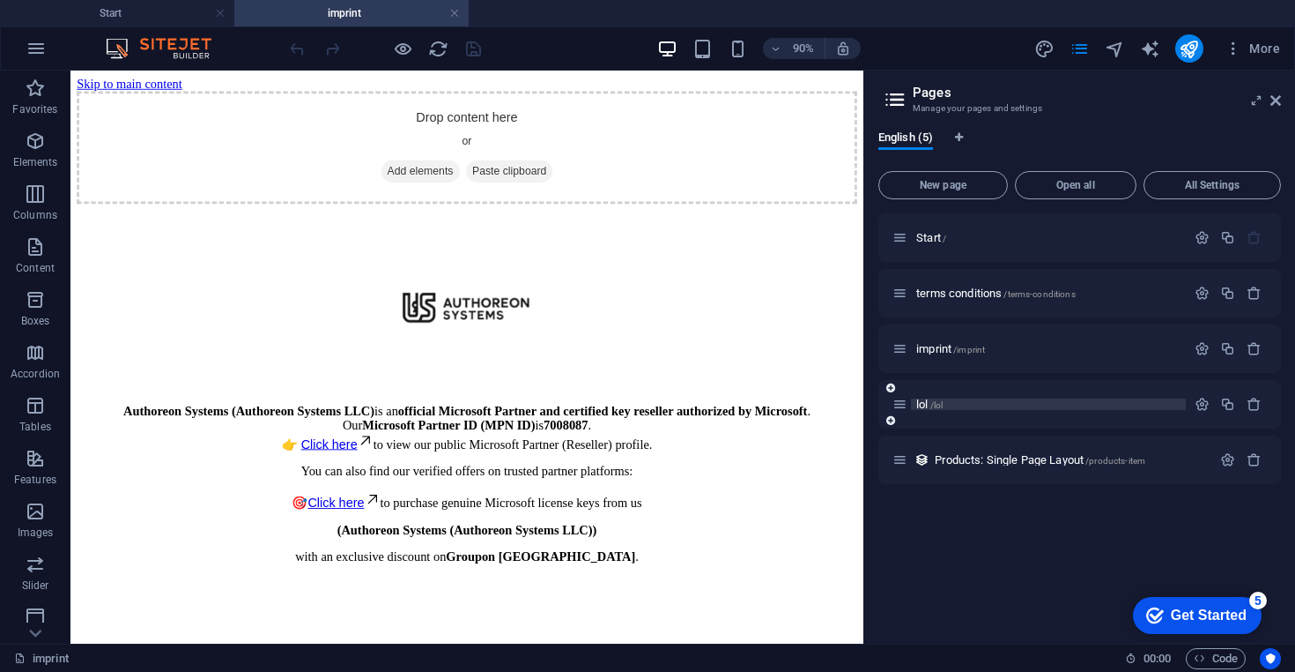
click at [927, 406] on span "lol /lol" at bounding box center [930, 403] width 26 height 13
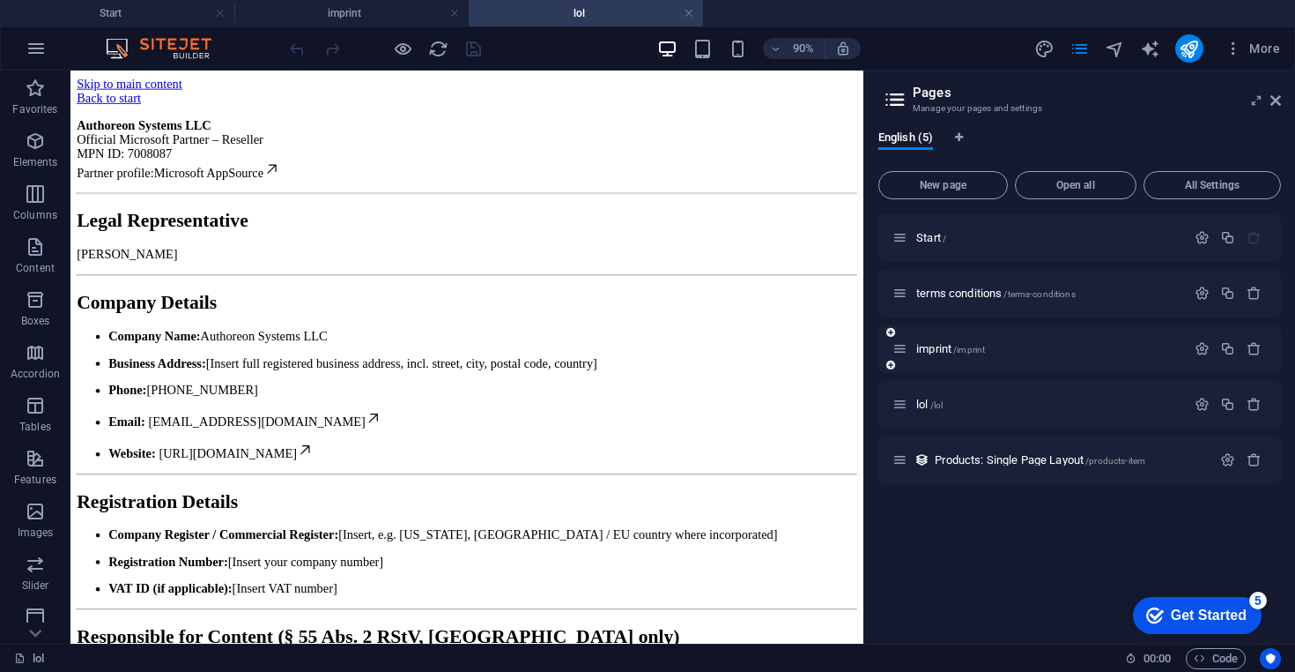
click at [938, 355] on div "imprint /imprint" at bounding box center [1039, 348] width 293 height 20
click at [940, 352] on span "imprint /imprint" at bounding box center [951, 348] width 69 height 13
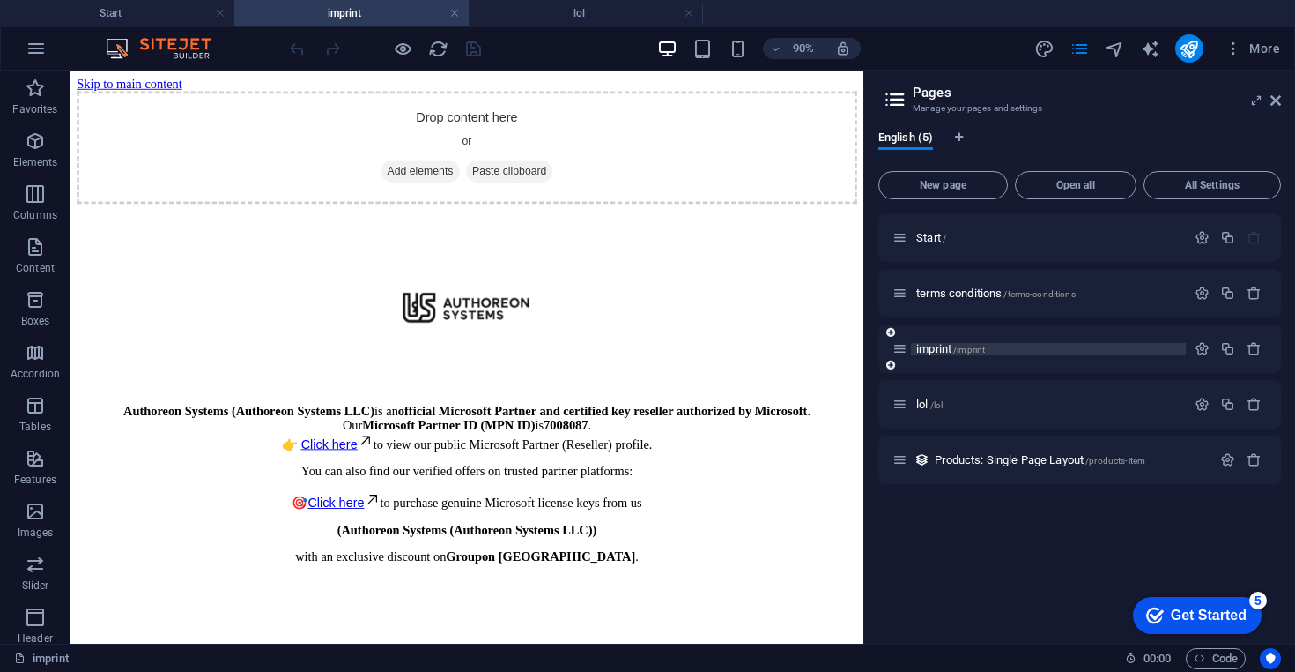
click at [950, 350] on span "imprint /imprint" at bounding box center [951, 348] width 69 height 13
click at [937, 349] on span "imprint /imprint" at bounding box center [951, 348] width 69 height 13
click at [1252, 348] on icon "button" at bounding box center [1254, 348] width 15 height 15
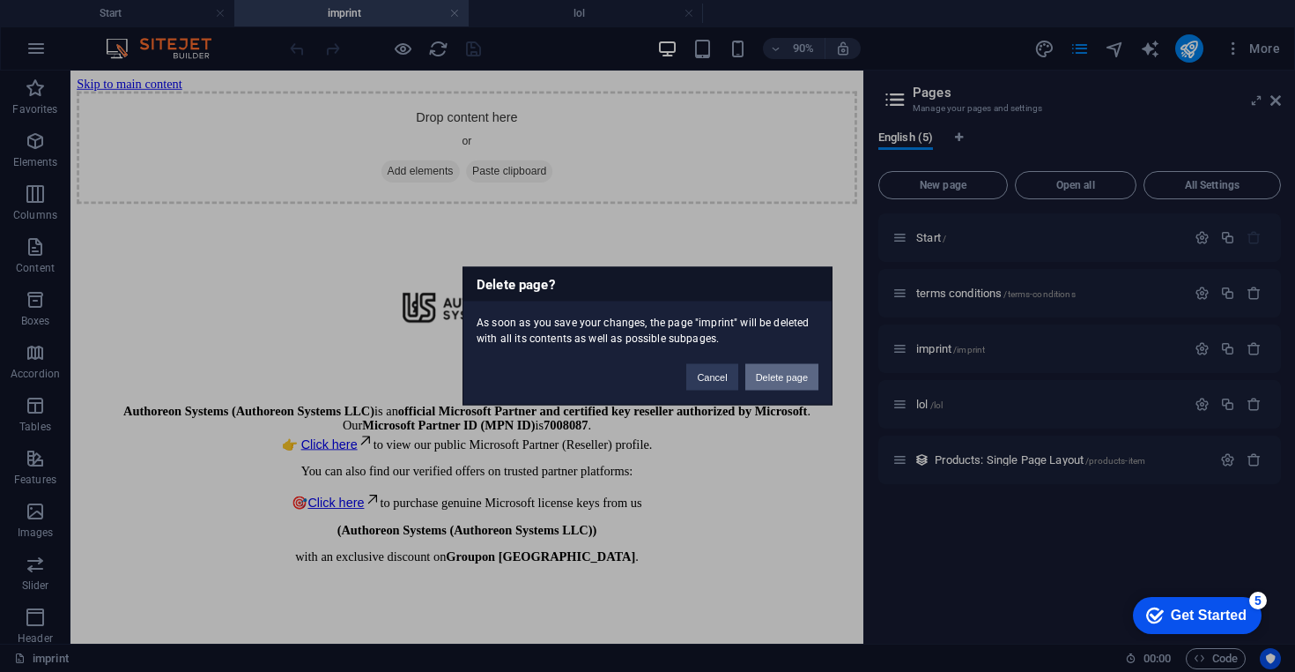
click at [770, 380] on button "Delete page" at bounding box center [782, 377] width 73 height 26
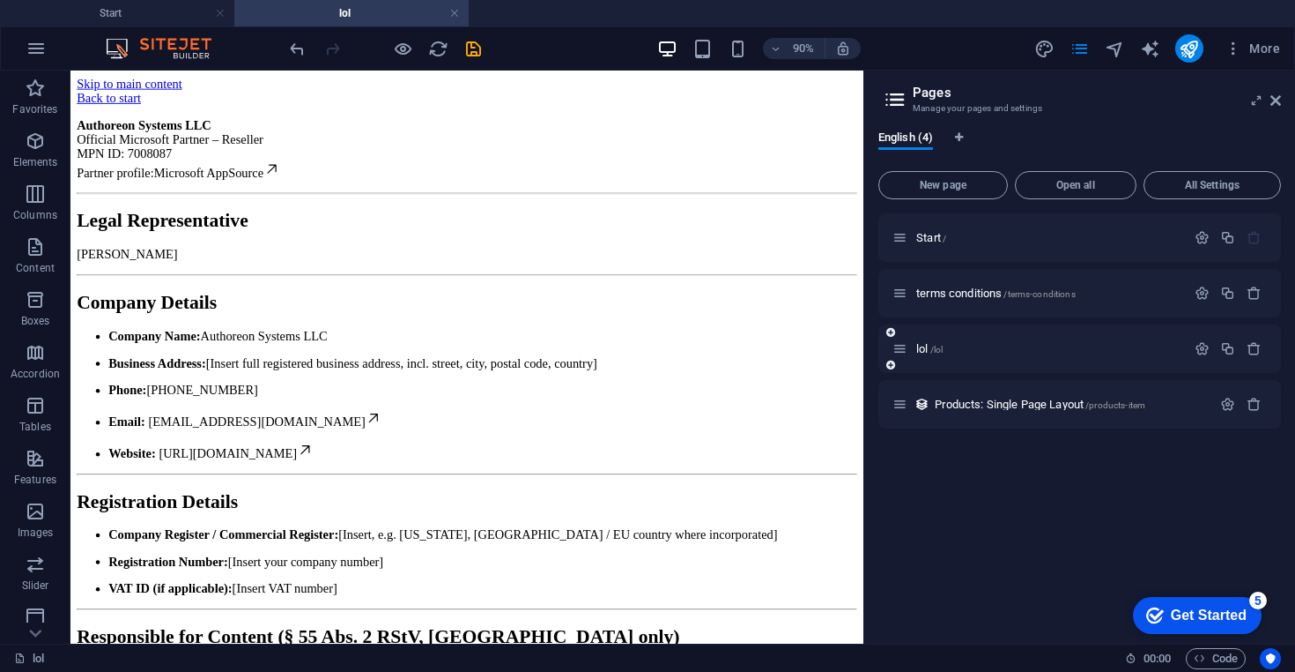
click at [924, 354] on div "lol /lol" at bounding box center [1039, 348] width 293 height 20
click at [927, 352] on span "lol /lol" at bounding box center [930, 348] width 26 height 13
click at [931, 346] on span "/lol" at bounding box center [937, 350] width 13 height 10
click at [1206, 353] on icon "button" at bounding box center [1202, 348] width 15 height 15
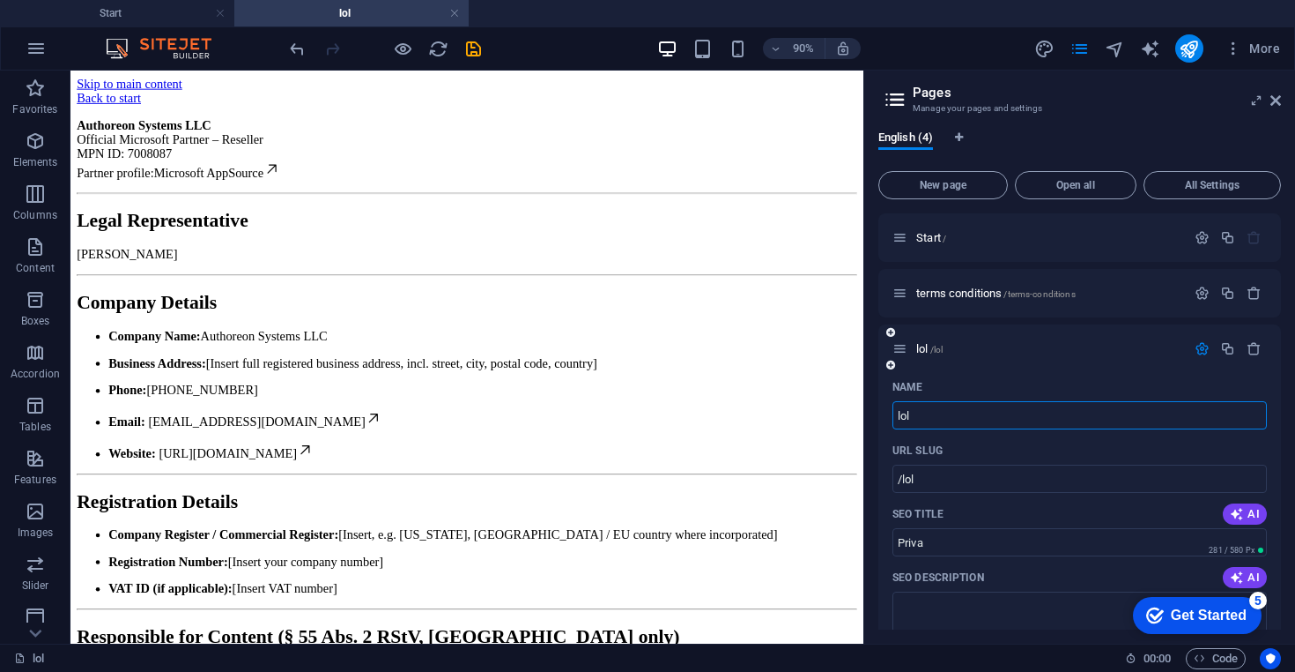
click at [921, 415] on input "lol" at bounding box center [1080, 415] width 375 height 28
paste input "imprint"
type input "imprint"
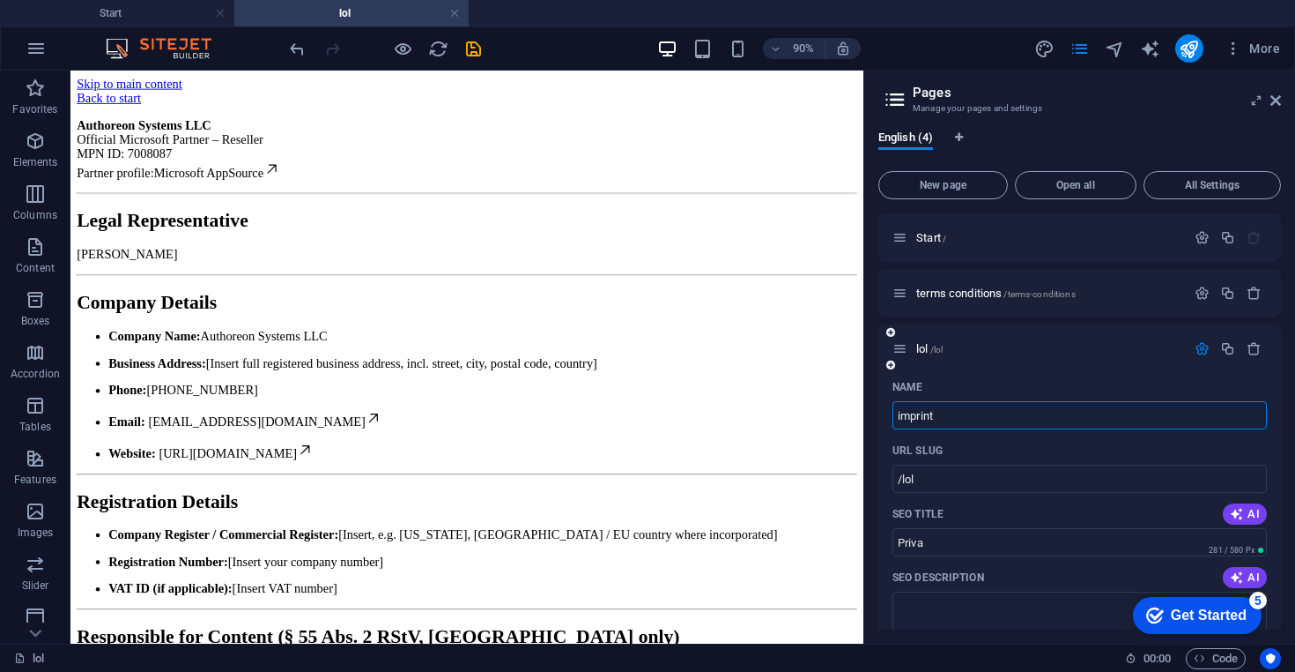
type input "/imprint"
type input "imprint"
click at [1194, 59] on button "publish" at bounding box center [1190, 48] width 28 height 28
